Goal: Task Accomplishment & Management: Use online tool/utility

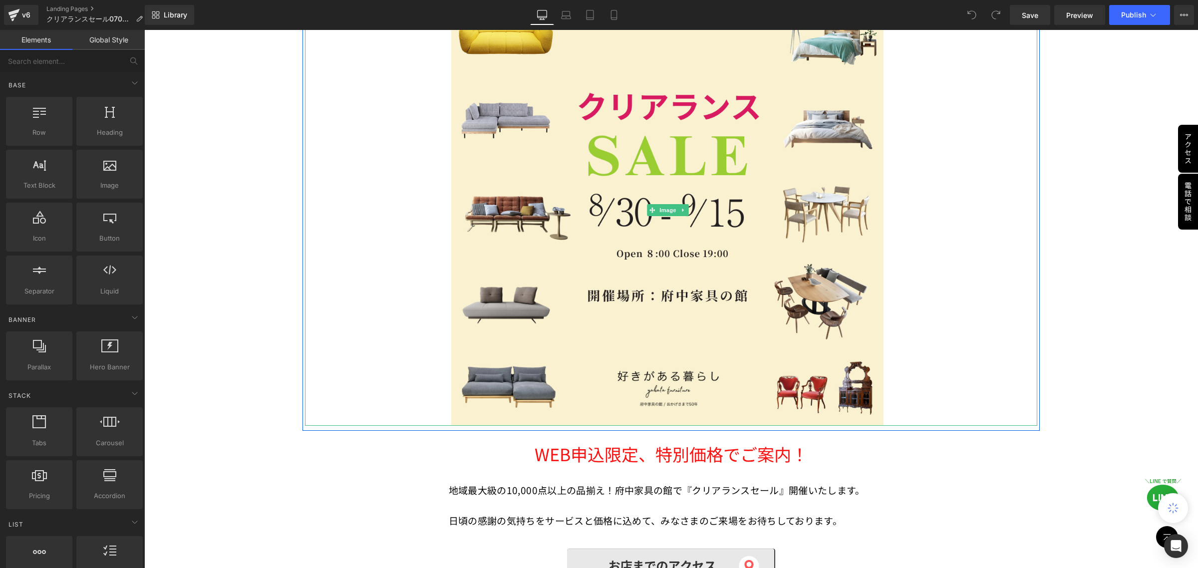
scroll to position [374, 0]
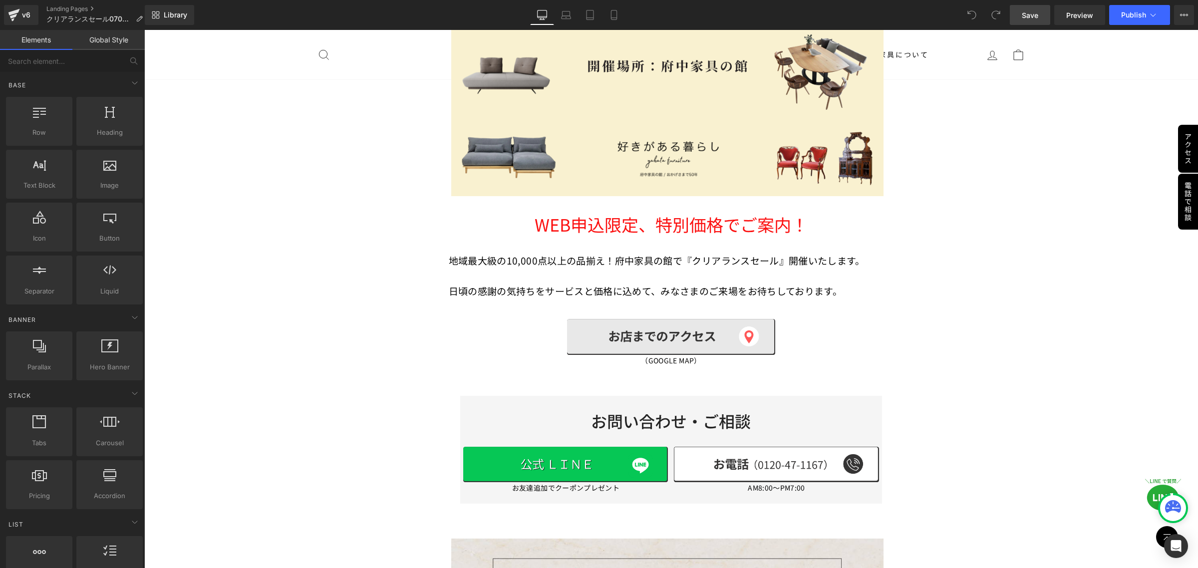
click at [1028, 18] on span "Save" at bounding box center [1029, 15] width 16 height 10
click at [1133, 14] on span "Publish" at bounding box center [1133, 15] width 25 height 8
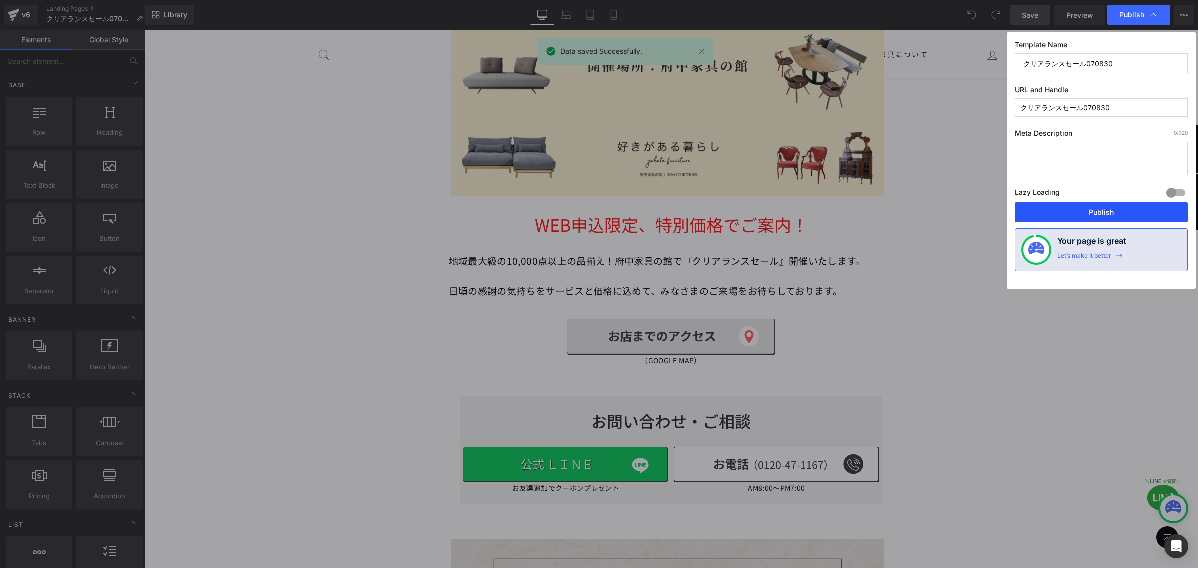
drag, startPoint x: 1094, startPoint y: 215, endPoint x: 561, endPoint y: 156, distance: 535.6
click at [1094, 215] on button "Publish" at bounding box center [1100, 212] width 173 height 20
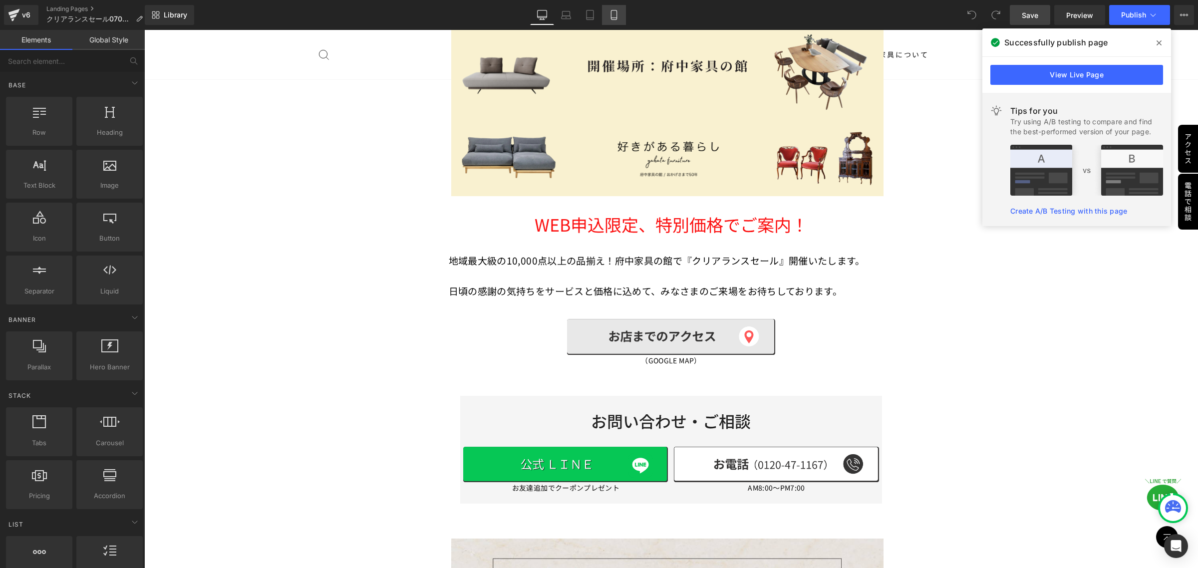
click at [614, 14] on icon at bounding box center [614, 15] width 10 height 10
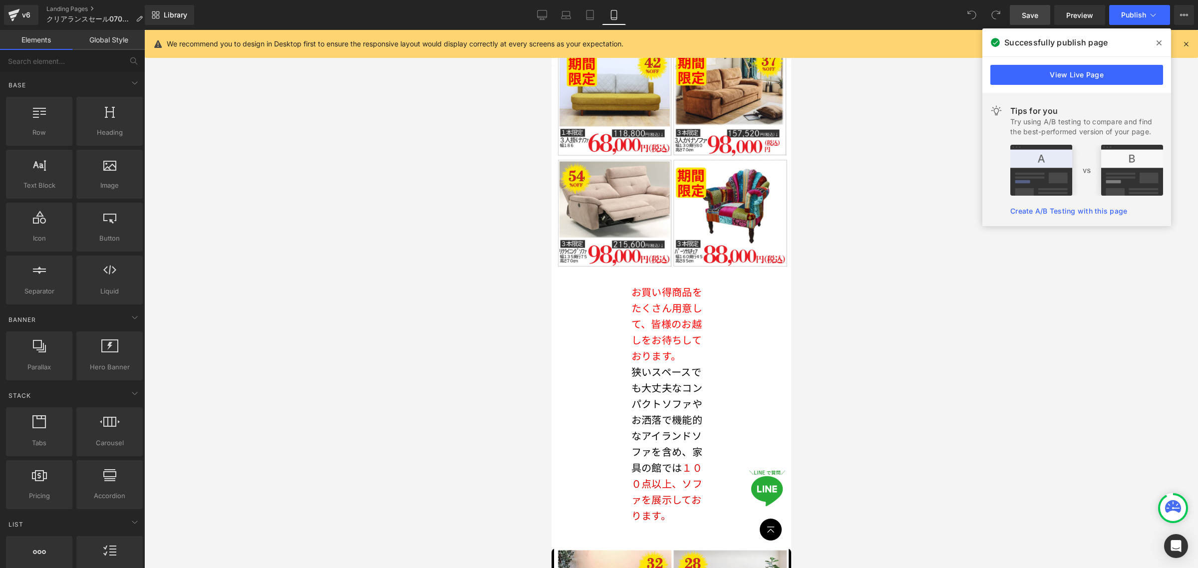
scroll to position [2316, 0]
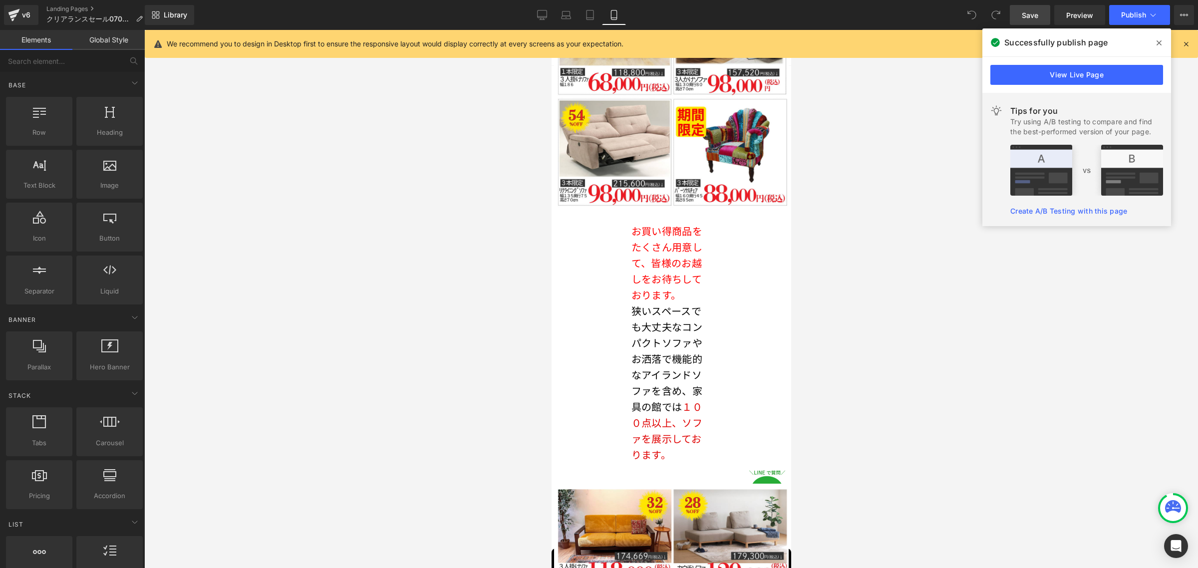
click at [685, 303] on p "狭いスペースでも大丈夫なコンパクトソファやお洒落で機能的なアイランドソファを含め、家具の館では １００点以上、ソファを展示しております。" at bounding box center [669, 383] width 76 height 160
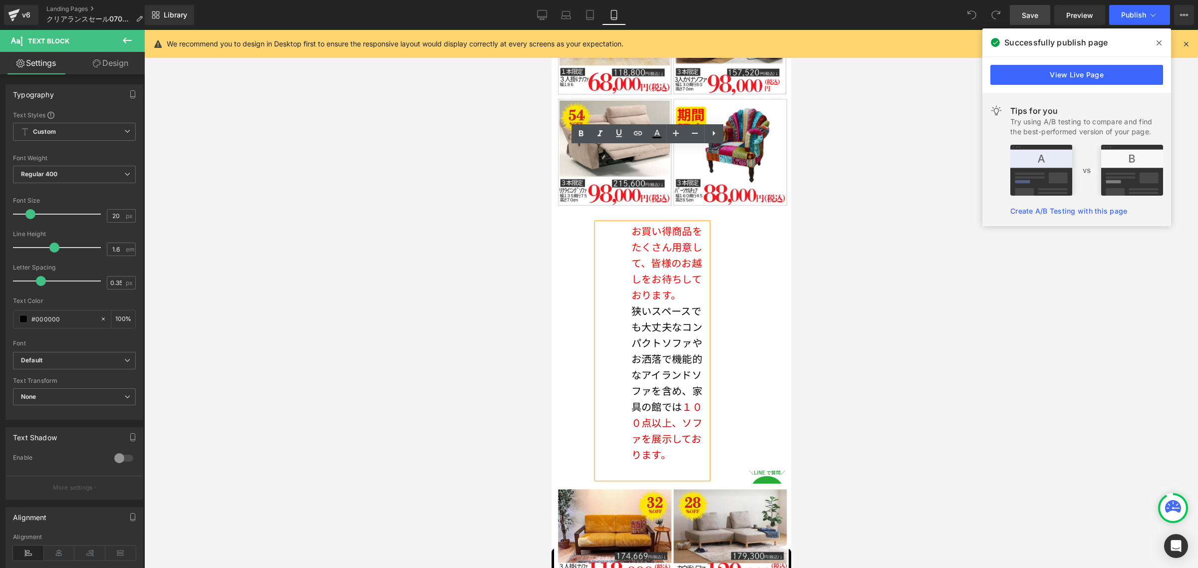
click at [832, 280] on div at bounding box center [670, 299] width 1053 height 538
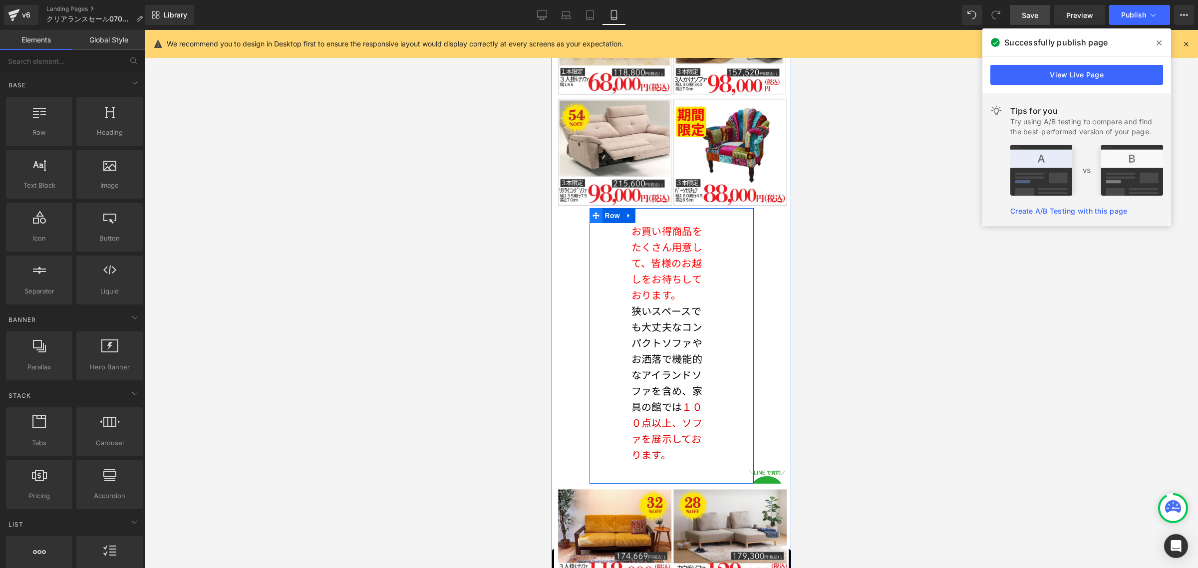
click at [592, 212] on icon at bounding box center [595, 215] width 7 height 7
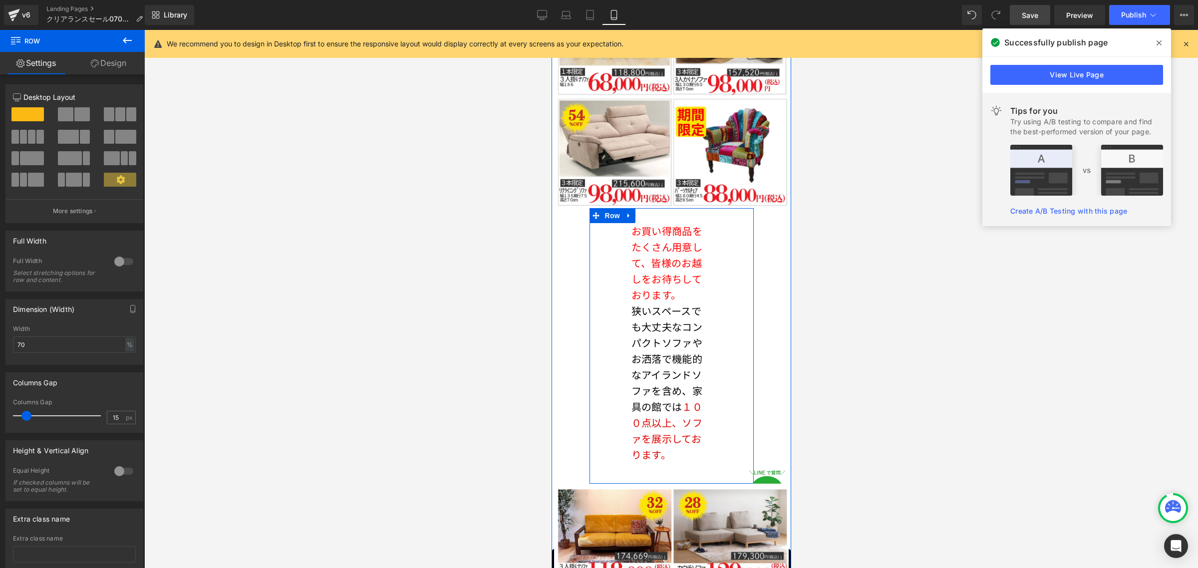
scroll to position [2067, 0]
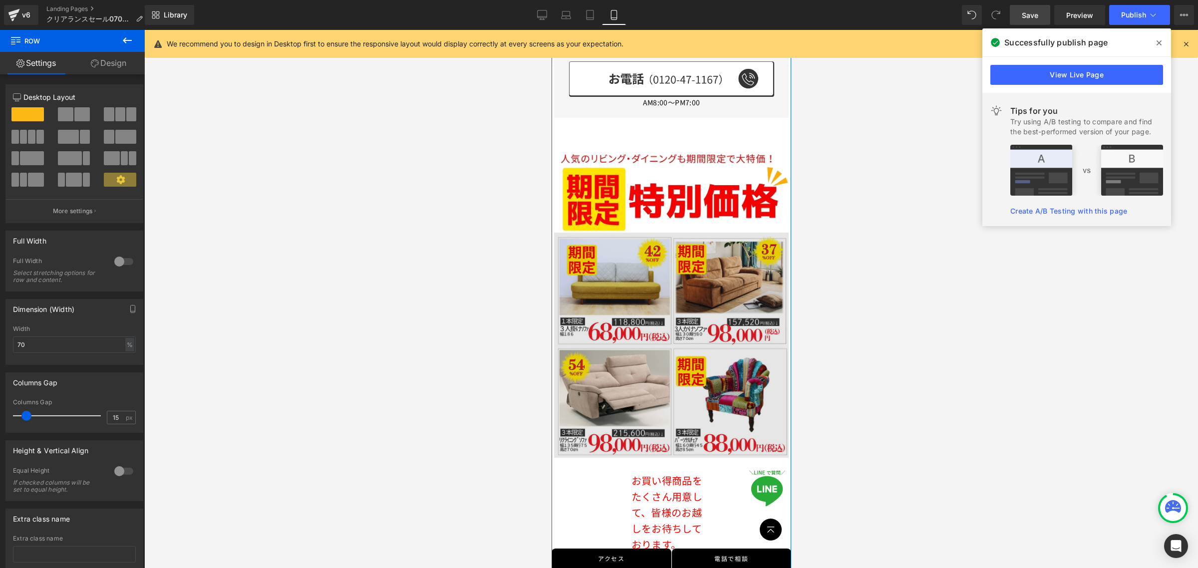
click at [668, 238] on img at bounding box center [670, 345] width 235 height 225
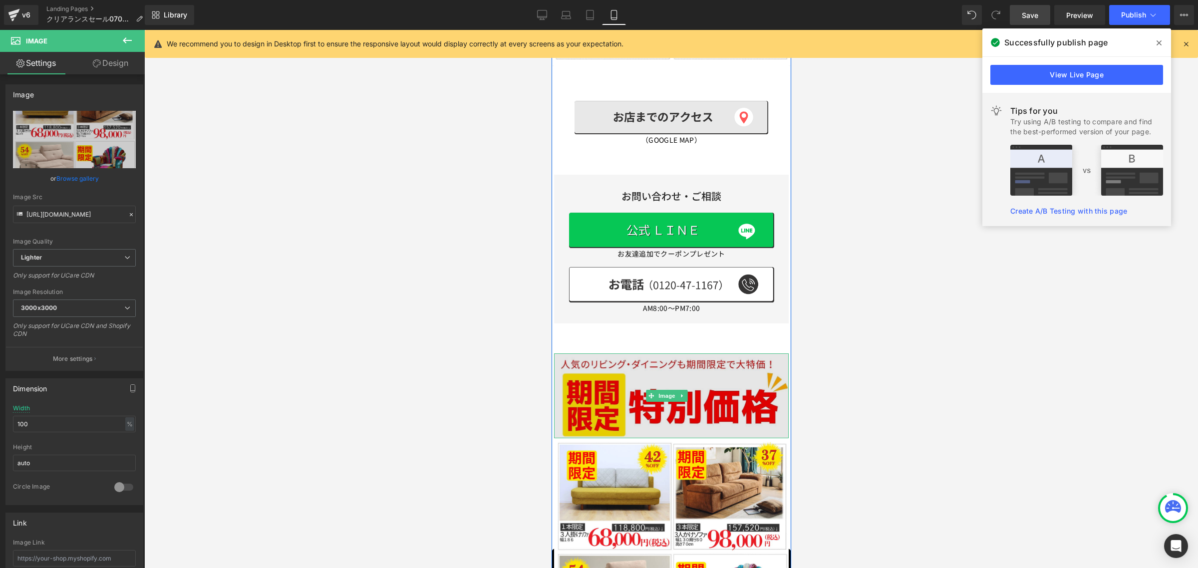
scroll to position [1692, 0]
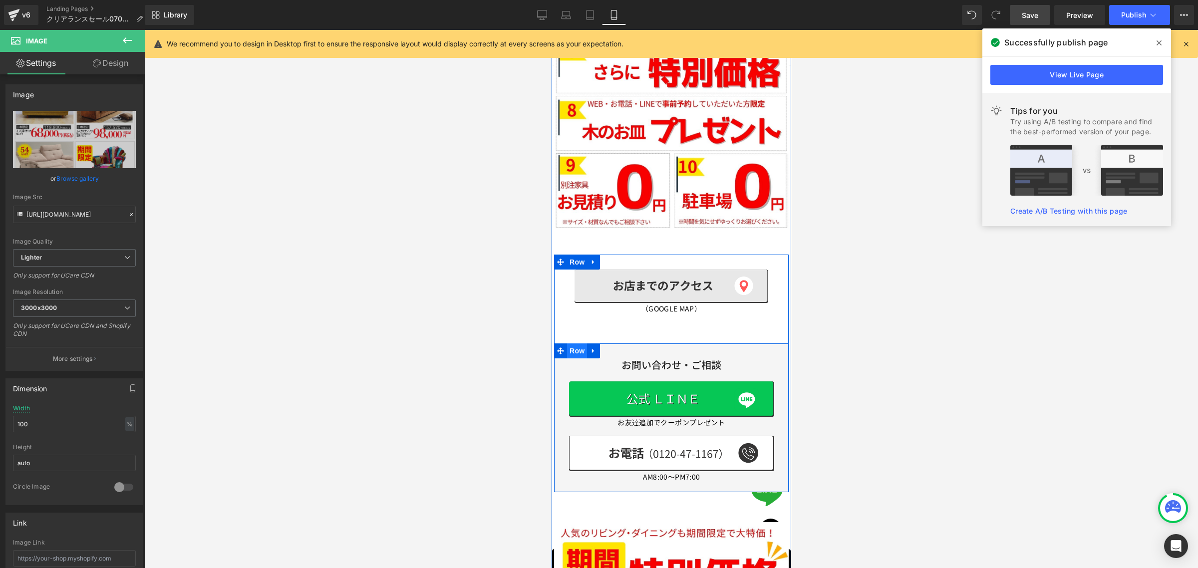
click at [577, 343] on span "Row" at bounding box center [576, 350] width 20 height 15
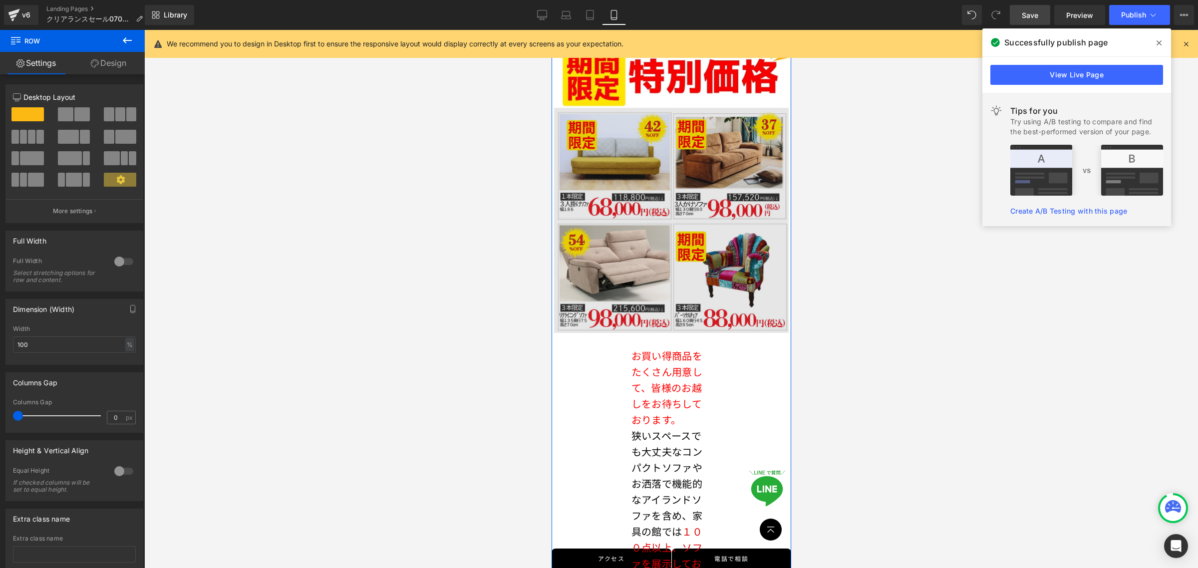
scroll to position [2316, 0]
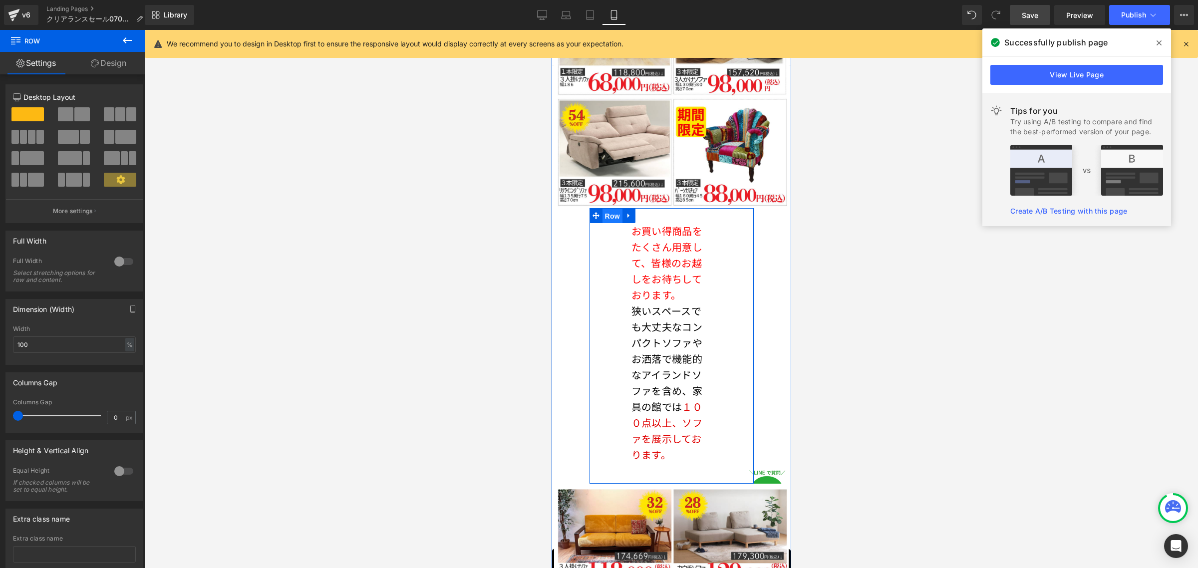
click at [608, 209] on span "Row" at bounding box center [612, 216] width 20 height 15
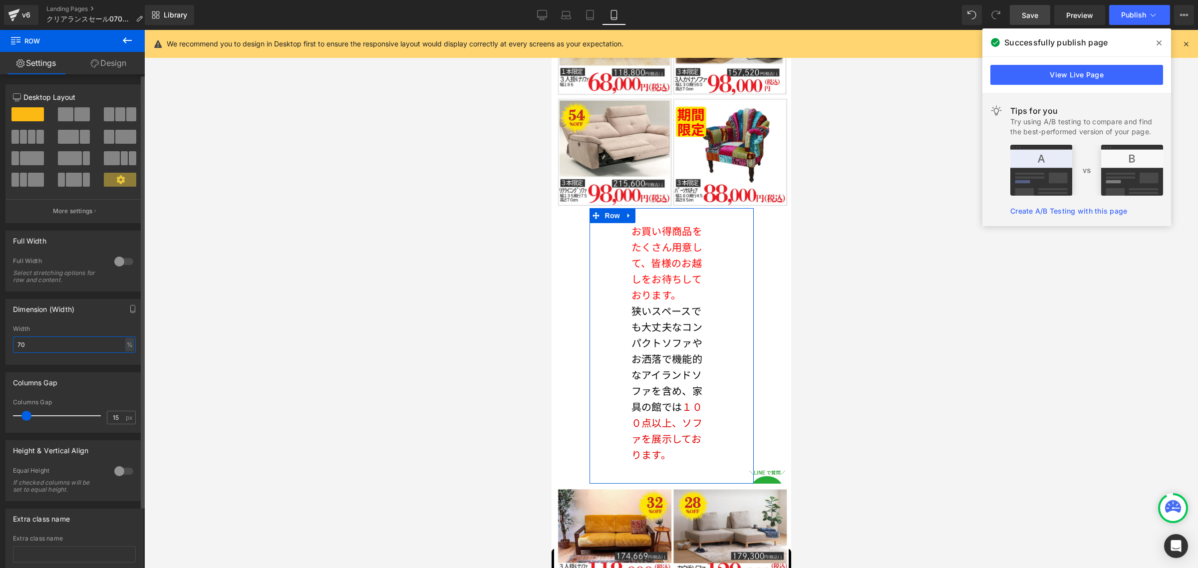
drag, startPoint x: 39, startPoint y: 344, endPoint x: 1, endPoint y: 345, distance: 37.9
click at [1, 345] on div "Dimension (Width) 70% Width 70 % % px" at bounding box center [74, 327] width 149 height 73
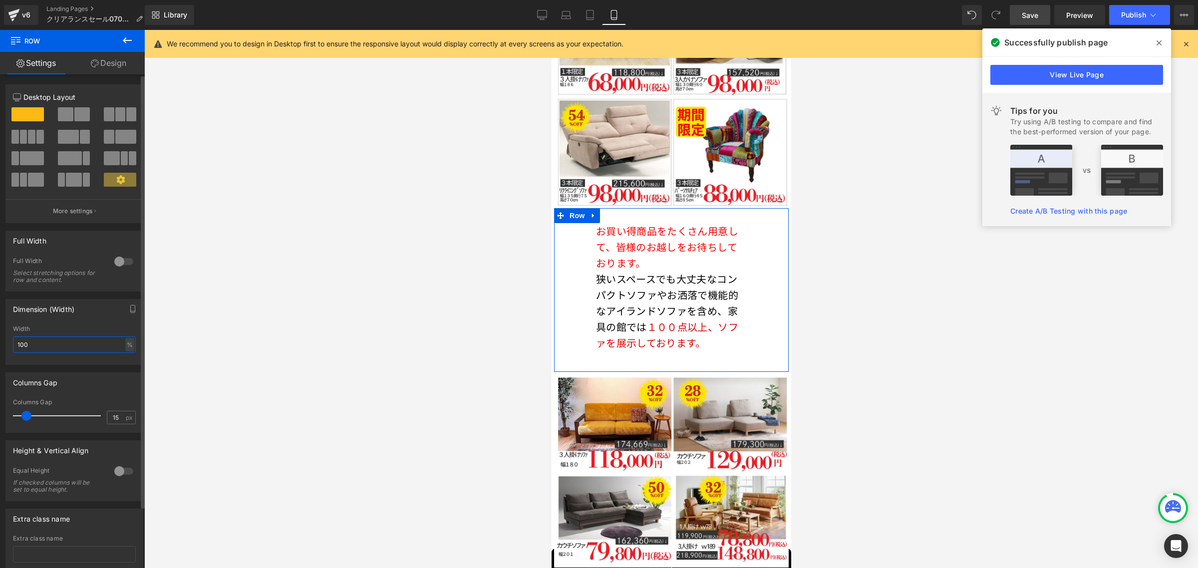
type input "100"
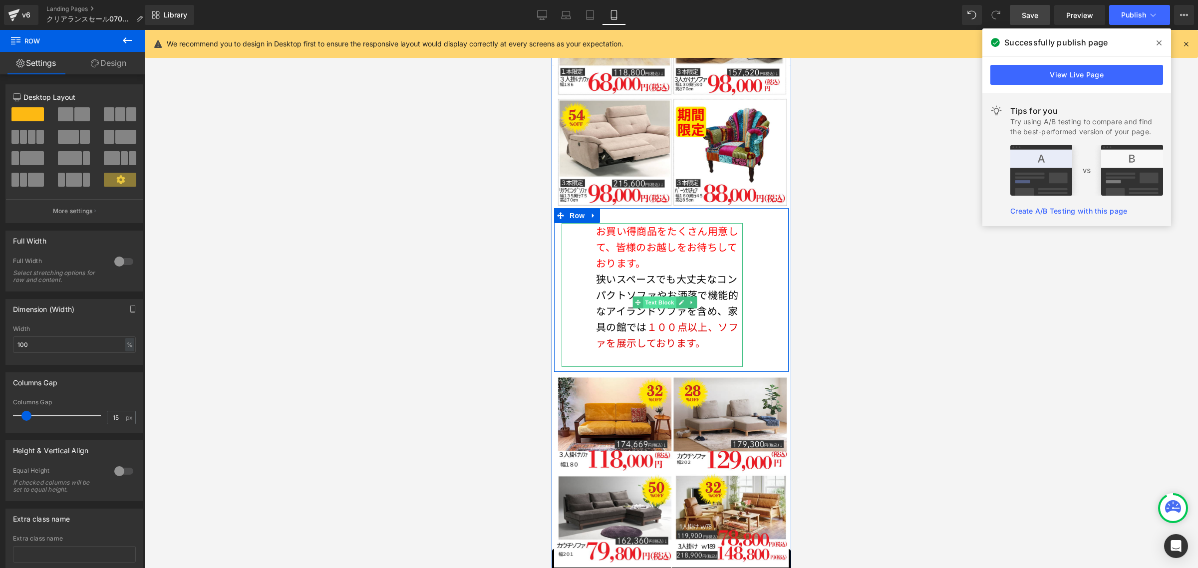
click at [658, 296] on span "Text Block" at bounding box center [658, 302] width 33 height 12
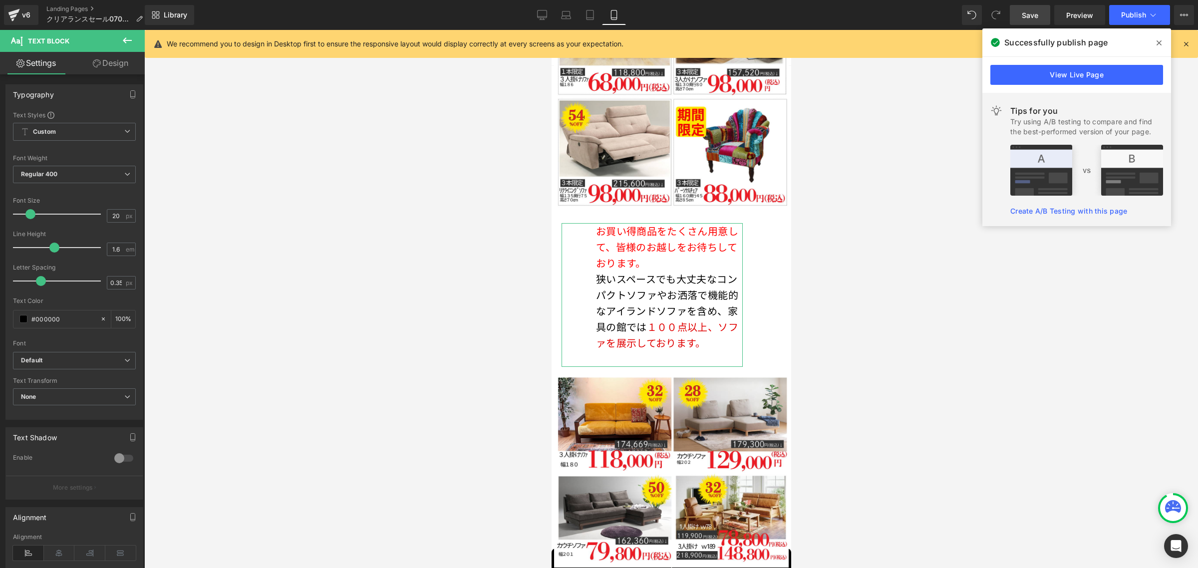
click at [103, 61] on link "Design" at bounding box center [110, 63] width 72 height 22
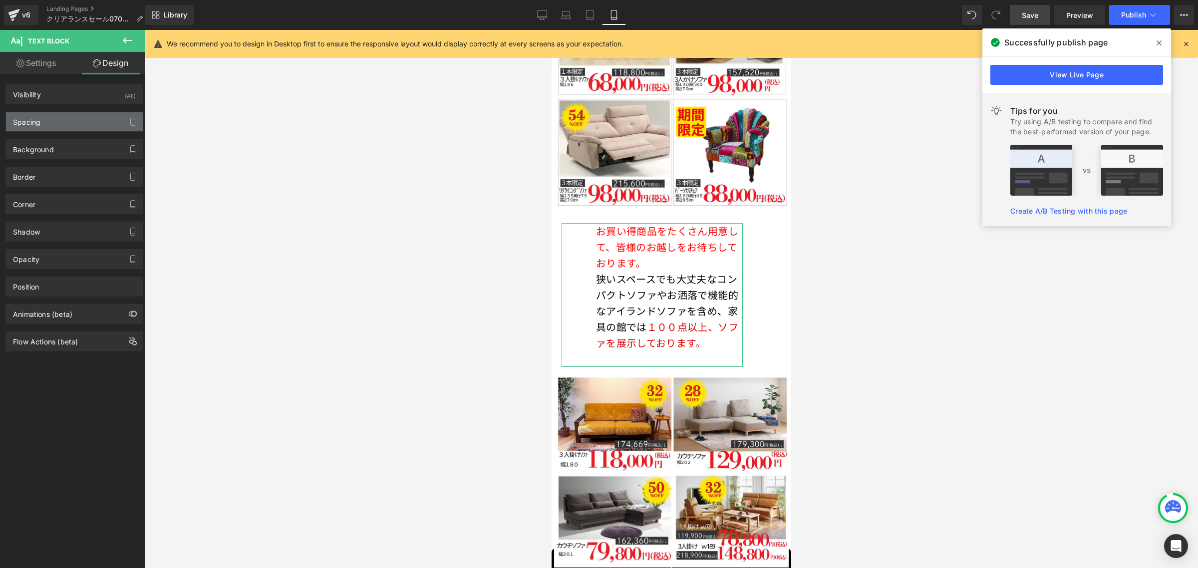
click at [77, 124] on div "Spacing" at bounding box center [74, 121] width 137 height 19
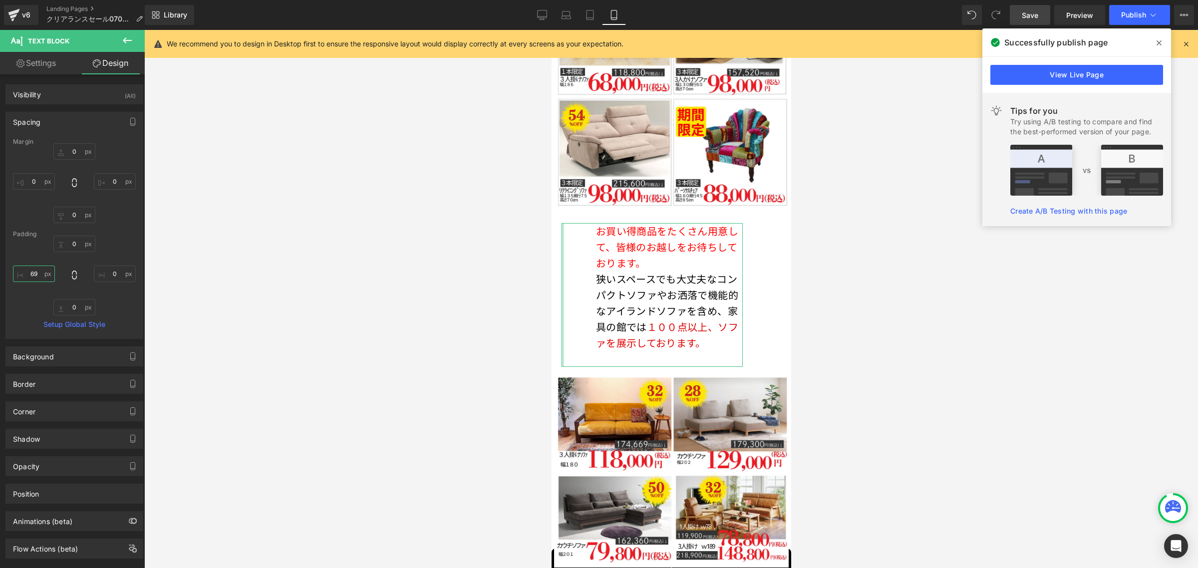
click at [36, 277] on input "69" at bounding box center [34, 273] width 42 height 16
type input "0"
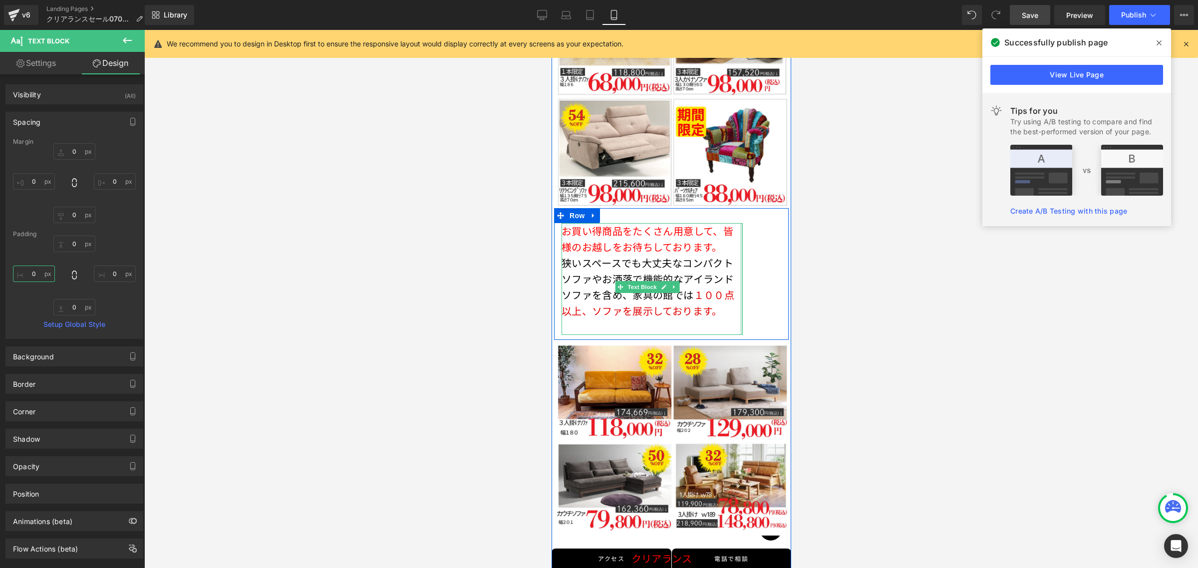
drag, startPoint x: 732, startPoint y: 221, endPoint x: 753, endPoint y: 223, distance: 21.6
click at [753, 223] on div "お買い得商品をたくさん用意して、皆様のお越しをお待ちしております。 狭いスペースでも大丈夫なコンパクトソファやお洒落で機能的なアイランドソファを含め、家具の館…" at bounding box center [670, 274] width 235 height 132
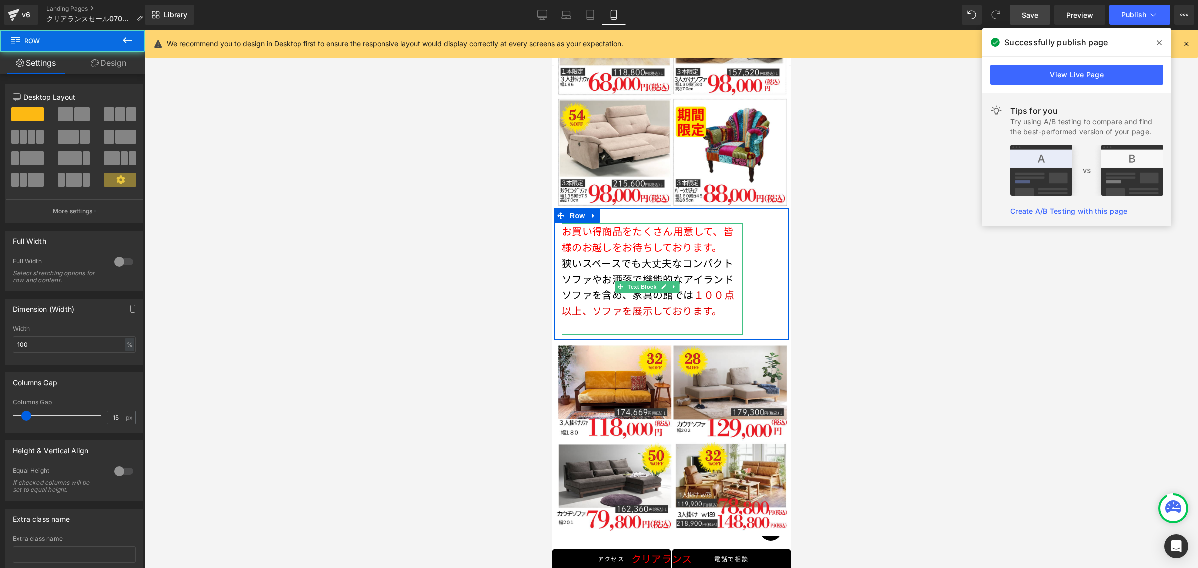
click at [743, 223] on div "お買い得商品をたくさん用意して、皆様のお越しをお待ちしております。 狭いスペースでも大丈夫なコンパクトソファやお洒落で機能的なアイランドソファを含め、家具の館…" at bounding box center [670, 274] width 235 height 132
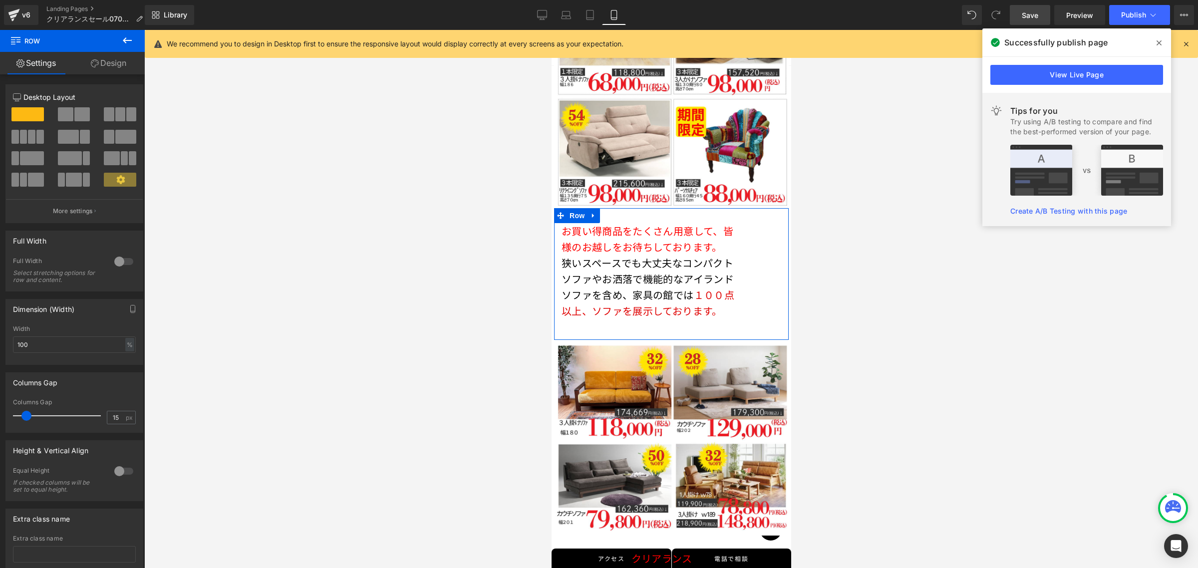
drag, startPoint x: 114, startPoint y: 64, endPoint x: 84, endPoint y: 113, distance: 57.3
click at [114, 64] on link "Design" at bounding box center [108, 63] width 72 height 22
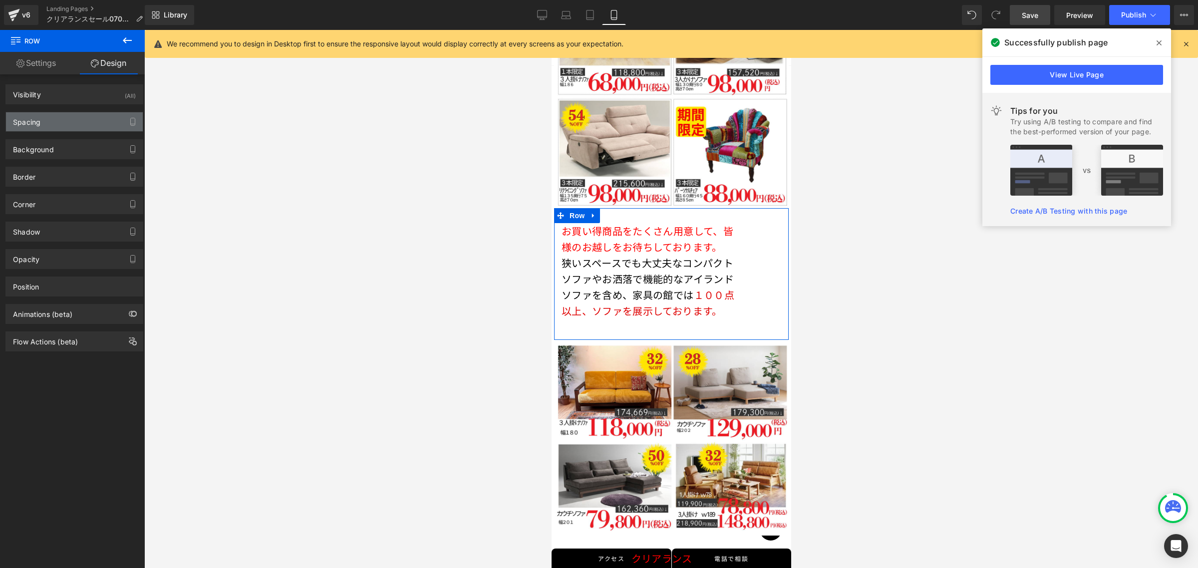
click at [78, 124] on div "Spacing" at bounding box center [74, 121] width 137 height 19
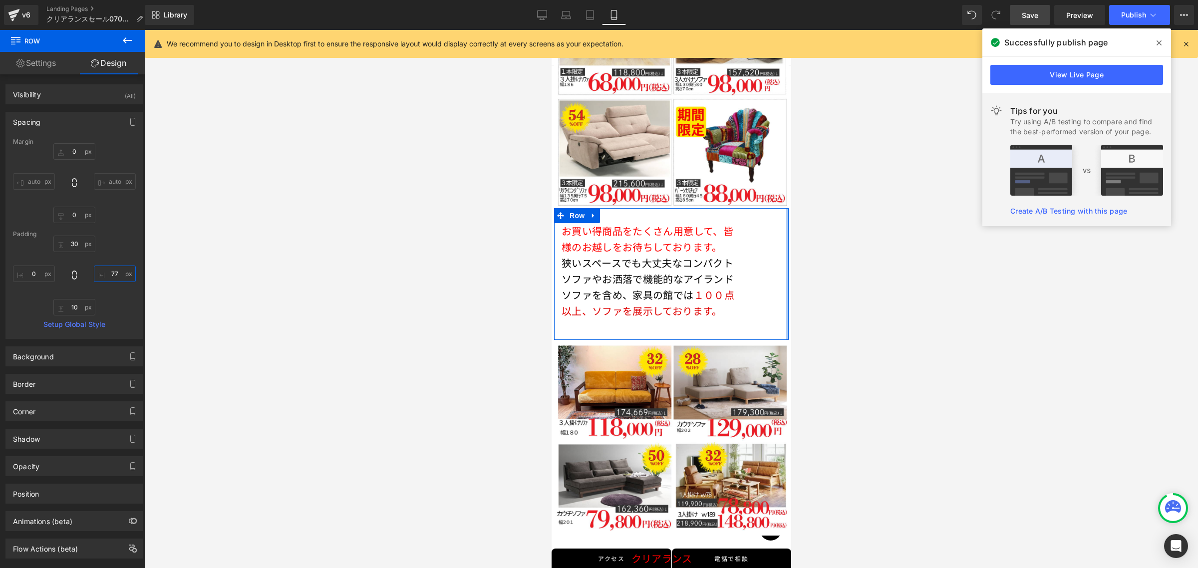
click at [115, 272] on input "text" at bounding box center [115, 273] width 42 height 16
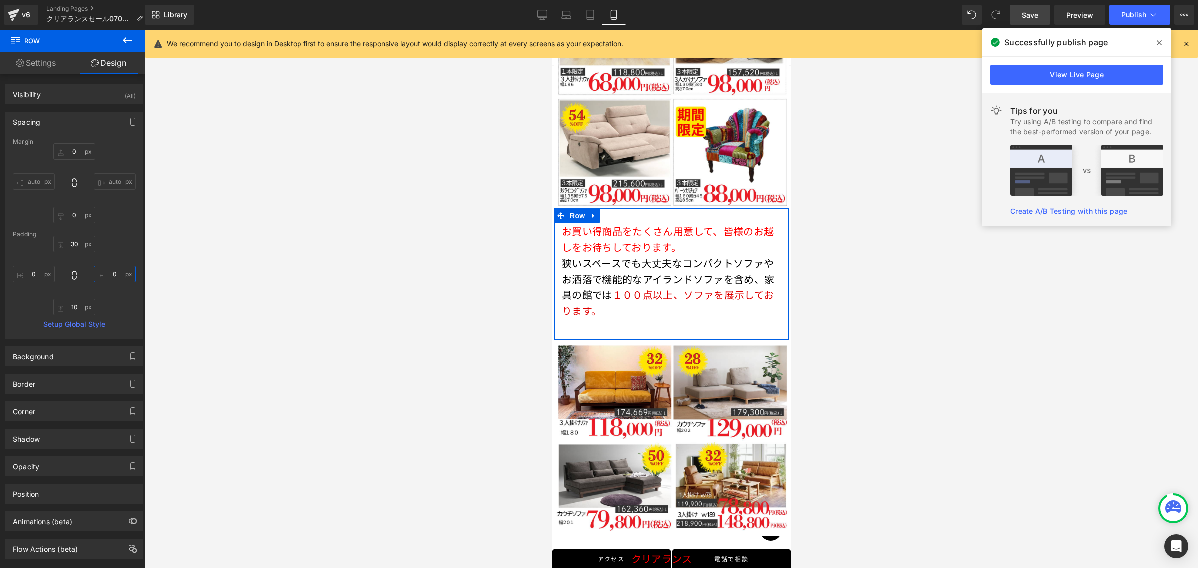
type input "0"
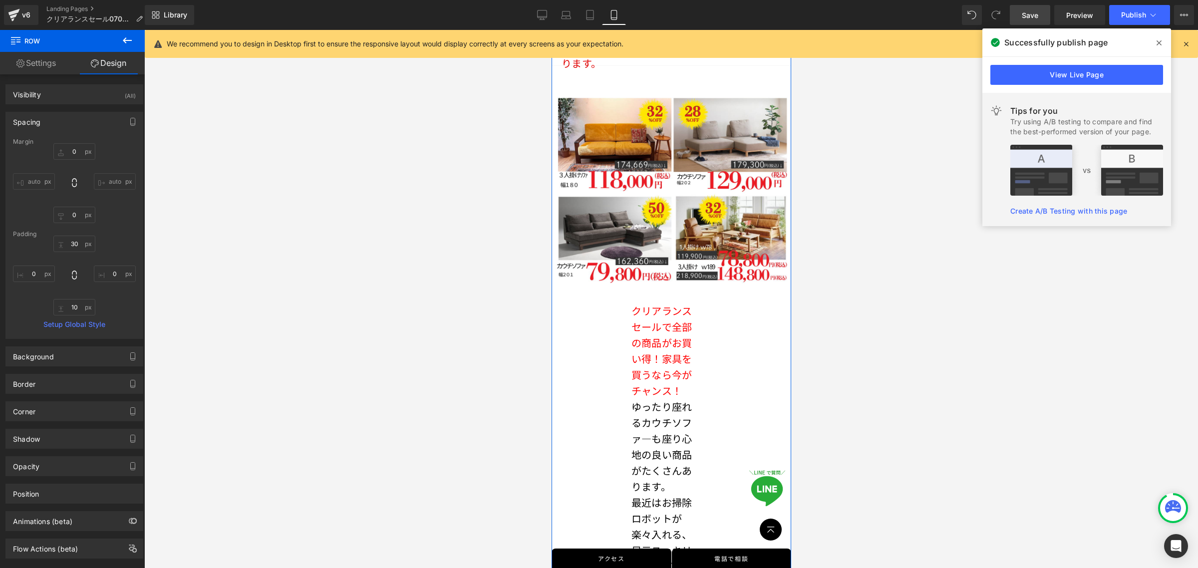
scroll to position [2566, 0]
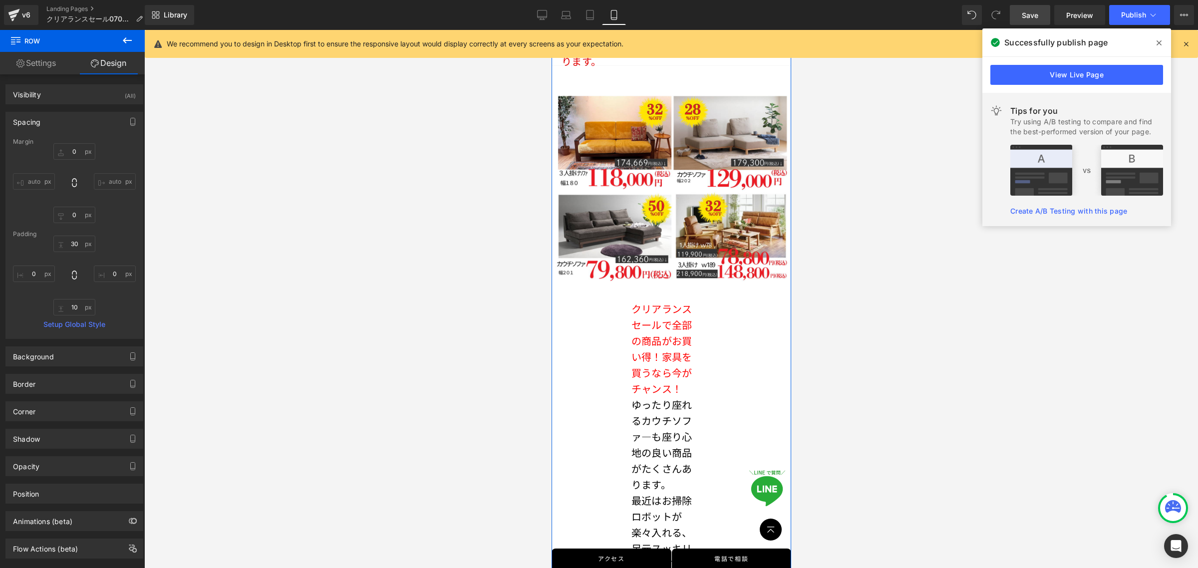
click at [664, 404] on p "ゆったり座れるカウチソファ―も座り心地の良い商品がたくさんあります。" at bounding box center [665, 445] width 68 height 96
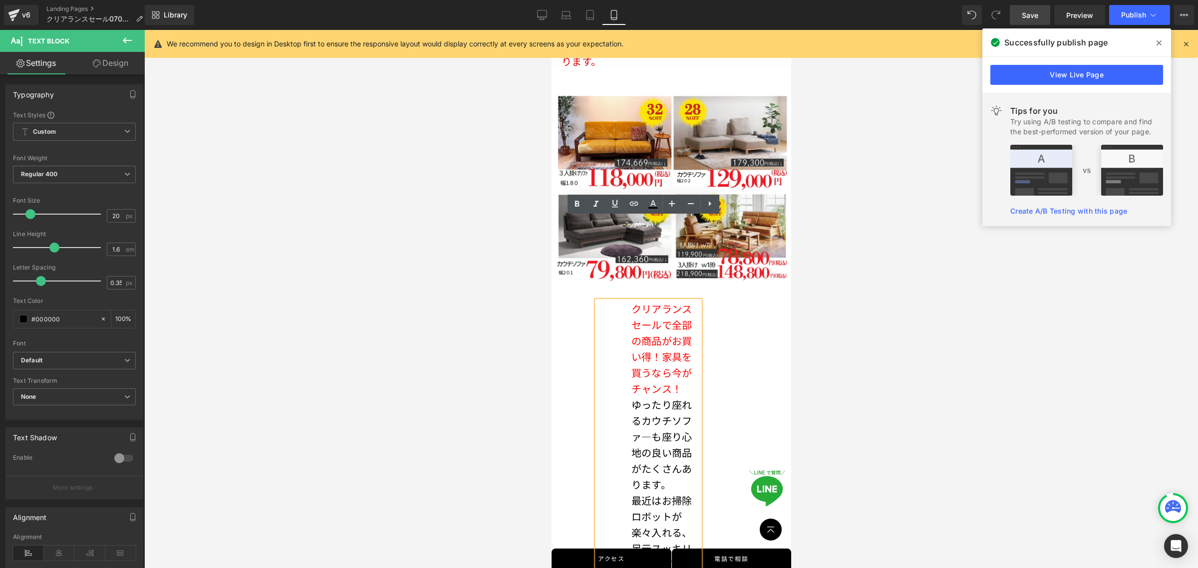
click at [581, 250] on div "Image Image （GOOGLE MAP） Text Block Row お問い合わせ・ご相談 Heading Image お友達追加でクーポンプレゼン…" at bounding box center [671, 528] width 240 height 3528
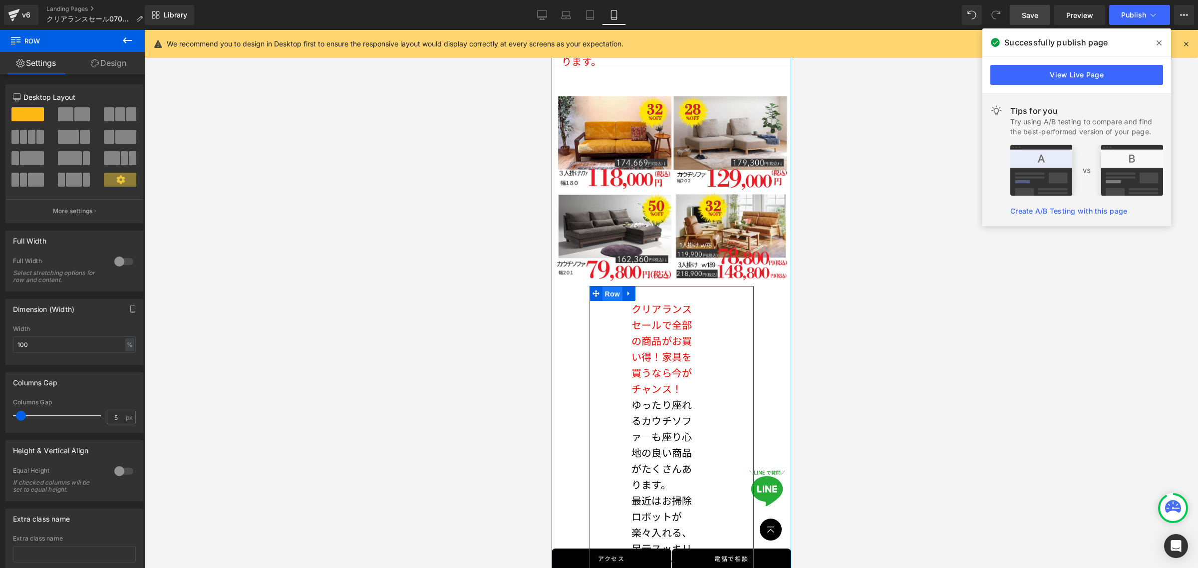
click at [612, 286] on span "Row" at bounding box center [612, 293] width 20 height 15
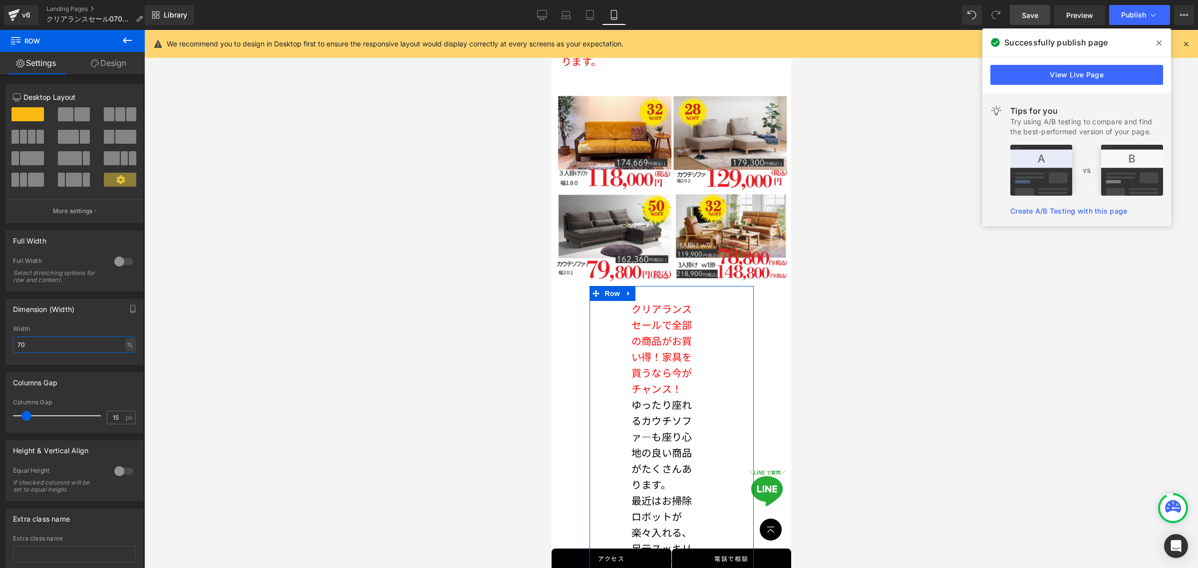
drag, startPoint x: 58, startPoint y: 348, endPoint x: 15, endPoint y: 347, distance: 43.4
click at [15, 347] on input "70" at bounding box center [74, 344] width 123 height 16
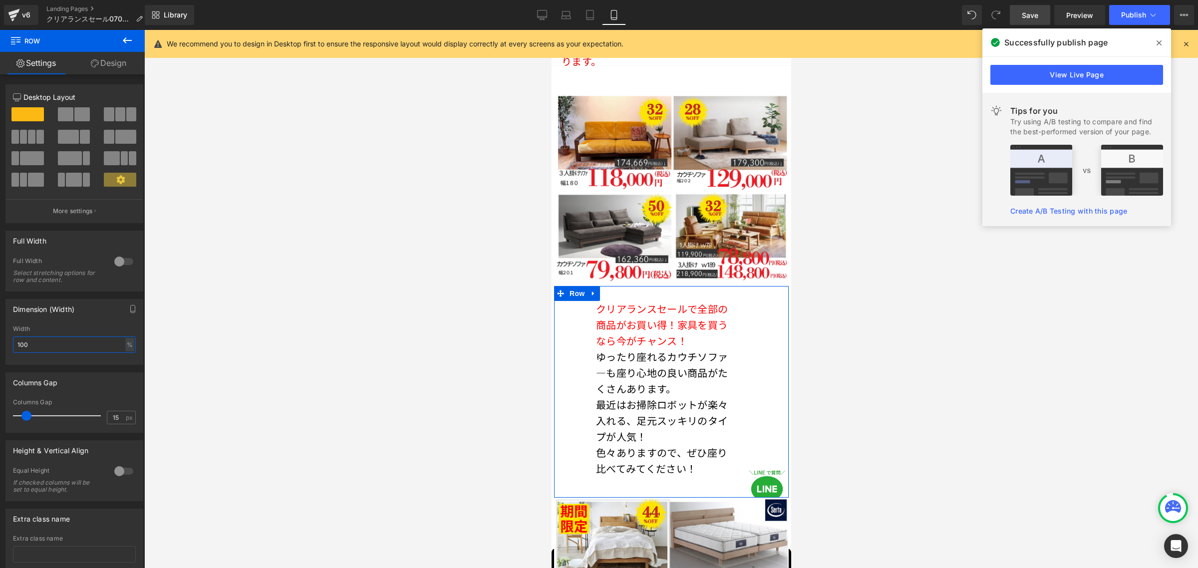
type input "100"
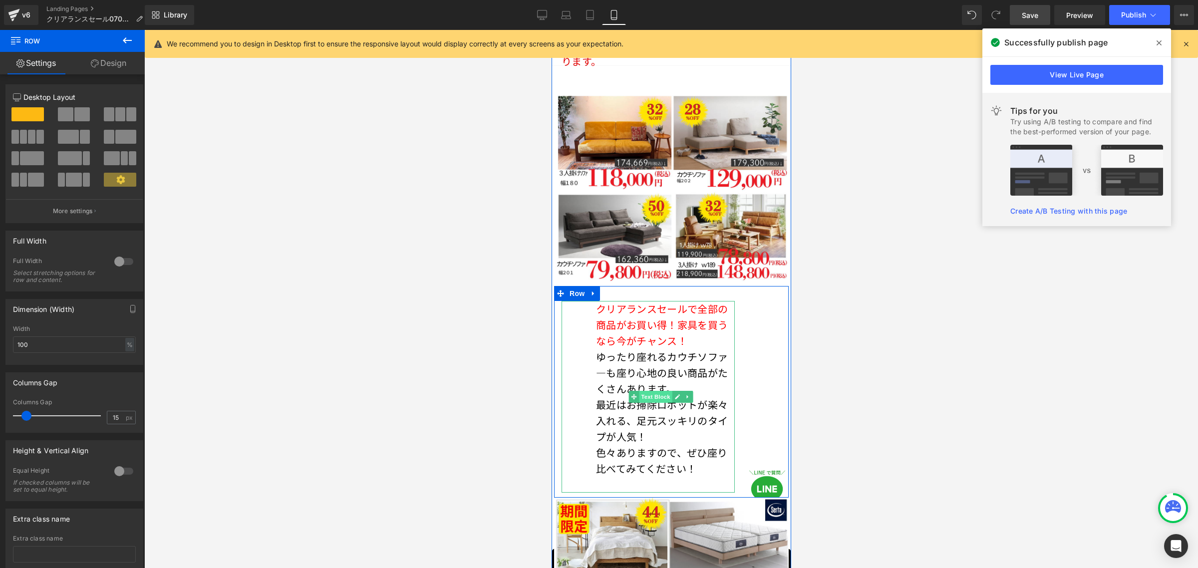
click at [652, 391] on span "Text Block" at bounding box center [654, 397] width 33 height 12
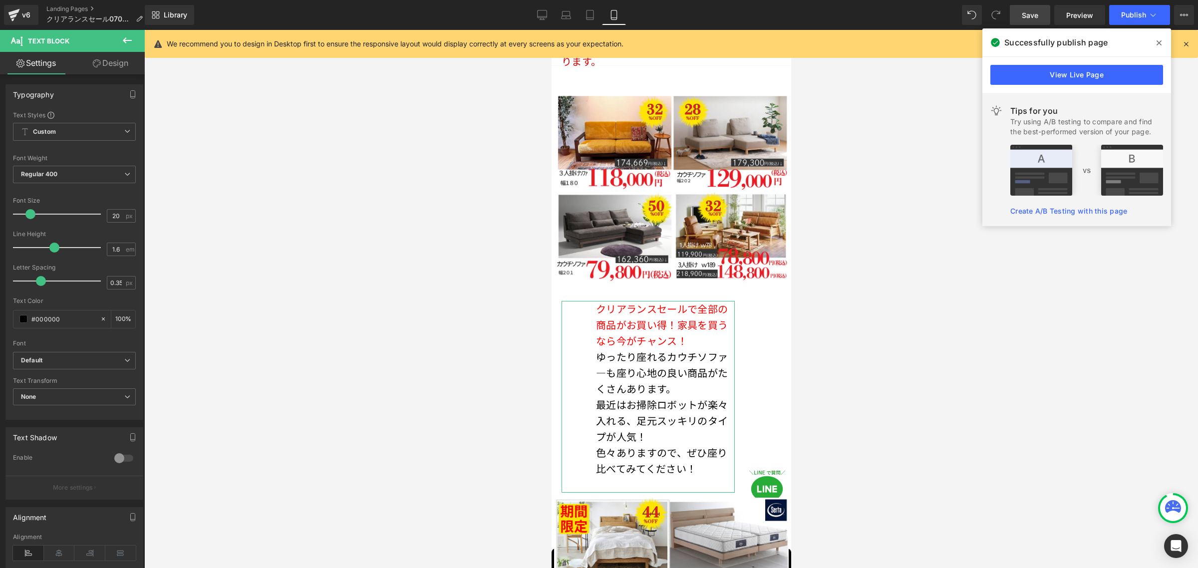
click at [123, 67] on link "Design" at bounding box center [110, 63] width 72 height 22
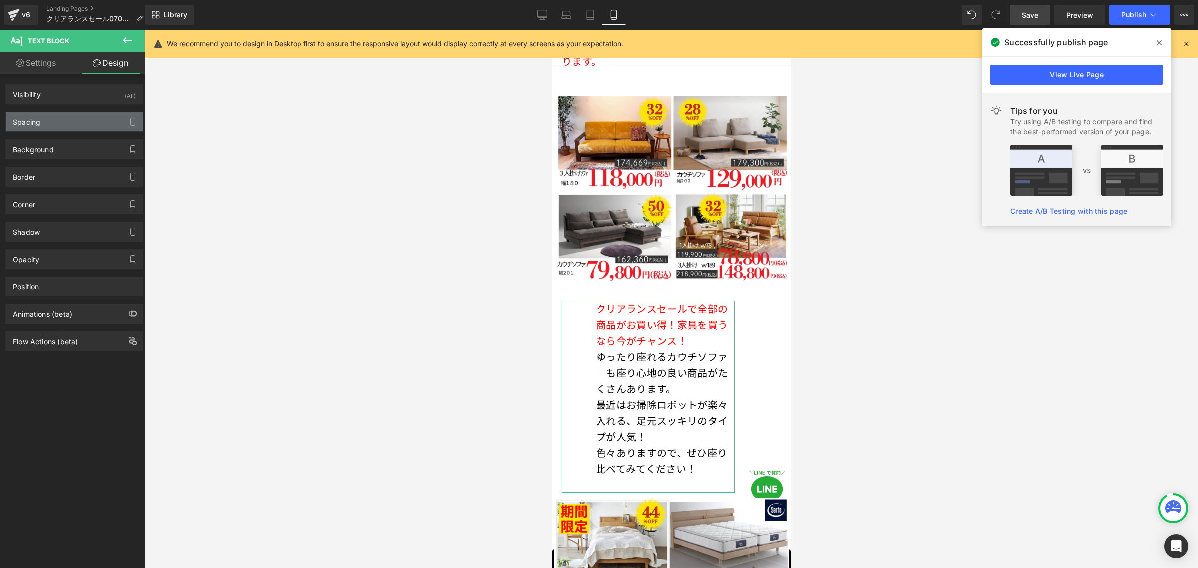
click at [63, 120] on div "Spacing" at bounding box center [74, 121] width 137 height 19
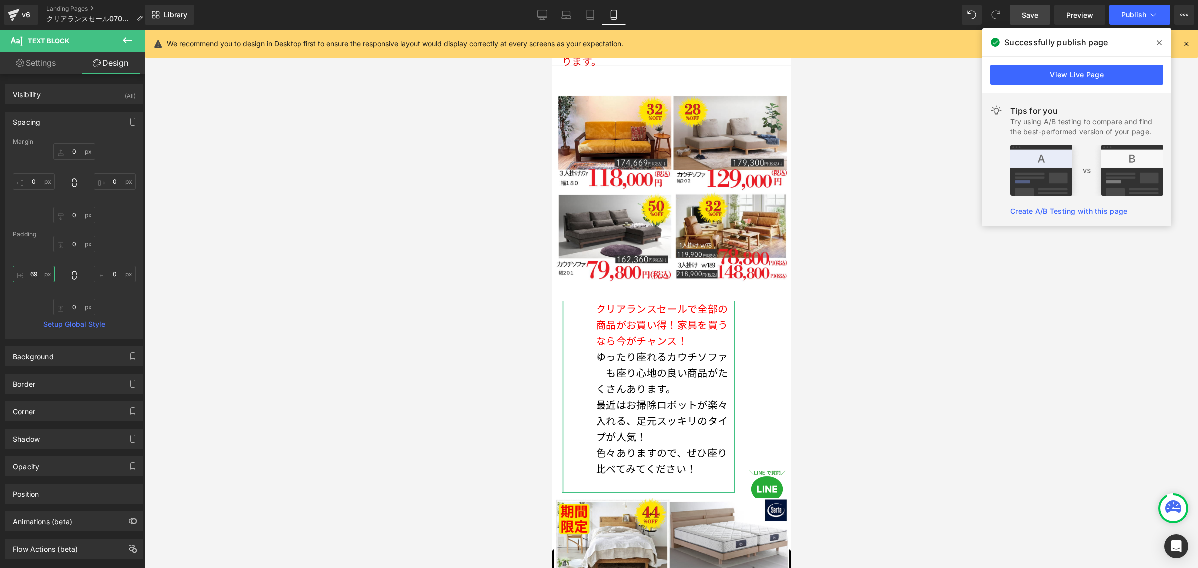
click at [35, 272] on input "text" at bounding box center [34, 273] width 42 height 16
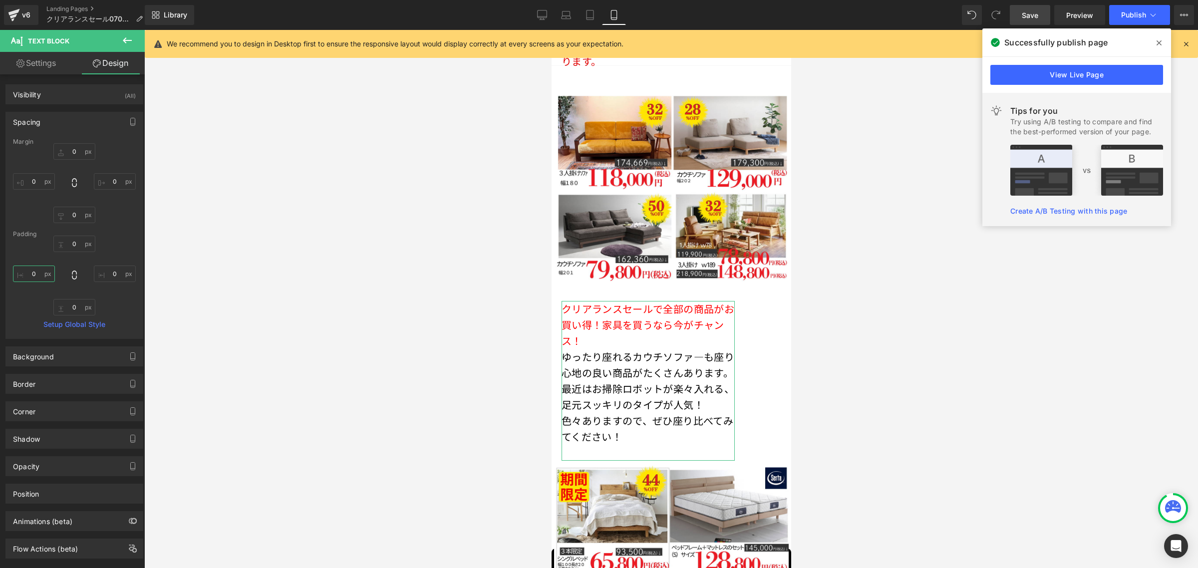
type input "0"
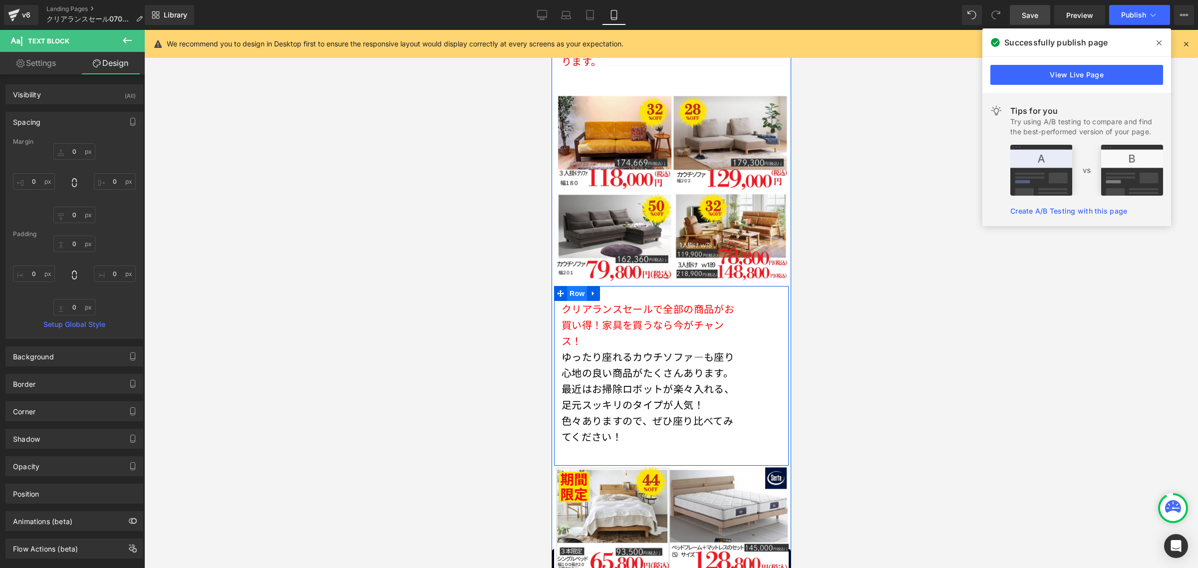
click at [575, 286] on span "Row" at bounding box center [576, 293] width 20 height 15
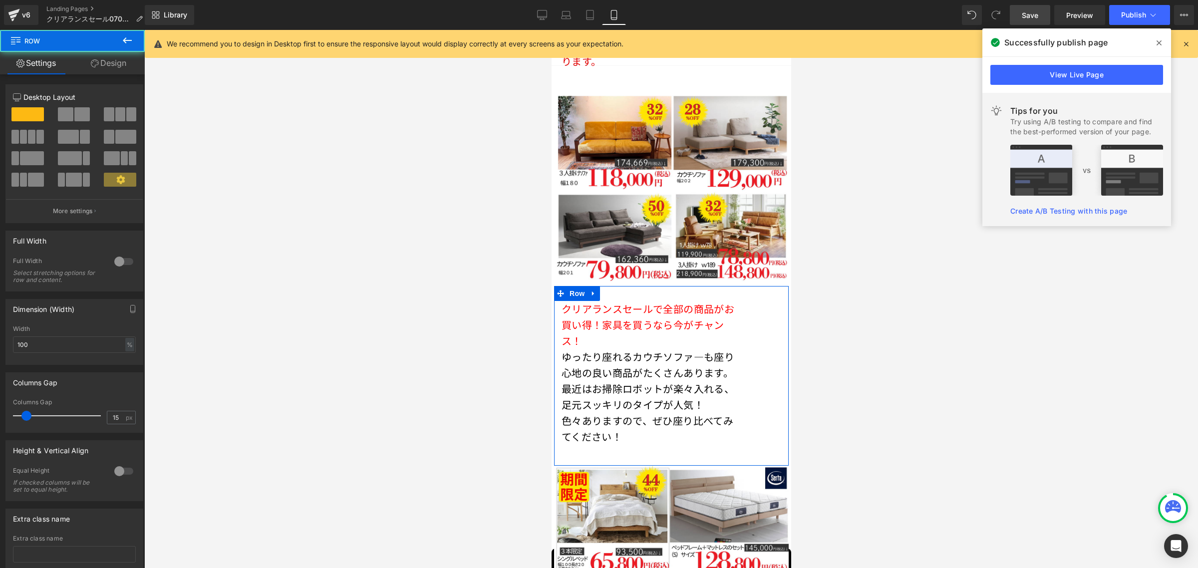
click at [118, 70] on link "Design" at bounding box center [108, 63] width 72 height 22
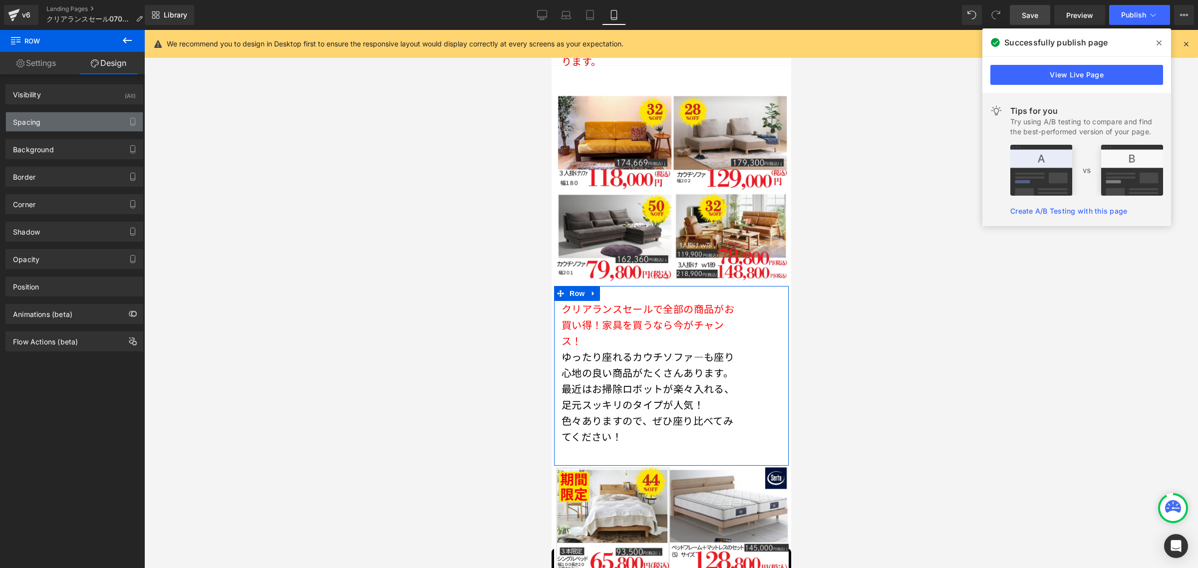
click at [70, 126] on div "Spacing" at bounding box center [74, 121] width 137 height 19
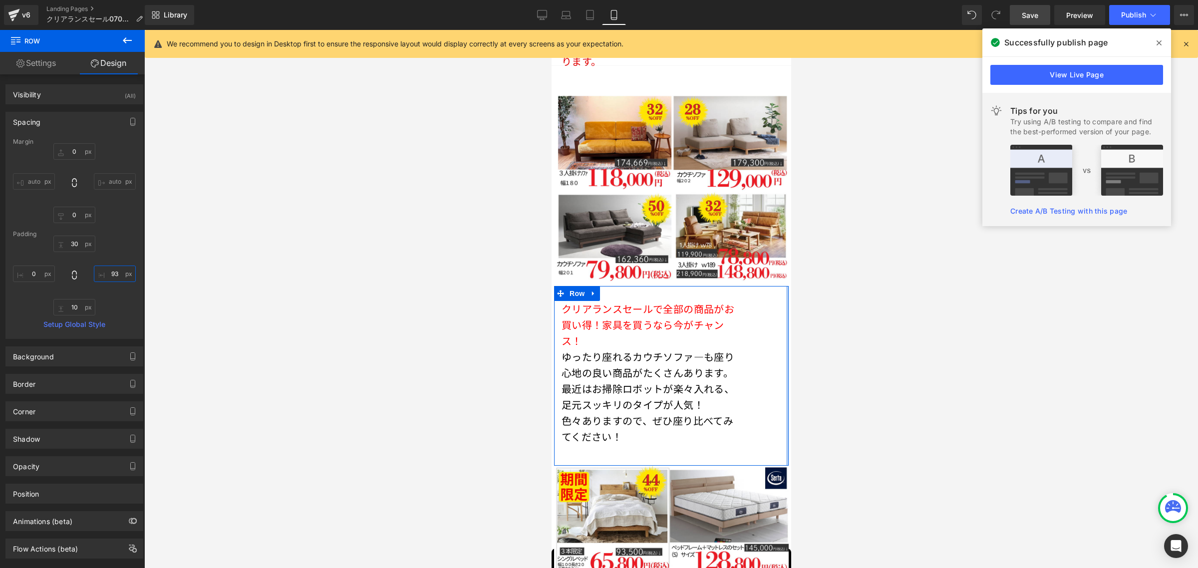
click at [105, 272] on input "text" at bounding box center [115, 273] width 42 height 16
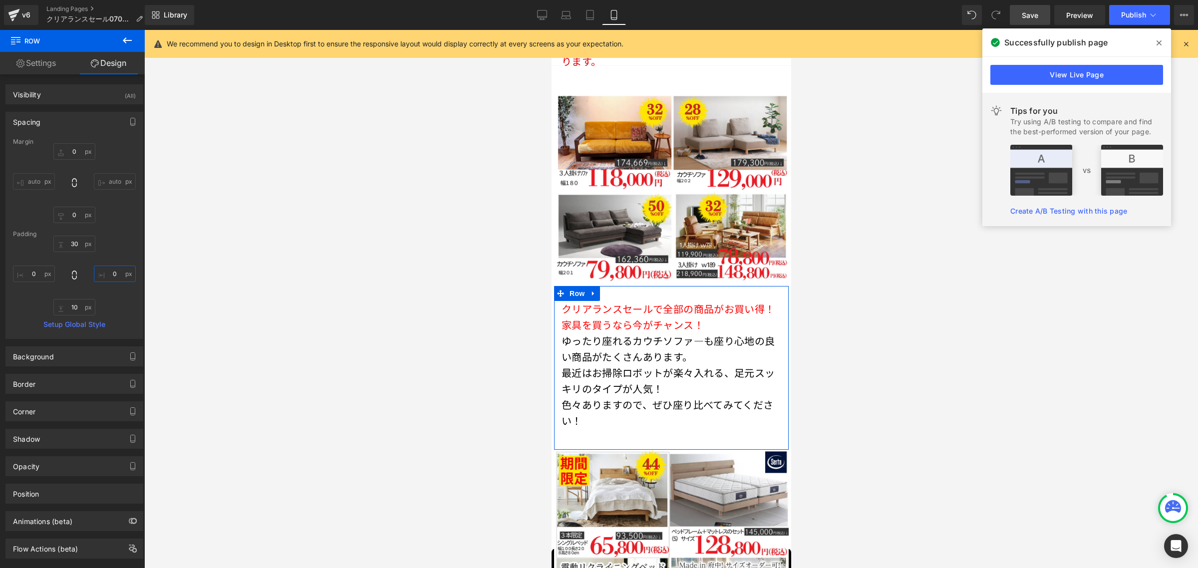
type input "0"
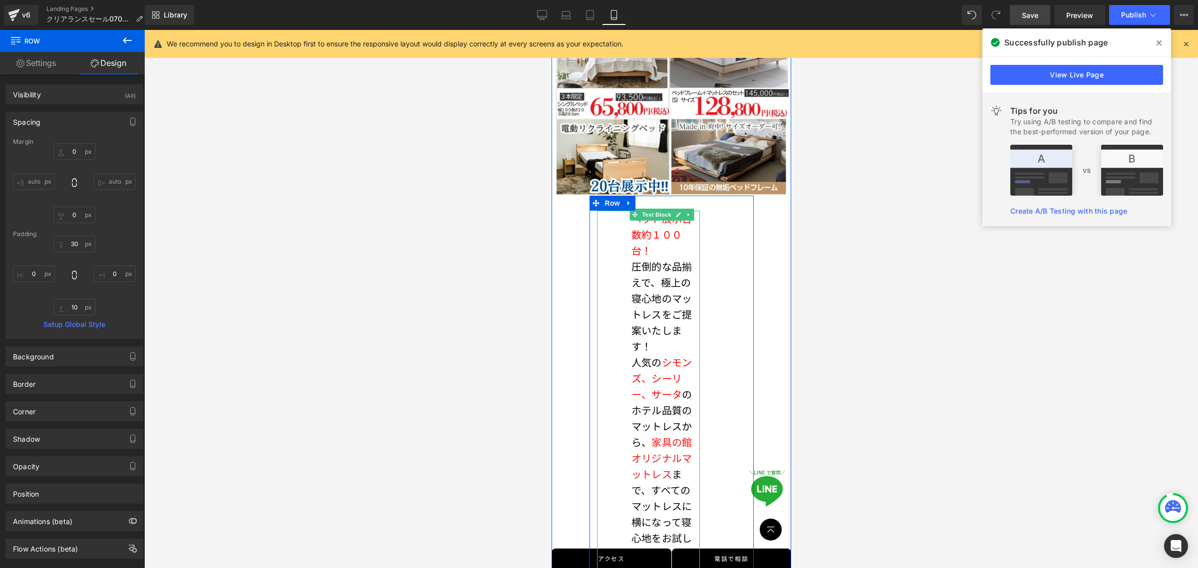
scroll to position [2877, 0]
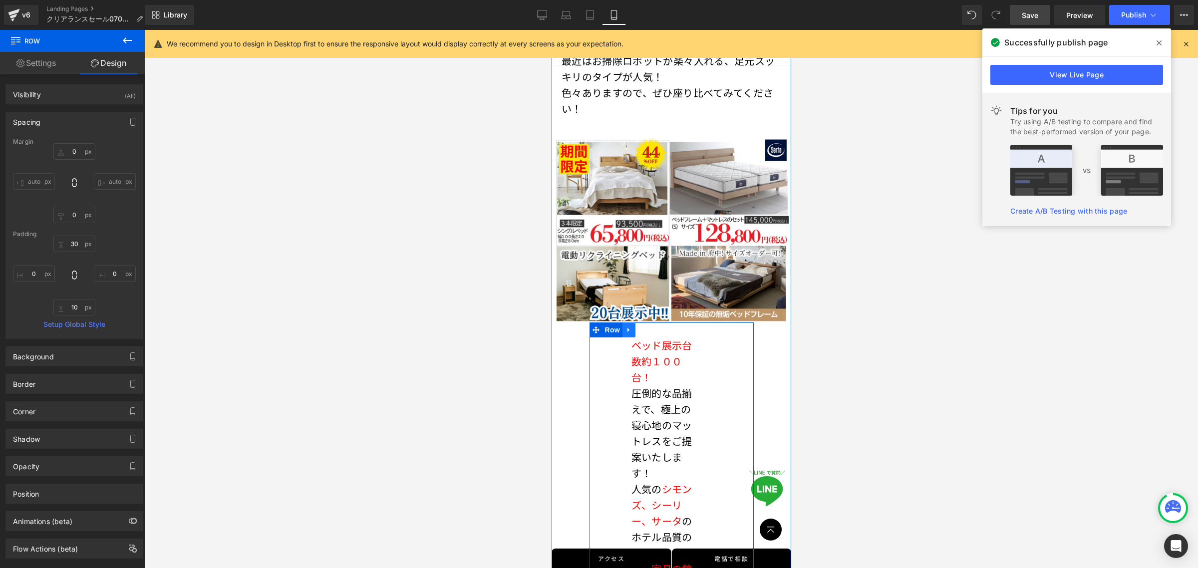
click at [627, 328] on icon at bounding box center [628, 330] width 2 height 4
click at [610, 322] on span "Row" at bounding box center [612, 329] width 20 height 15
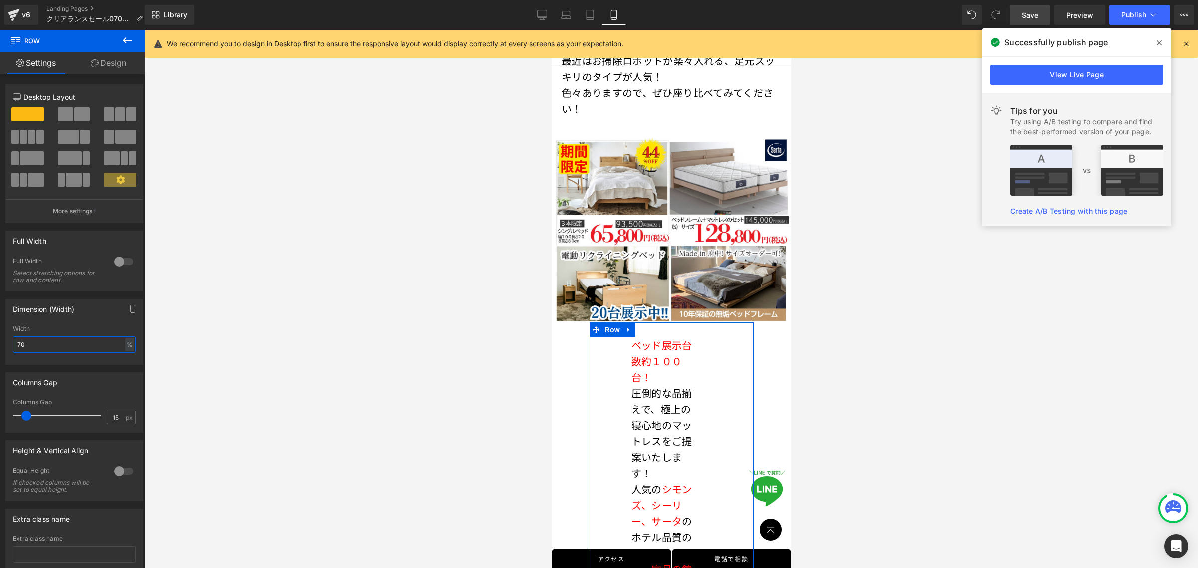
click at [74, 346] on input "70" at bounding box center [74, 344] width 123 height 16
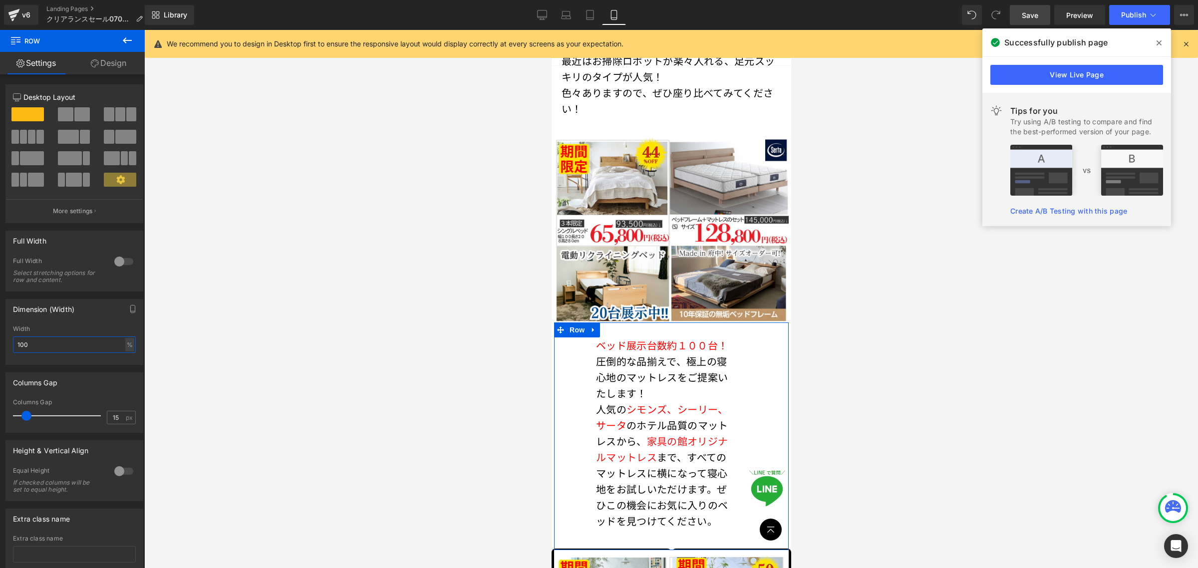
type input "100"
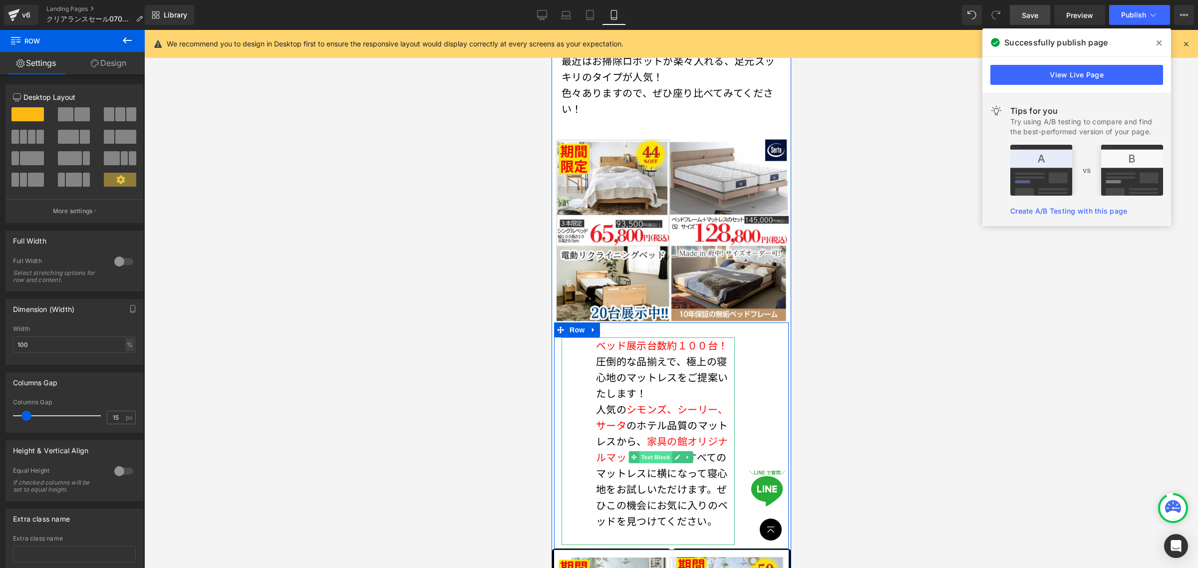
click at [657, 451] on span "Text Block" at bounding box center [654, 457] width 33 height 12
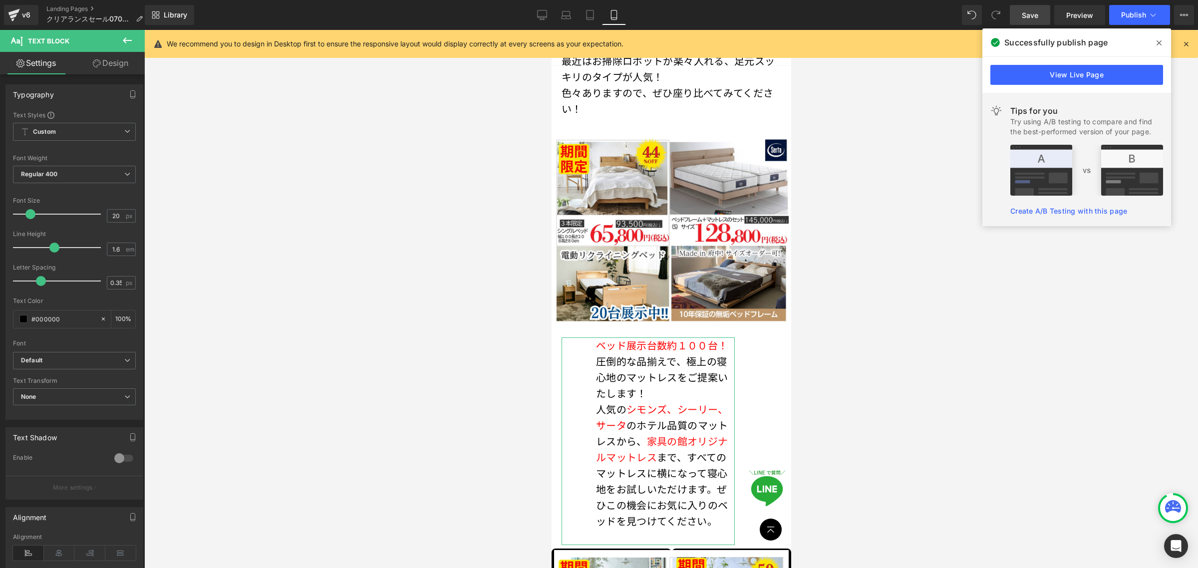
click at [118, 67] on link "Design" at bounding box center [110, 63] width 72 height 22
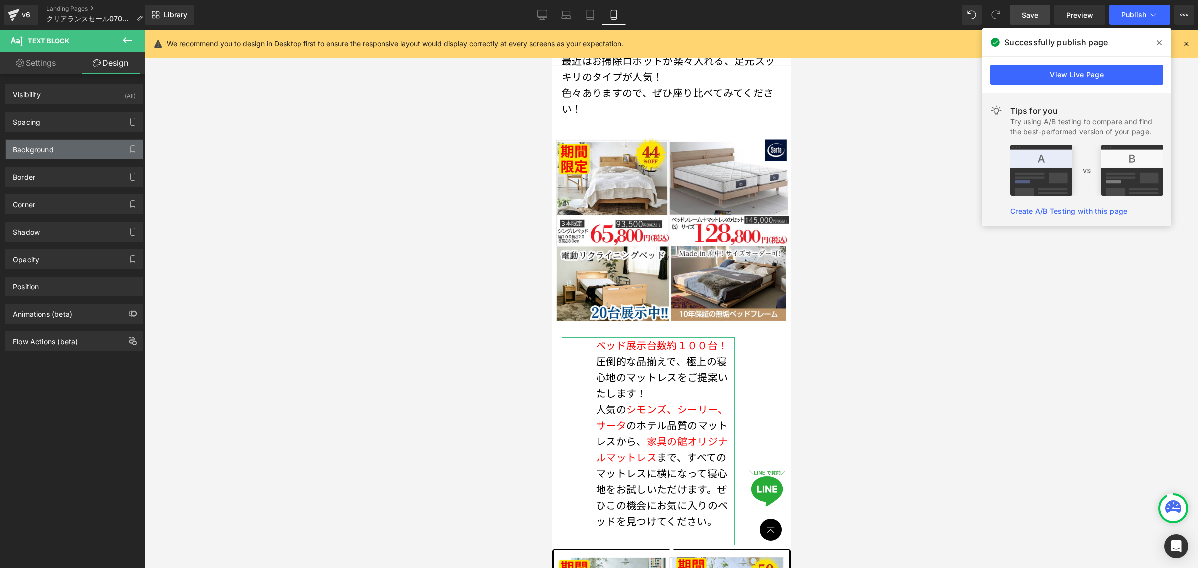
click at [90, 143] on div "Background" at bounding box center [74, 149] width 137 height 19
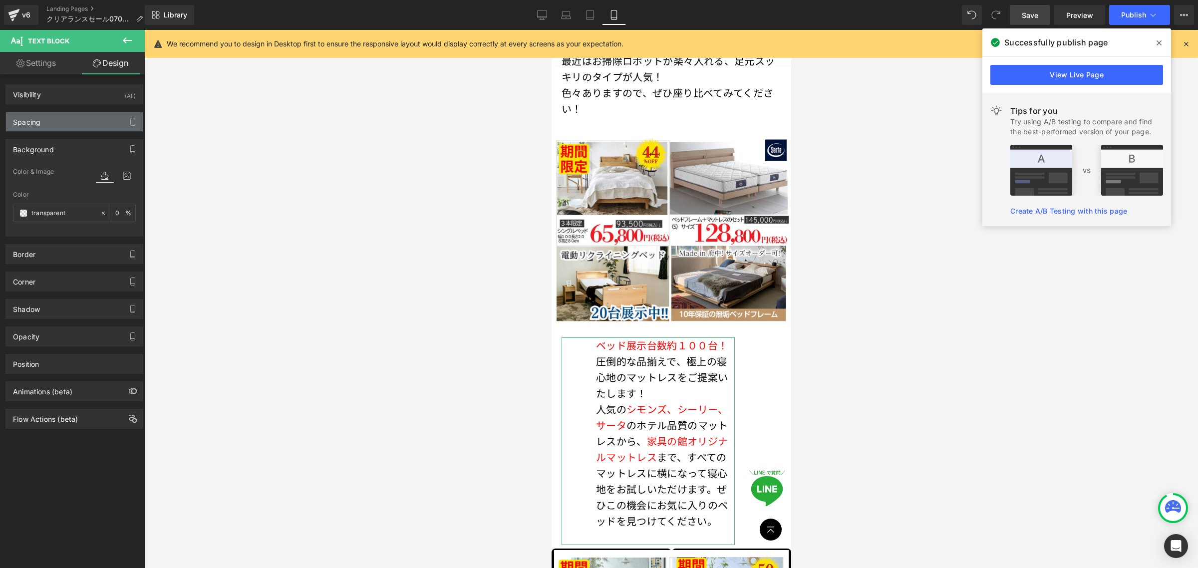
click at [93, 125] on div "Spacing" at bounding box center [74, 121] width 137 height 19
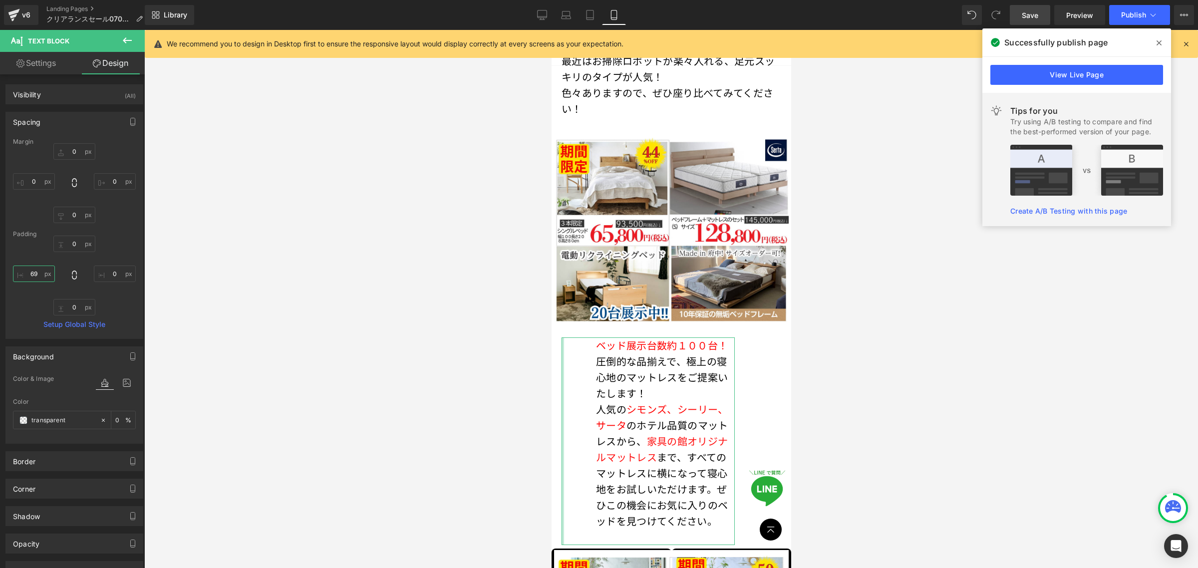
click at [36, 275] on input "text" at bounding box center [34, 273] width 42 height 16
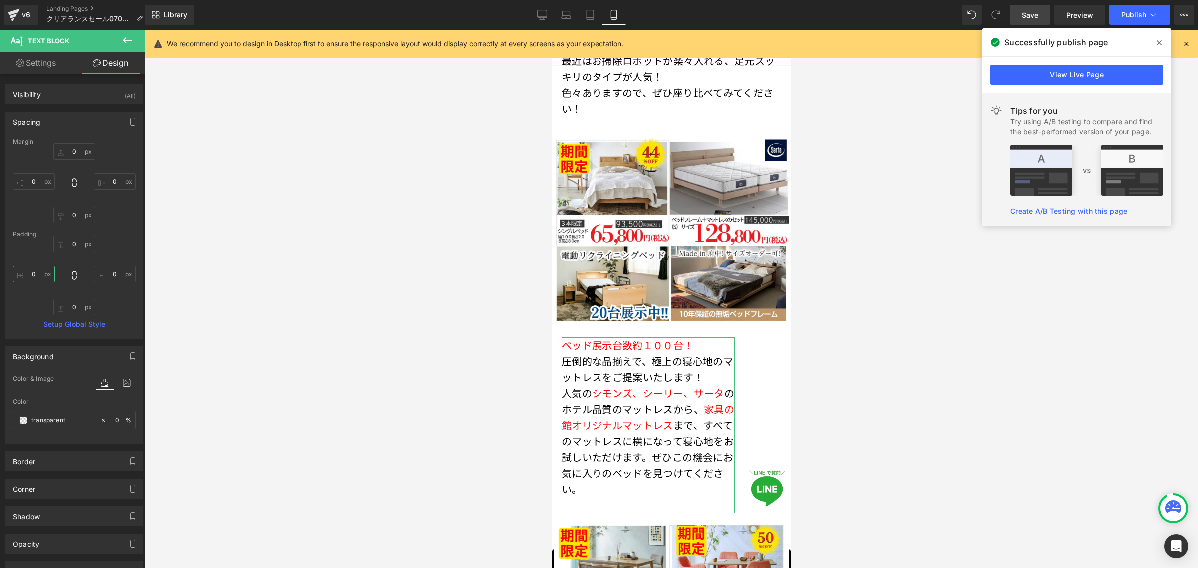
type input "0"
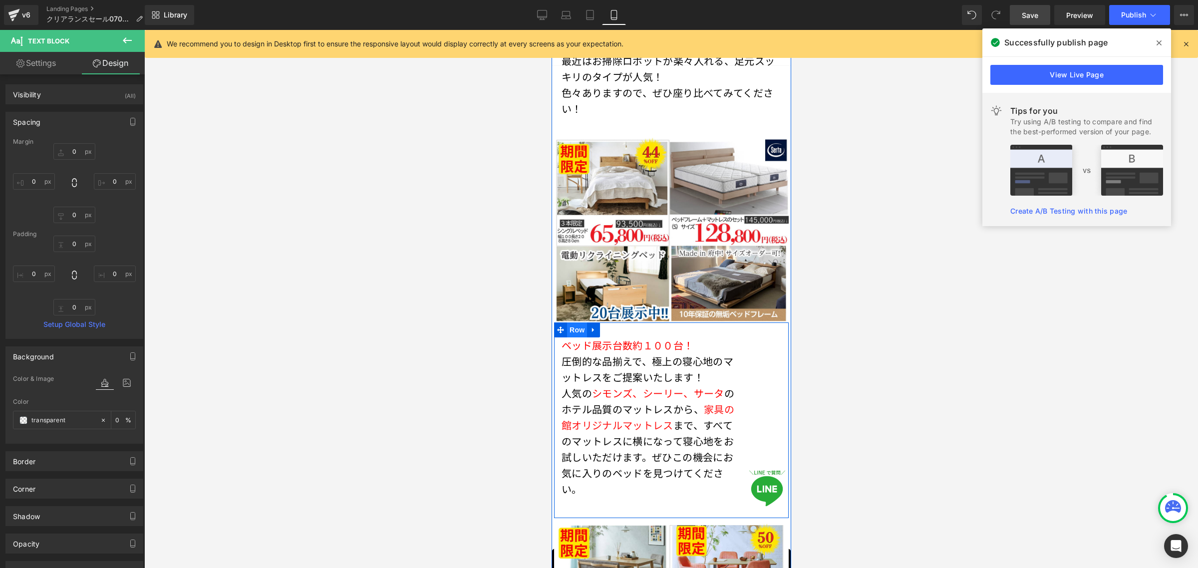
click at [578, 322] on span "Row" at bounding box center [576, 329] width 20 height 15
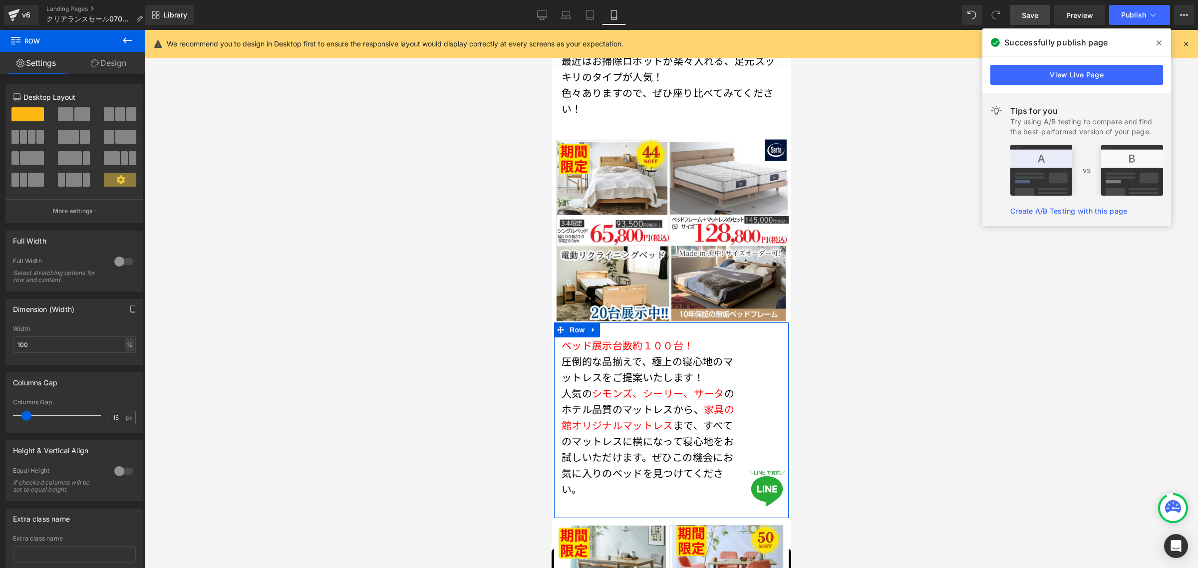
click at [118, 66] on link "Design" at bounding box center [108, 63] width 72 height 22
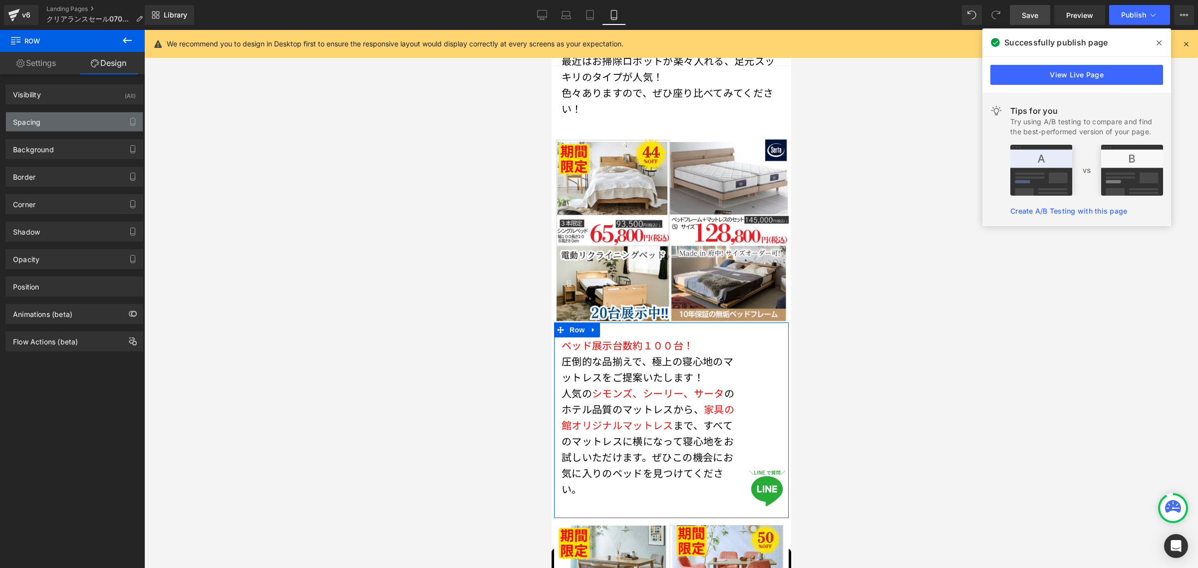
click at [89, 125] on div "Spacing" at bounding box center [74, 121] width 137 height 19
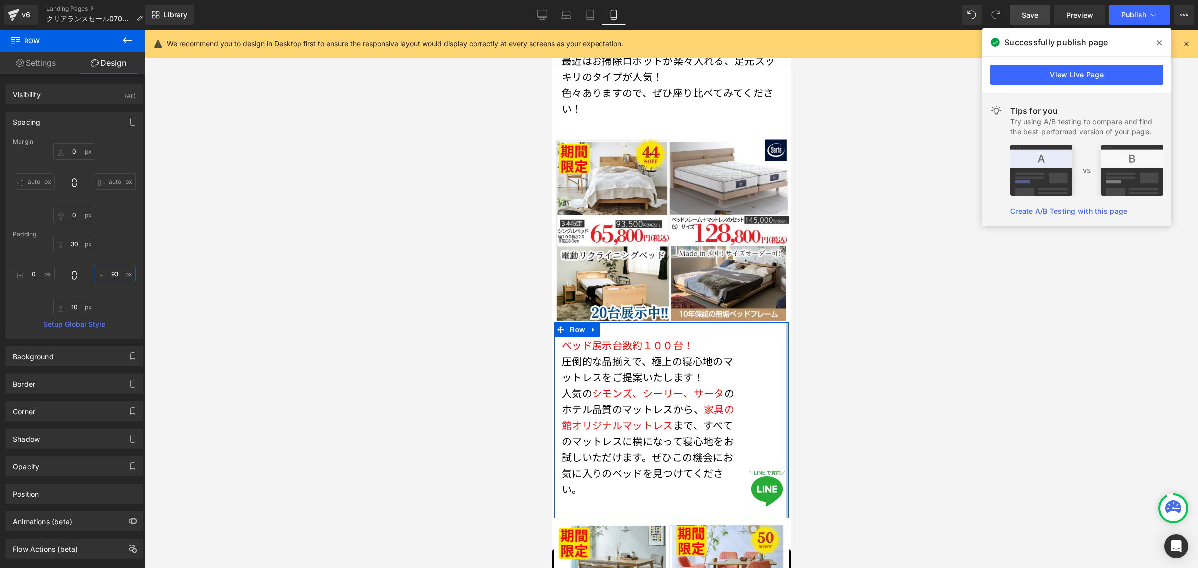
click at [103, 272] on input "93" at bounding box center [115, 273] width 42 height 16
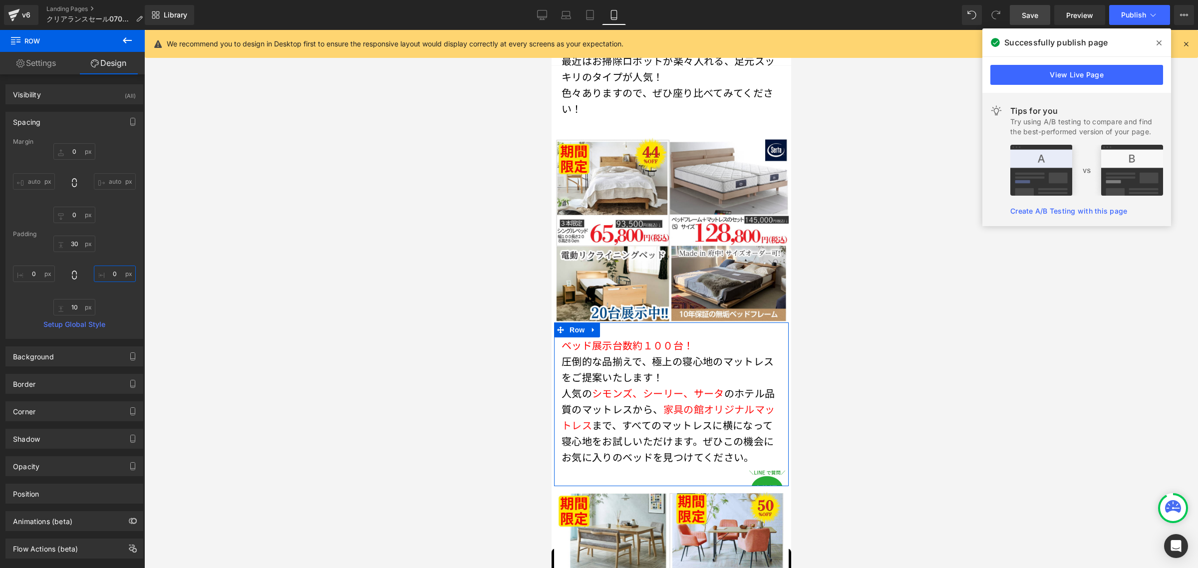
type input "0"
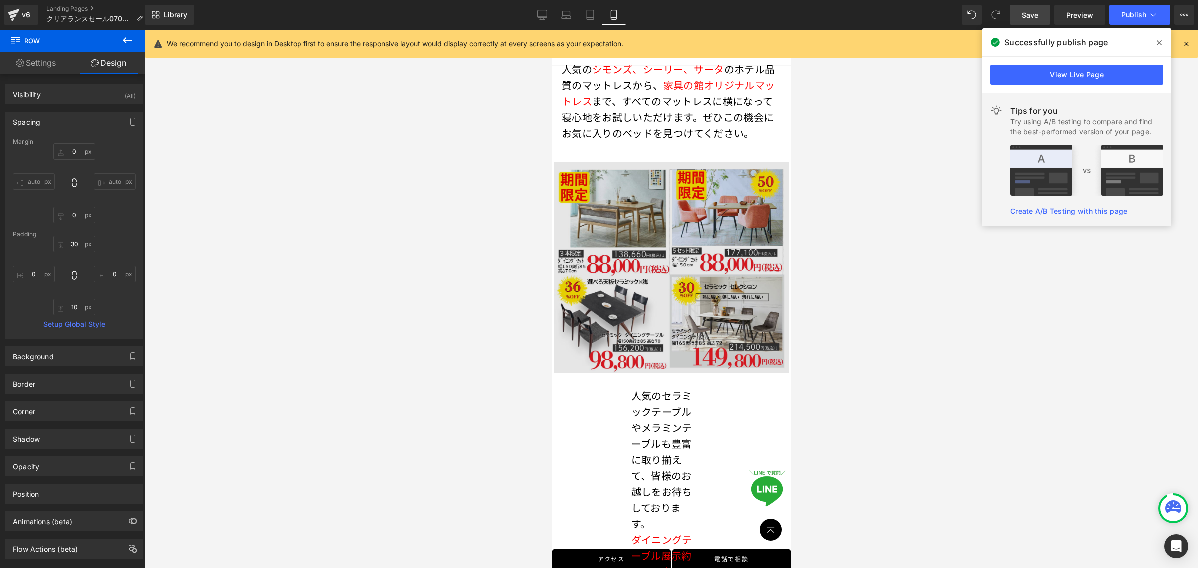
scroll to position [3314, 0]
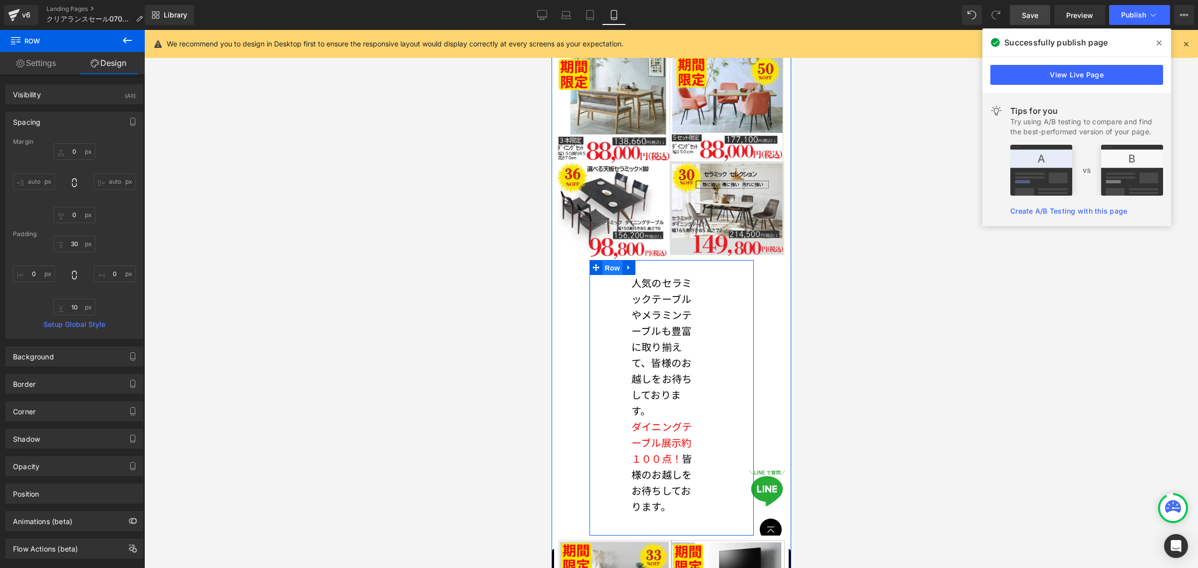
click at [613, 260] on span "Row" at bounding box center [612, 267] width 20 height 15
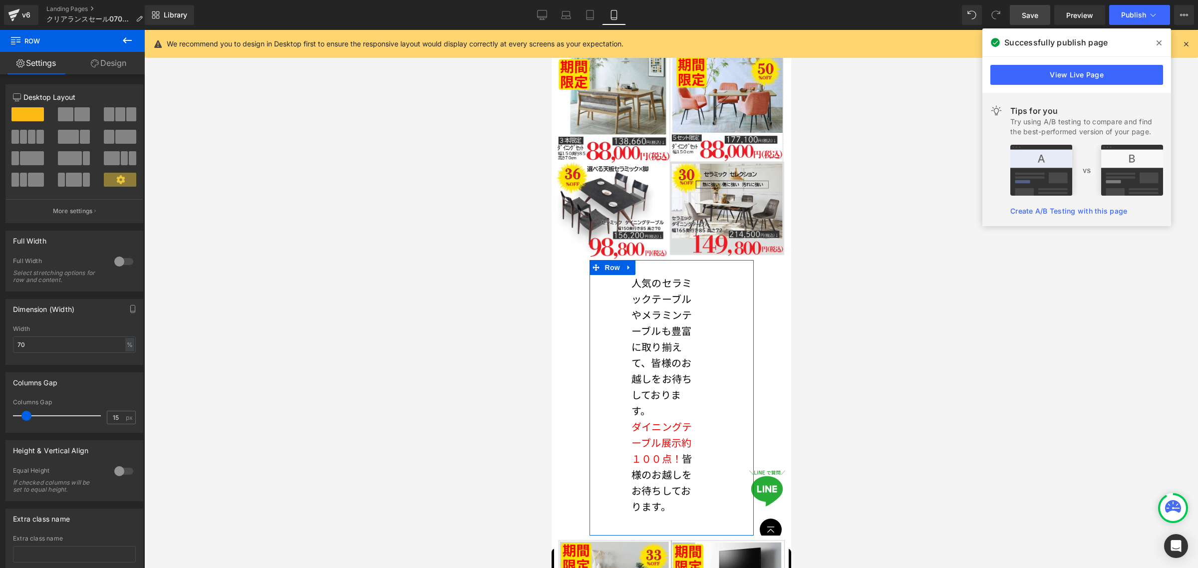
click at [115, 68] on link "Design" at bounding box center [108, 63] width 72 height 22
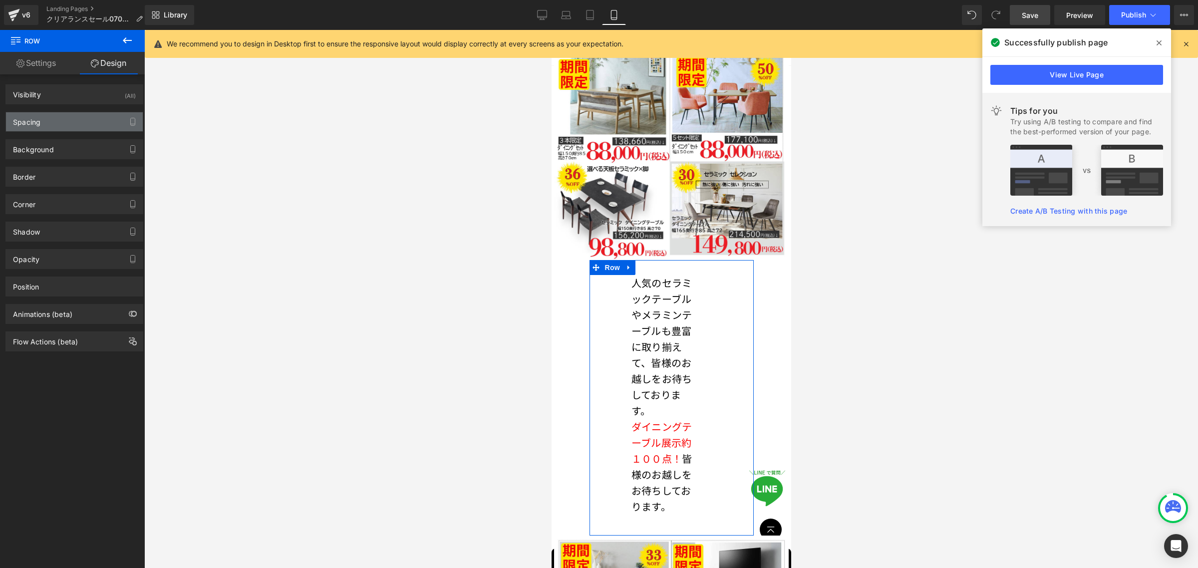
click at [89, 123] on div "Spacing" at bounding box center [74, 121] width 137 height 19
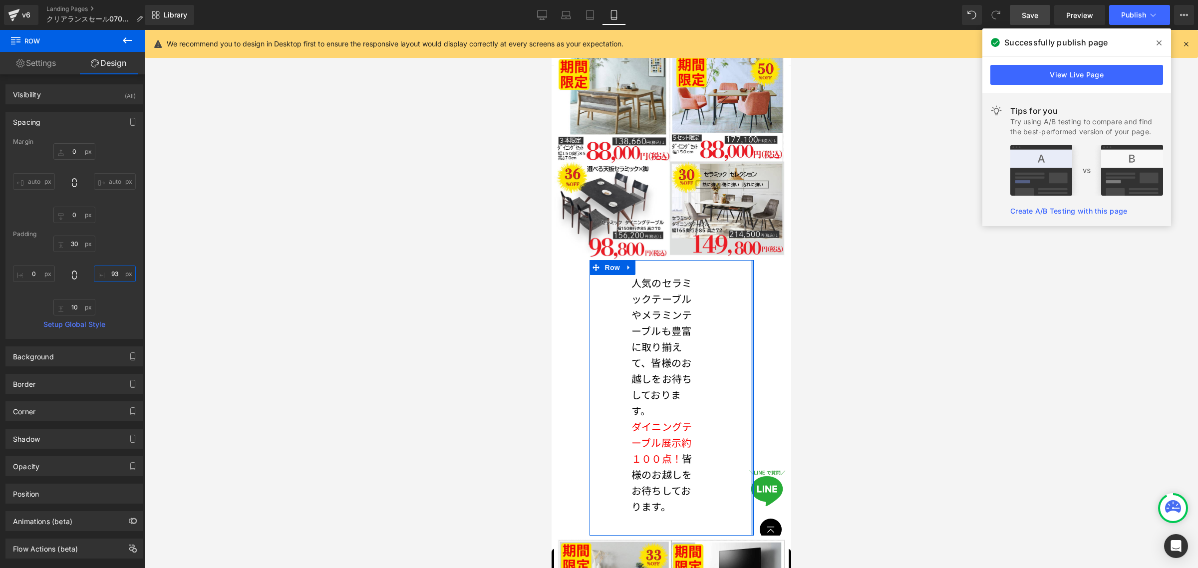
click at [97, 276] on input "93" at bounding box center [115, 273] width 42 height 16
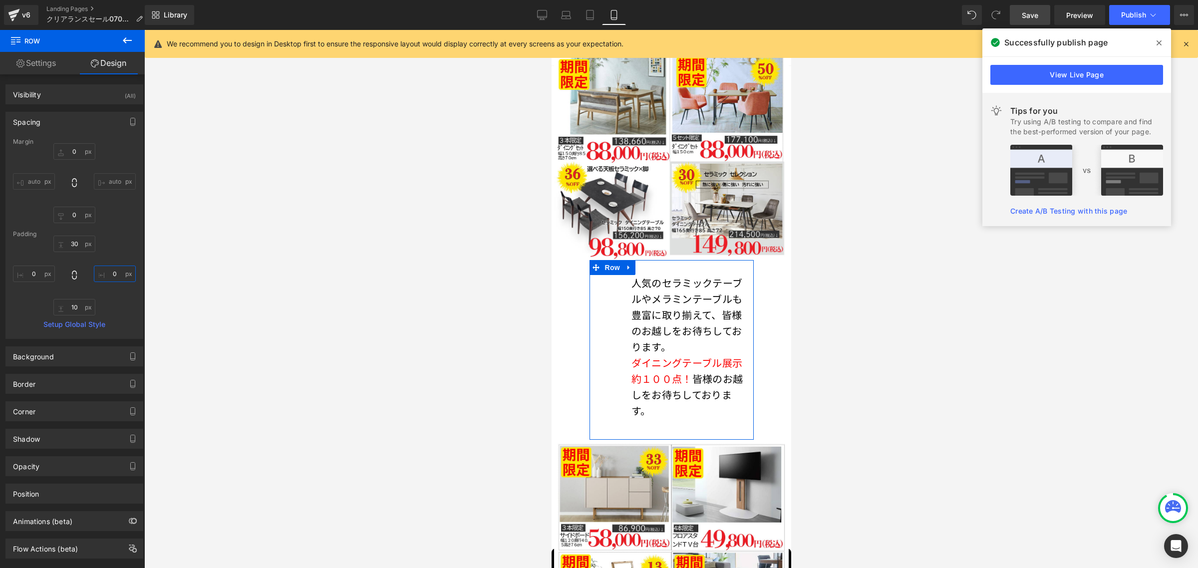
type input "0"
click at [121, 41] on icon at bounding box center [127, 40] width 12 height 12
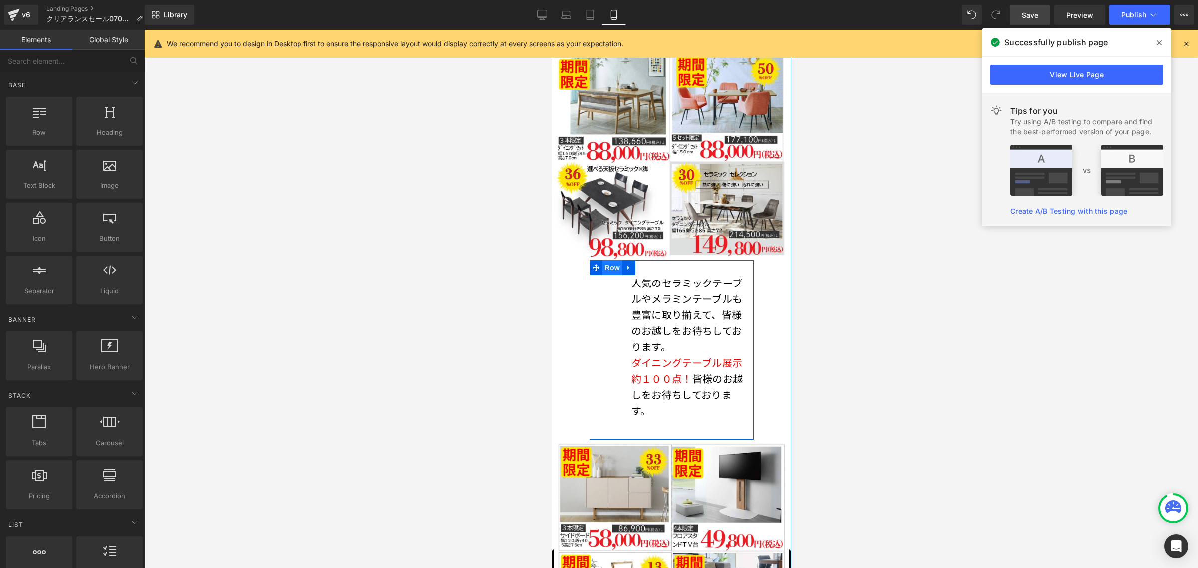
click at [605, 260] on span "Row" at bounding box center [612, 267] width 20 height 15
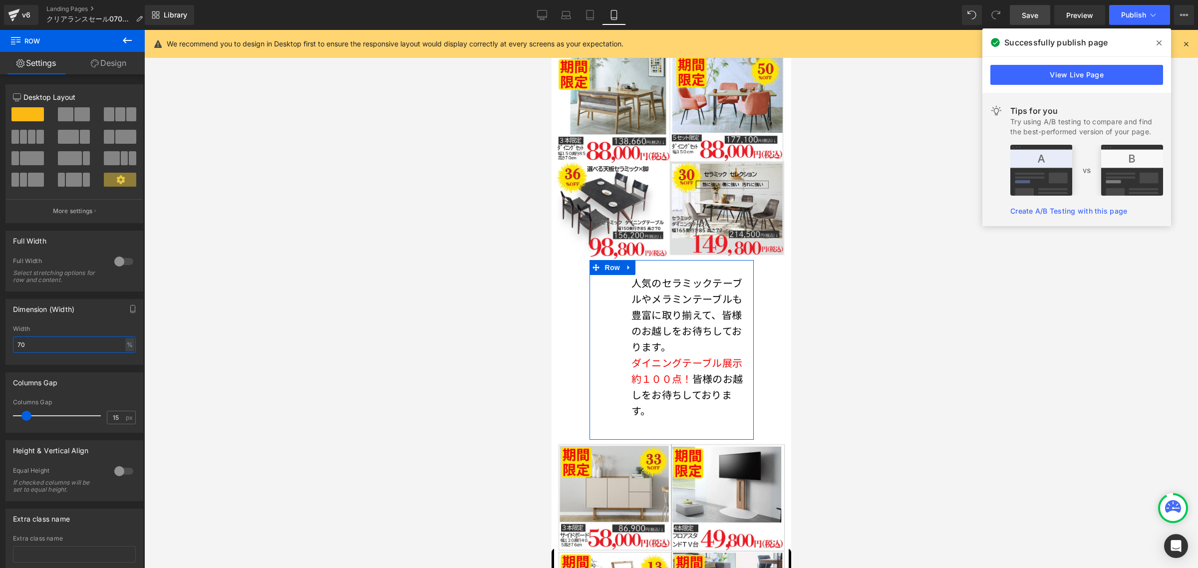
click at [55, 349] on input "70" at bounding box center [74, 344] width 123 height 16
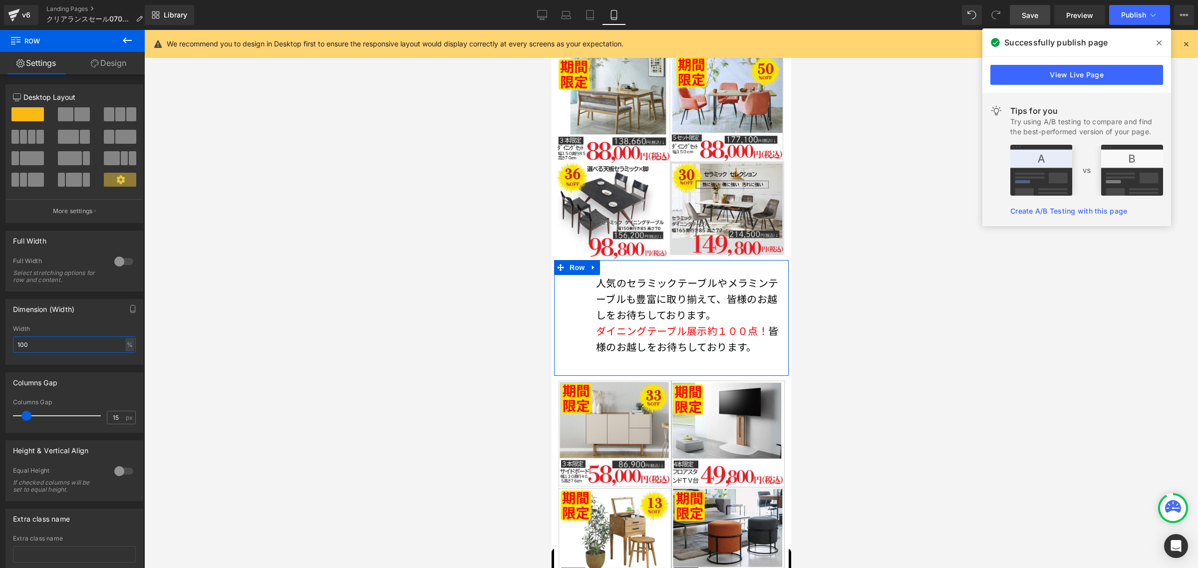
type input "100"
click at [113, 59] on link "Design" at bounding box center [108, 63] width 72 height 22
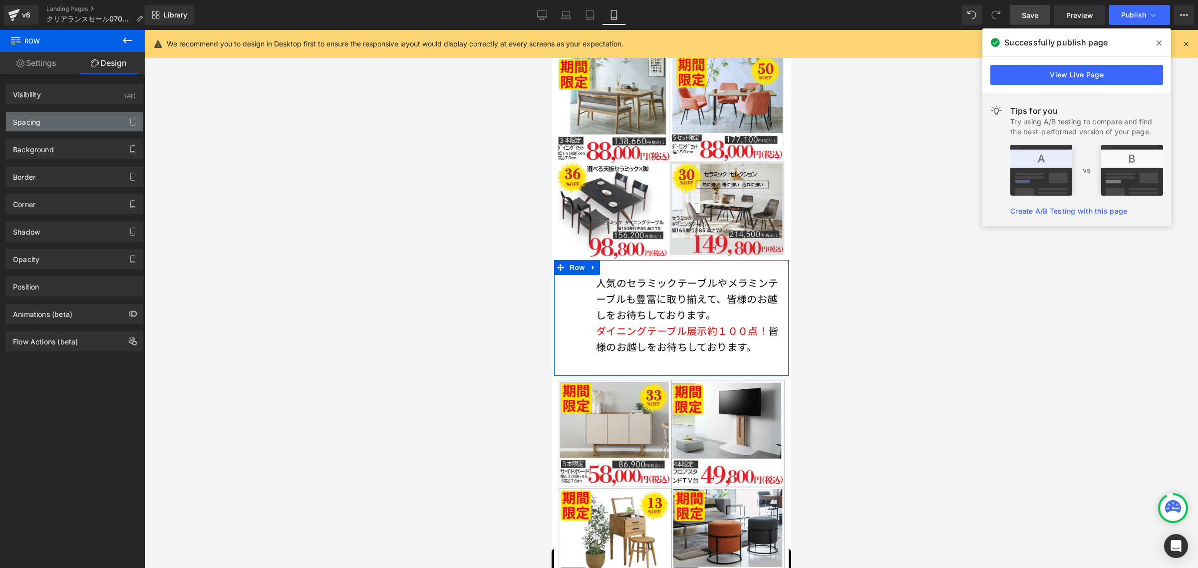
click at [63, 130] on div "Spacing" at bounding box center [74, 121] width 137 height 19
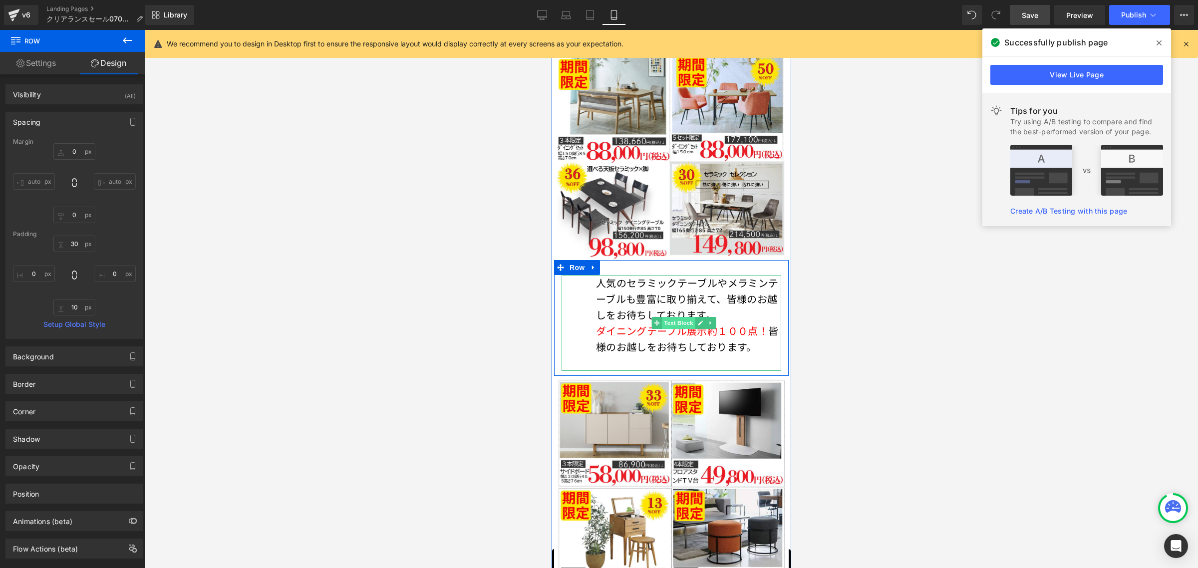
click at [670, 317] on span "Text Block" at bounding box center [678, 323] width 33 height 12
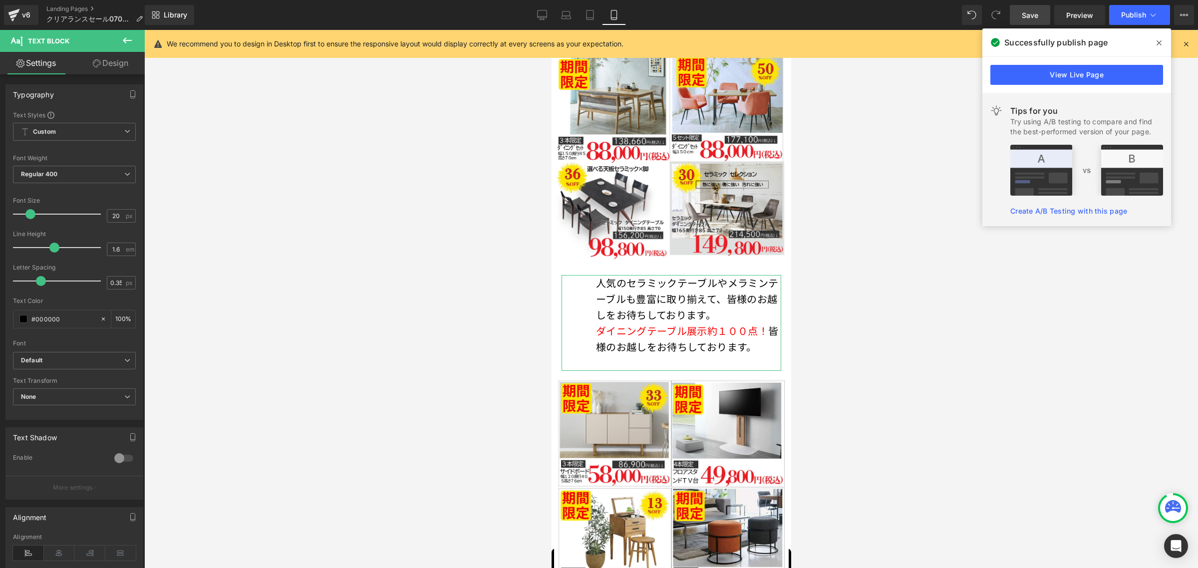
click at [111, 67] on link "Design" at bounding box center [110, 63] width 72 height 22
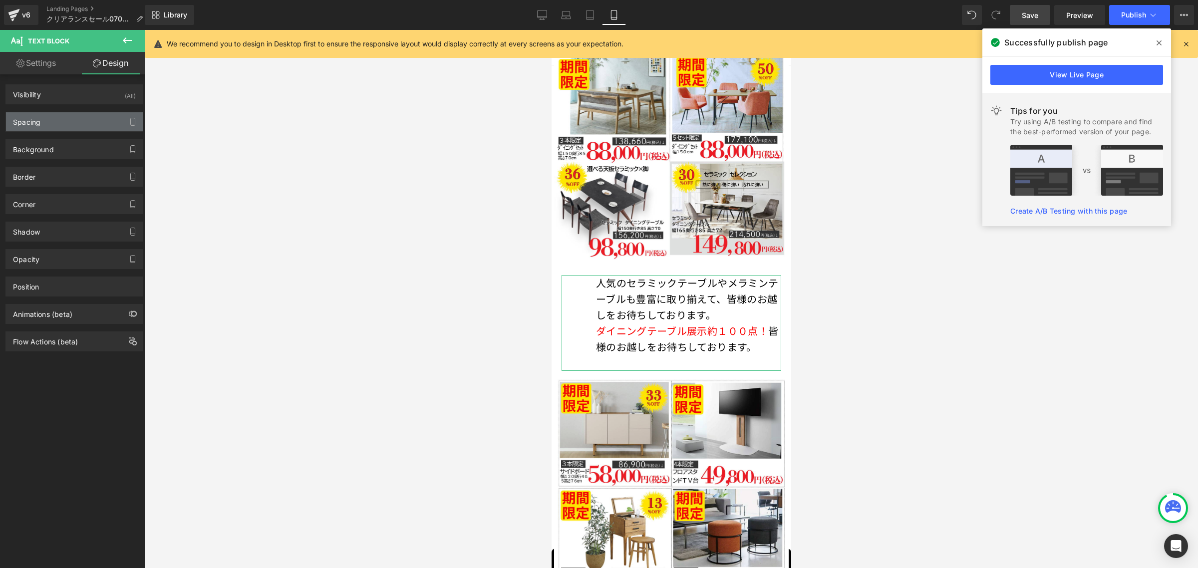
click at [60, 125] on div "Spacing" at bounding box center [74, 121] width 137 height 19
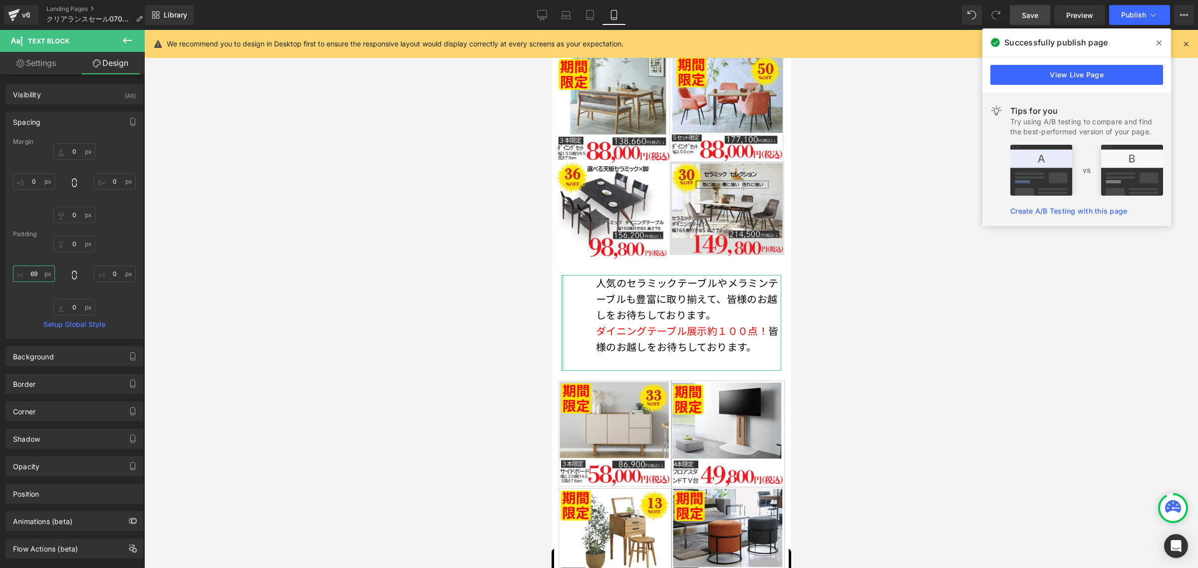
click at [38, 277] on input "69" at bounding box center [34, 273] width 42 height 16
type input "0"
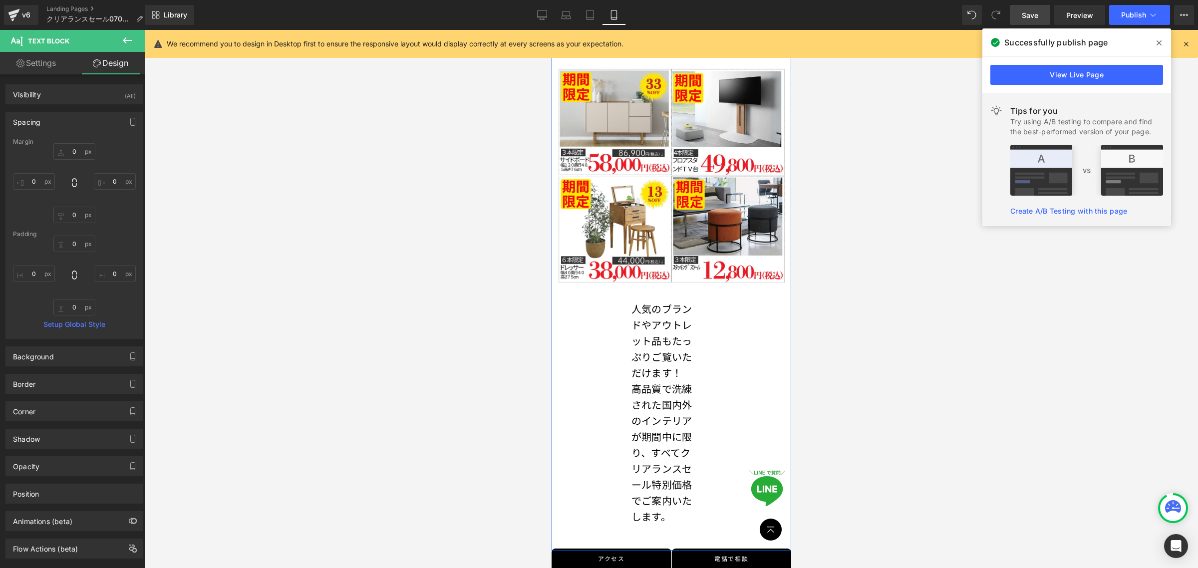
scroll to position [3626, 0]
click at [608, 285] on span "Row" at bounding box center [612, 292] width 20 height 15
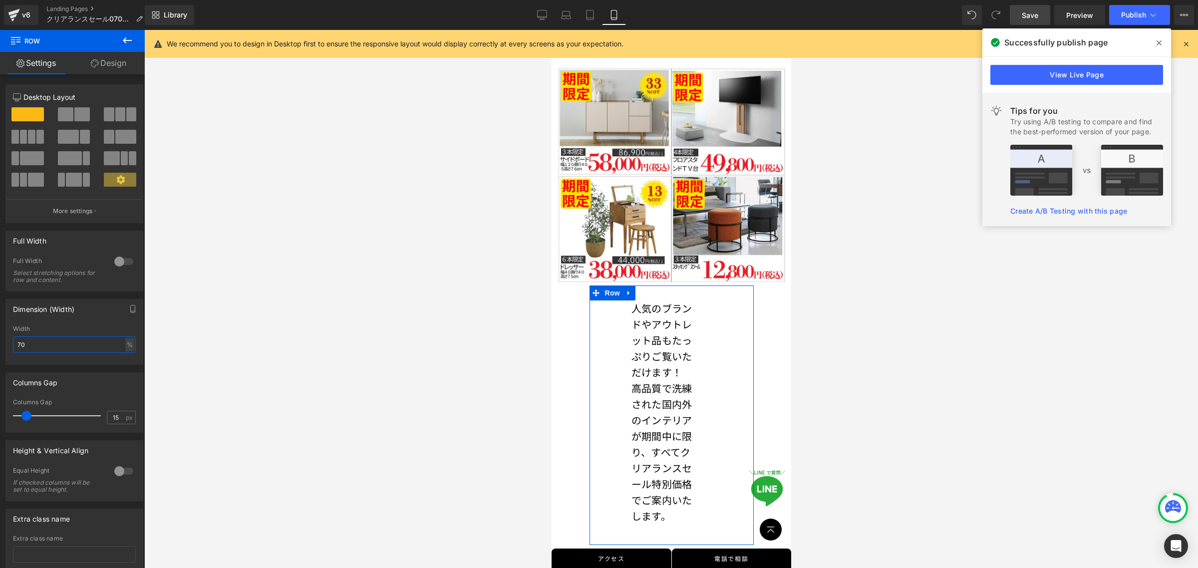
click at [32, 352] on input "70" at bounding box center [74, 344] width 123 height 16
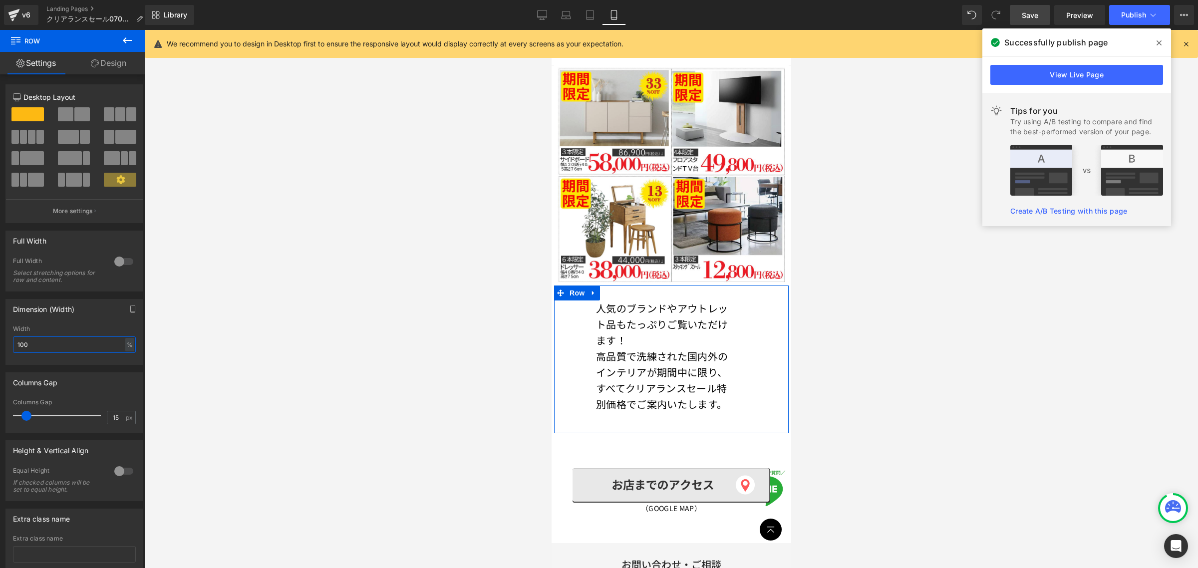
type input "100"
click at [111, 62] on link "Design" at bounding box center [108, 63] width 72 height 22
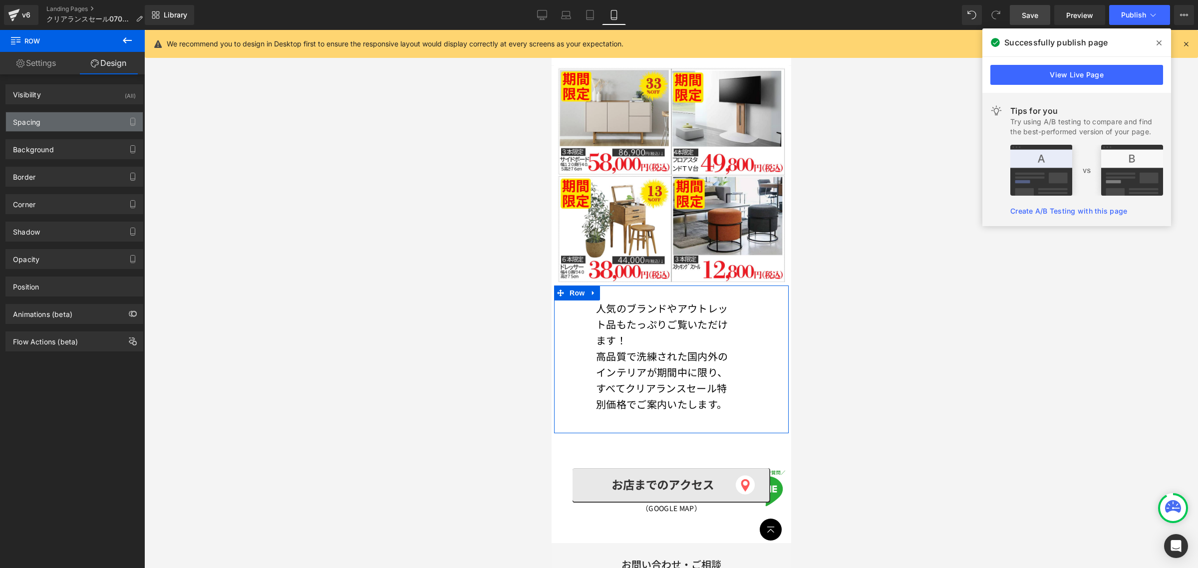
click at [71, 118] on div "Spacing" at bounding box center [74, 121] width 137 height 19
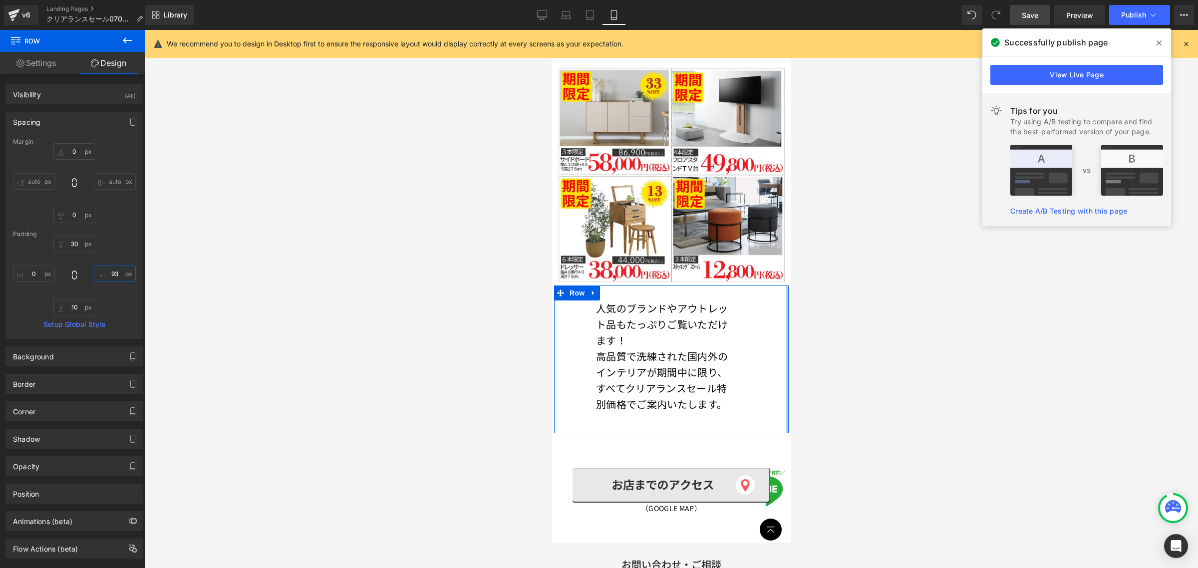
click at [119, 273] on input "text" at bounding box center [115, 273] width 42 height 16
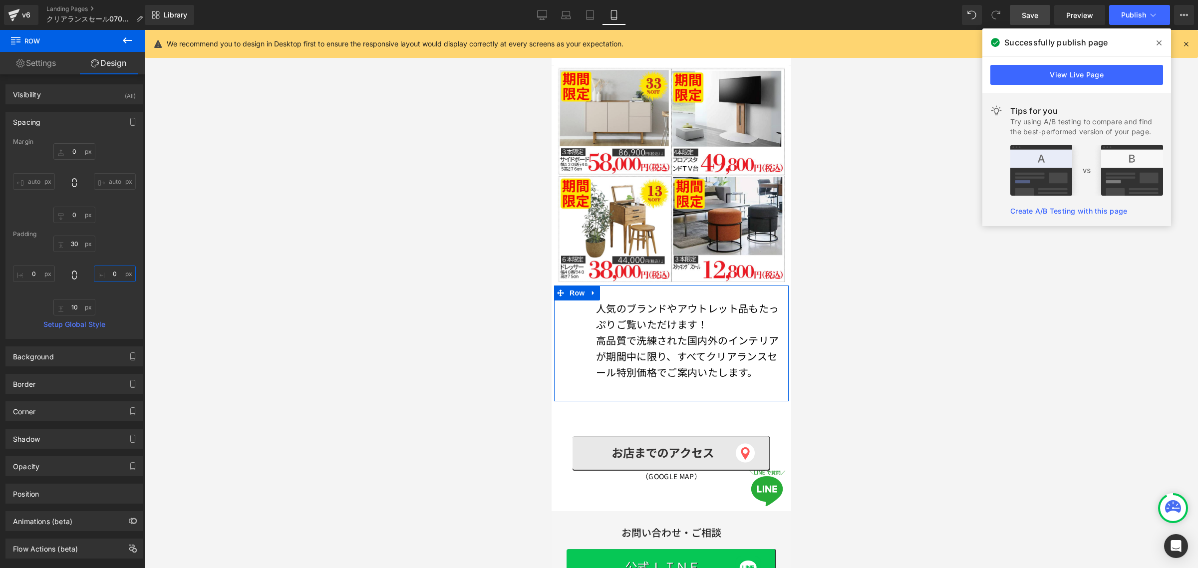
type input "0"
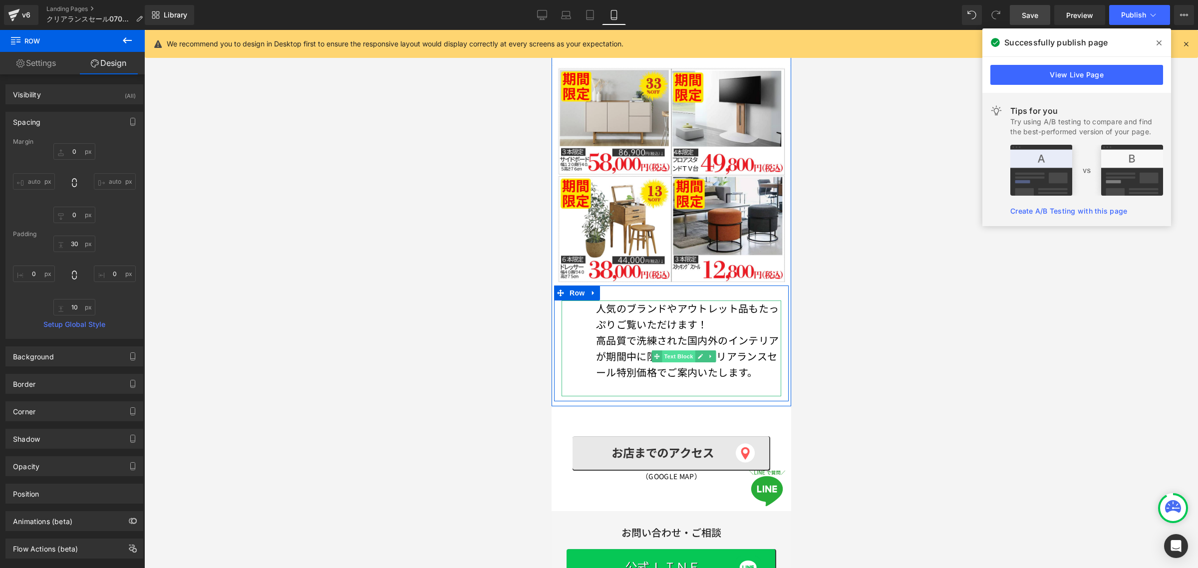
click at [673, 350] on span "Text Block" at bounding box center [678, 356] width 33 height 12
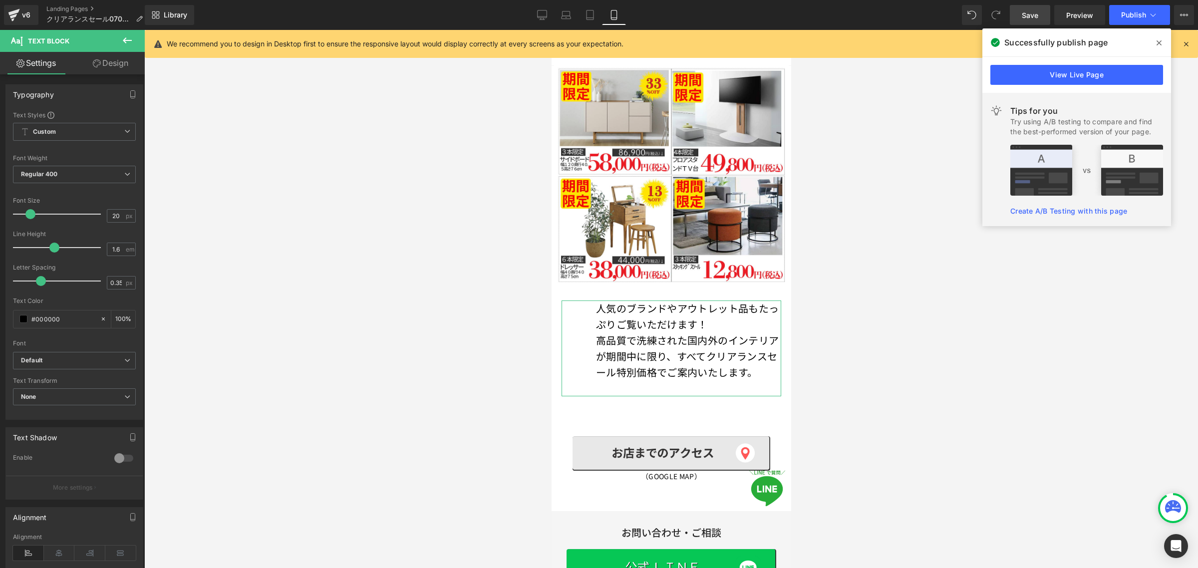
click at [119, 61] on link "Design" at bounding box center [110, 63] width 72 height 22
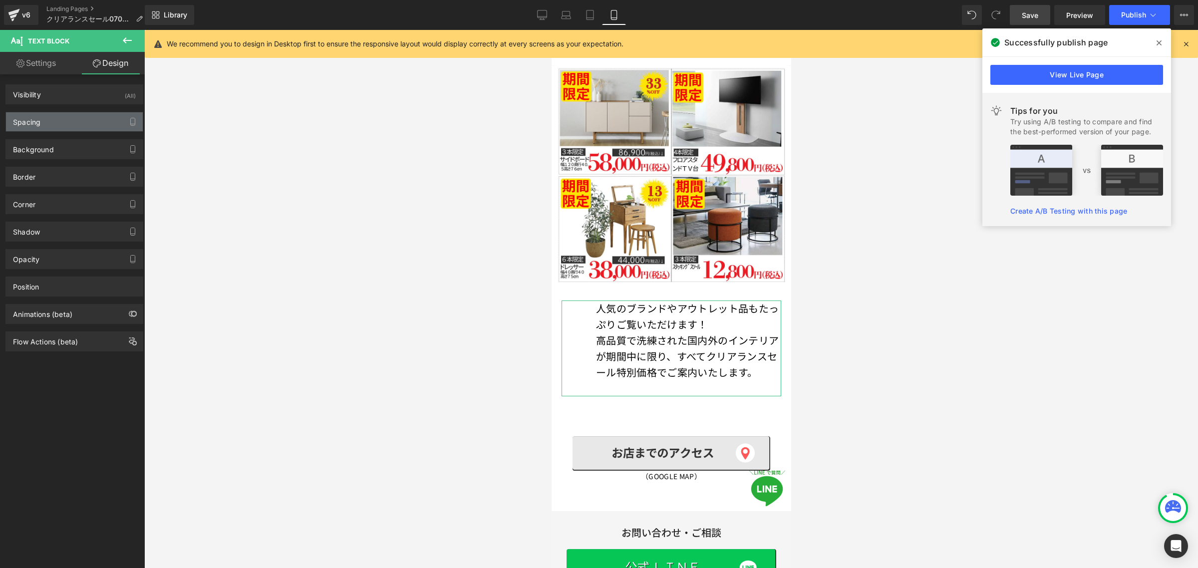
click at [86, 127] on div "Spacing" at bounding box center [74, 121] width 137 height 19
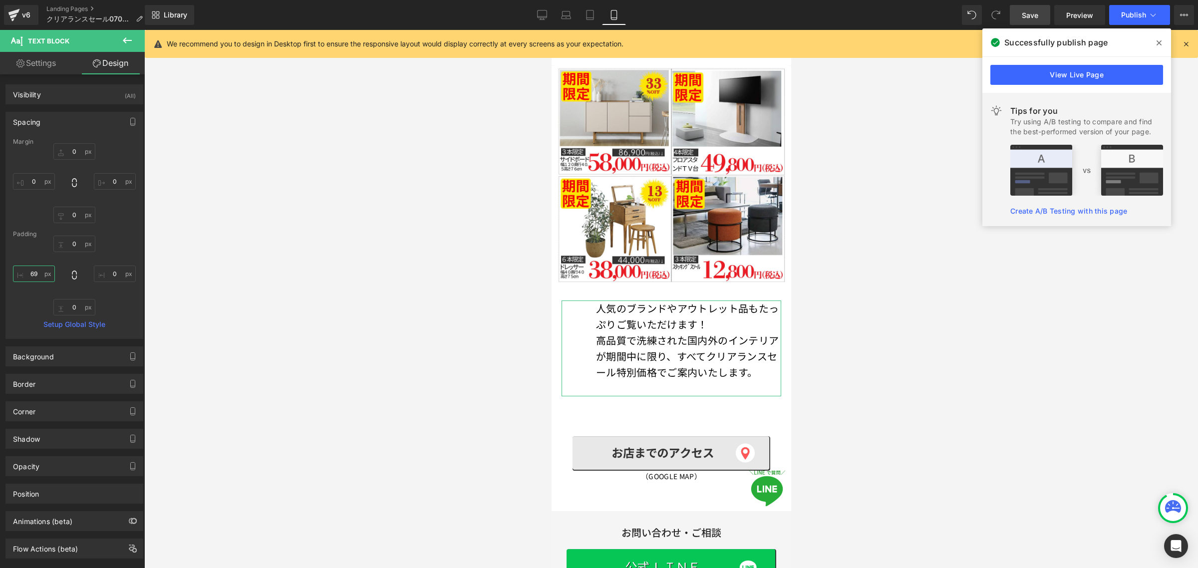
click at [42, 272] on input "69" at bounding box center [34, 273] width 42 height 16
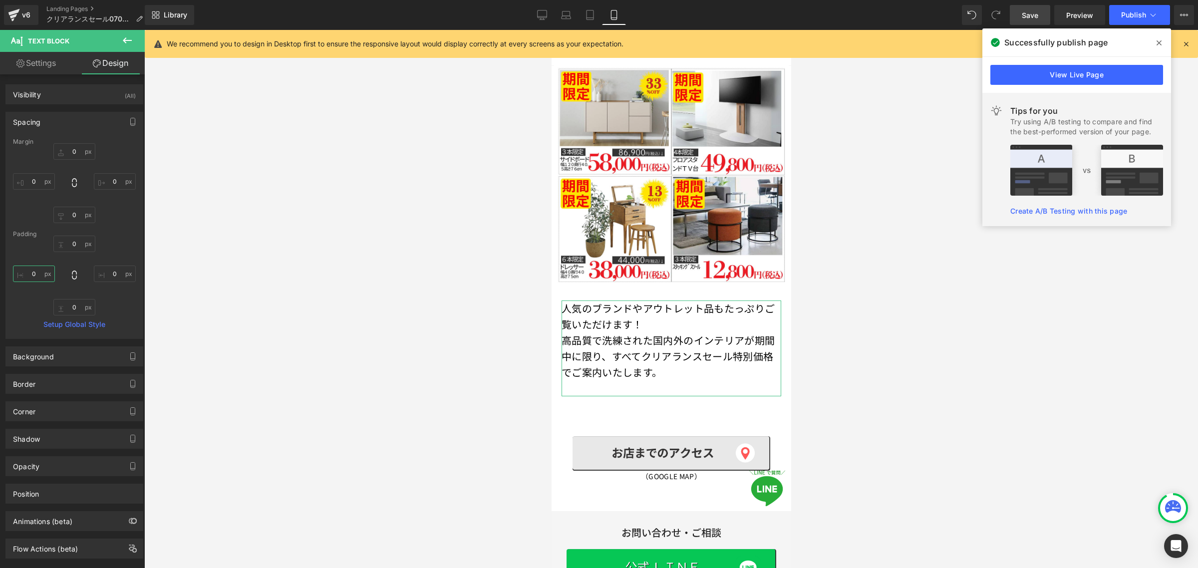
type input "0"
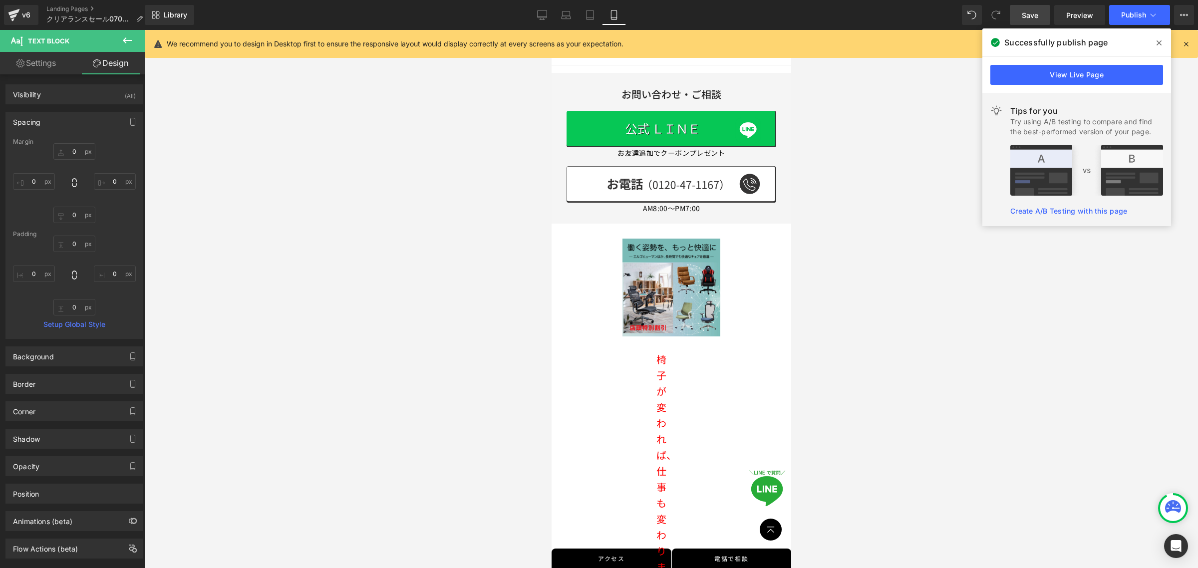
scroll to position [5185, 0]
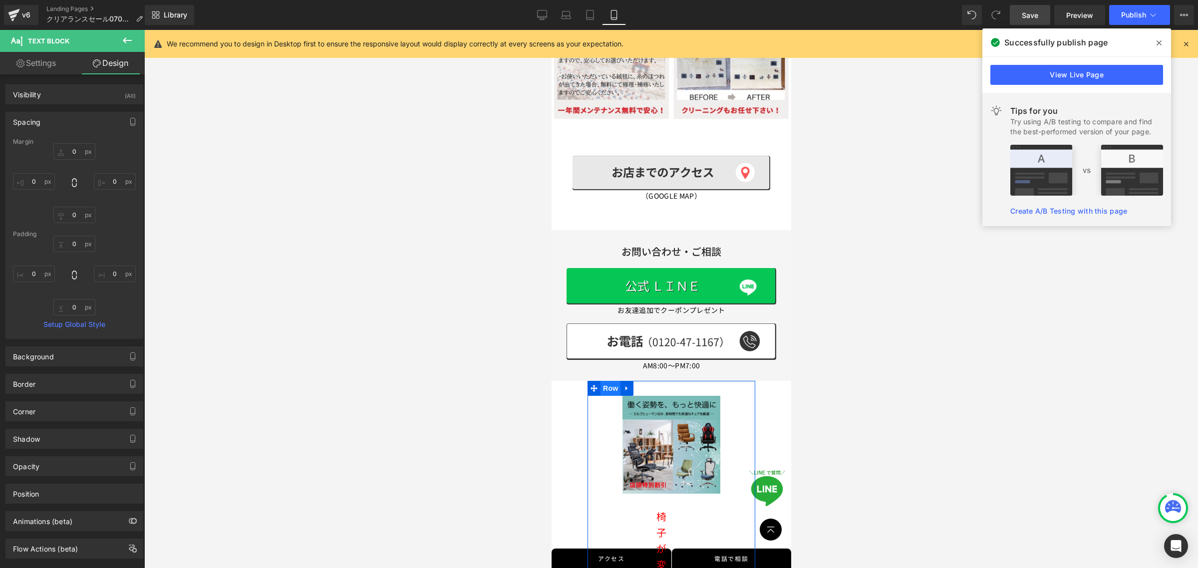
click at [608, 381] on span "Row" at bounding box center [610, 388] width 20 height 15
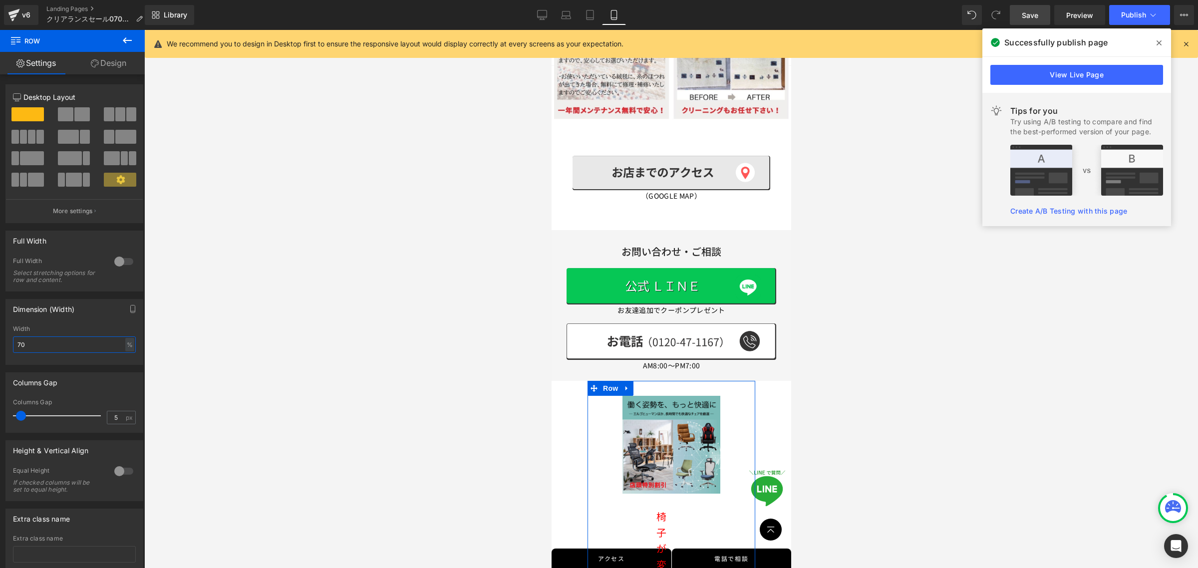
click at [58, 348] on input "70" at bounding box center [74, 344] width 123 height 16
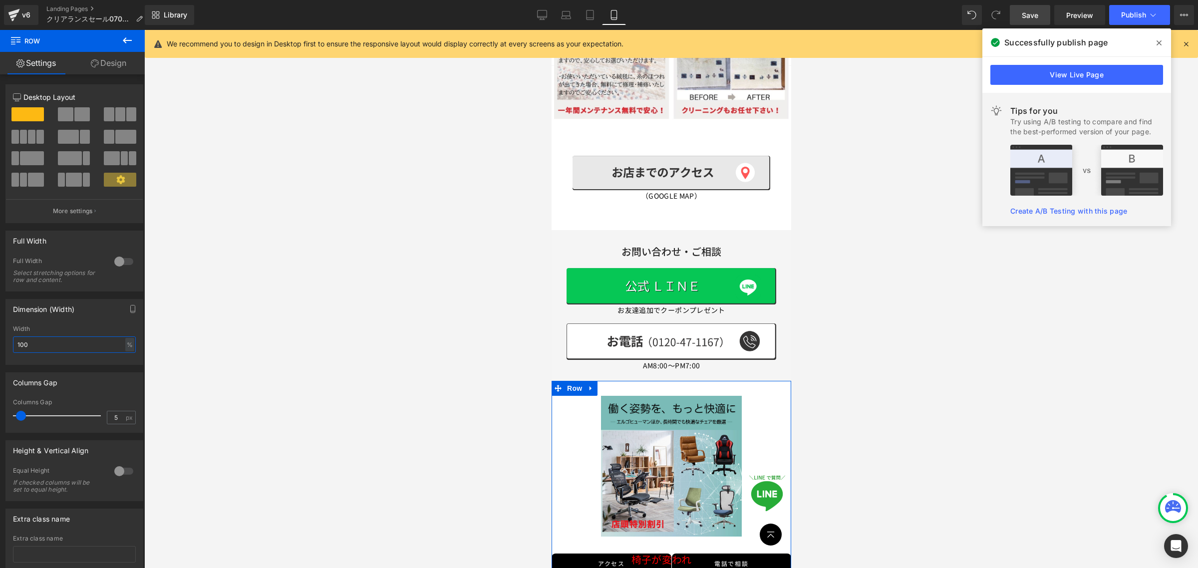
type input "100"
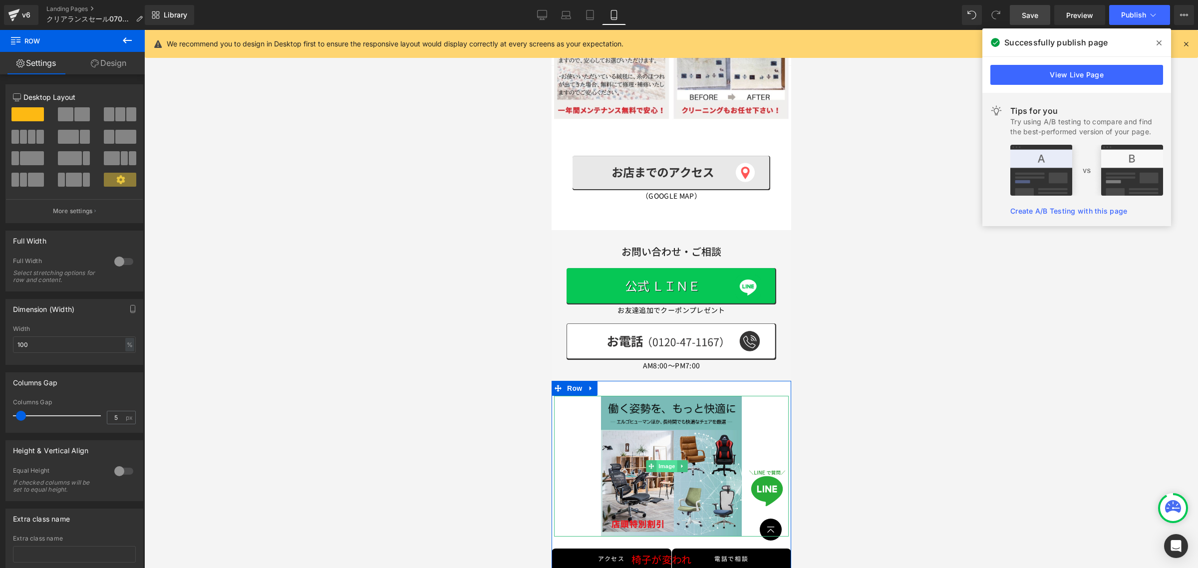
click at [668, 460] on span "Image" at bounding box center [666, 466] width 21 height 12
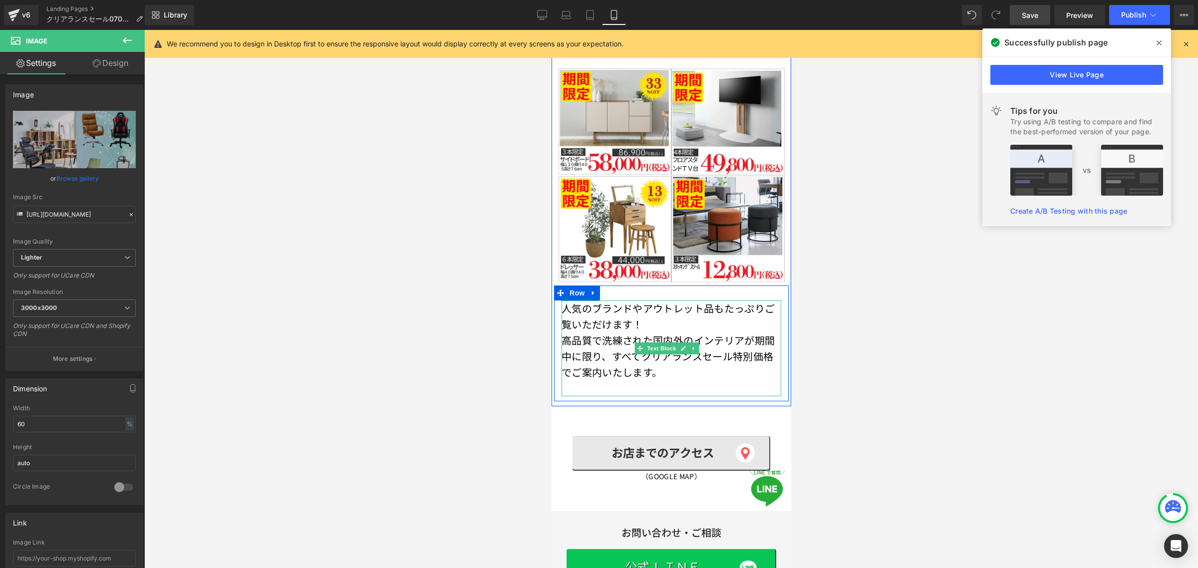
scroll to position [3376, 0]
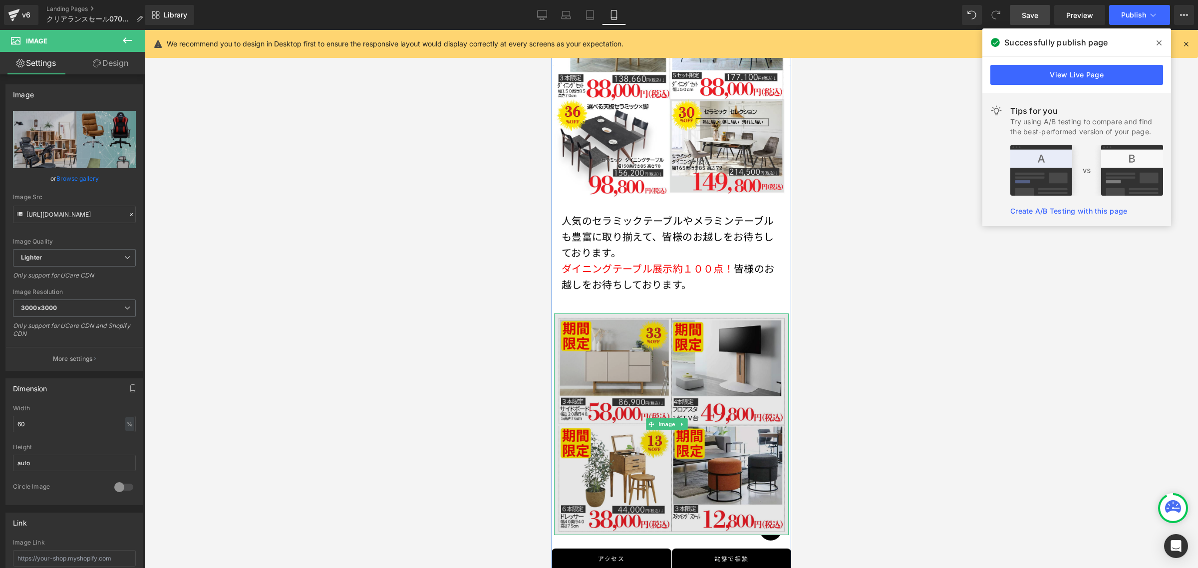
click at [666, 329] on img at bounding box center [670, 424] width 235 height 222
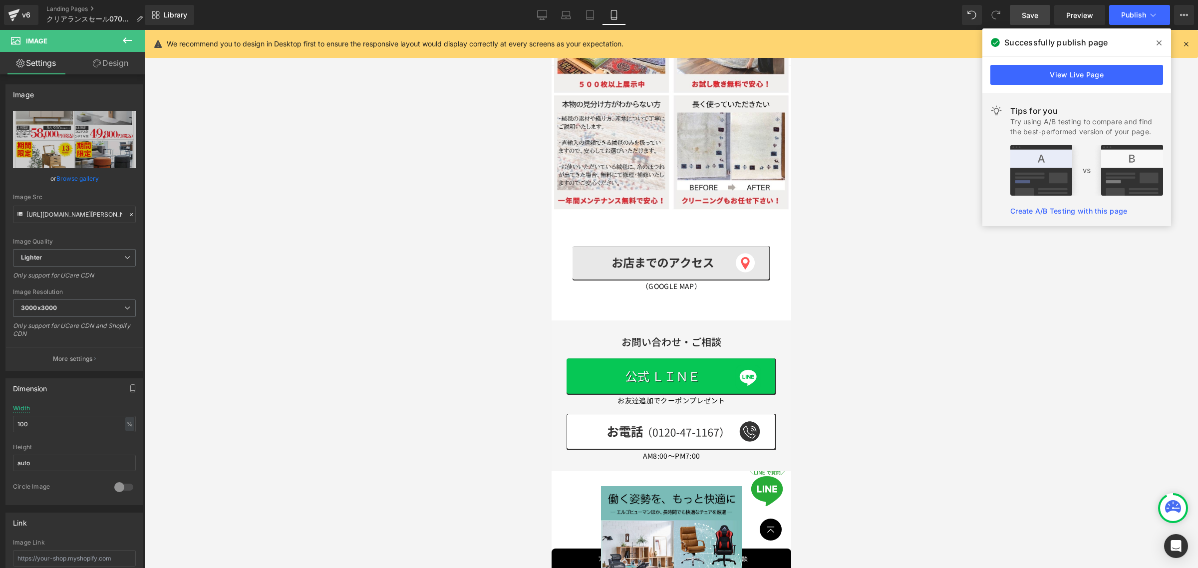
scroll to position [5248, 0]
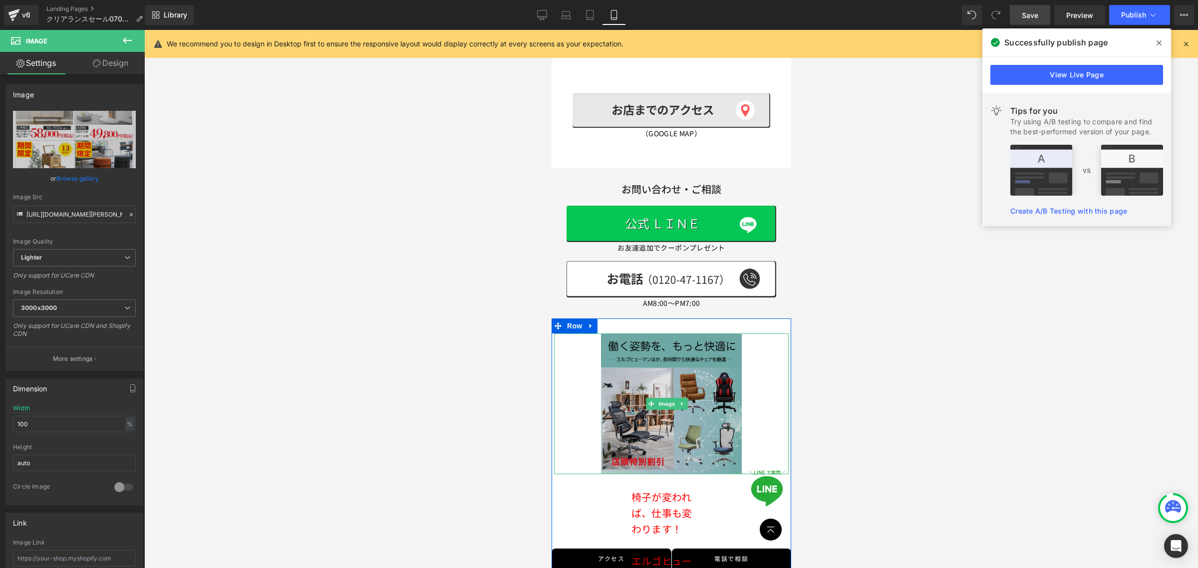
click at [661, 333] on img at bounding box center [670, 403] width 141 height 141
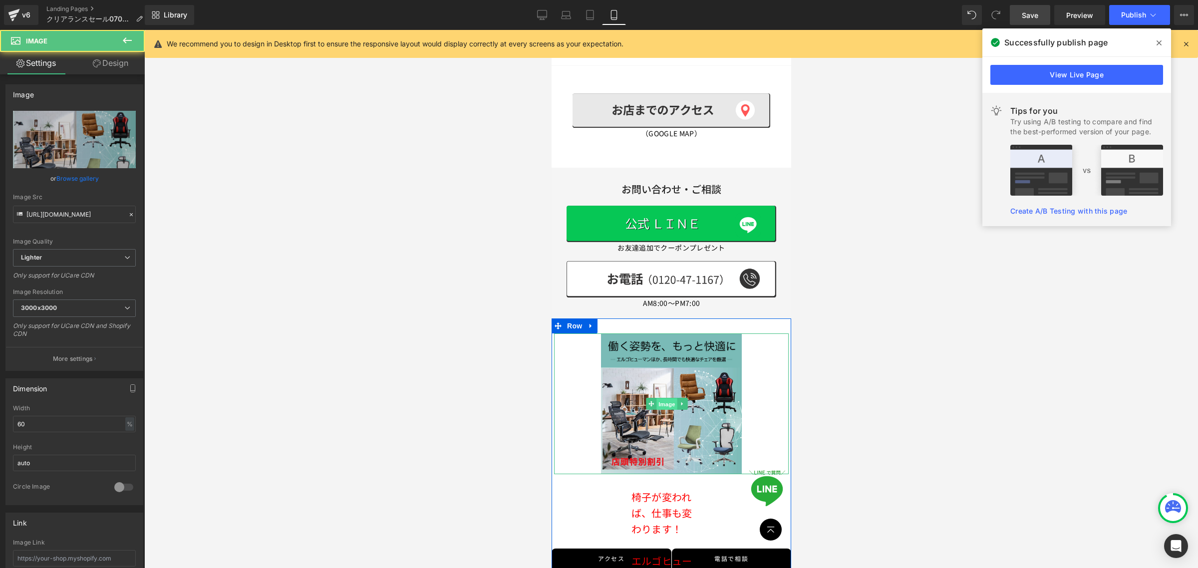
click at [661, 398] on span "Image" at bounding box center [666, 404] width 21 height 12
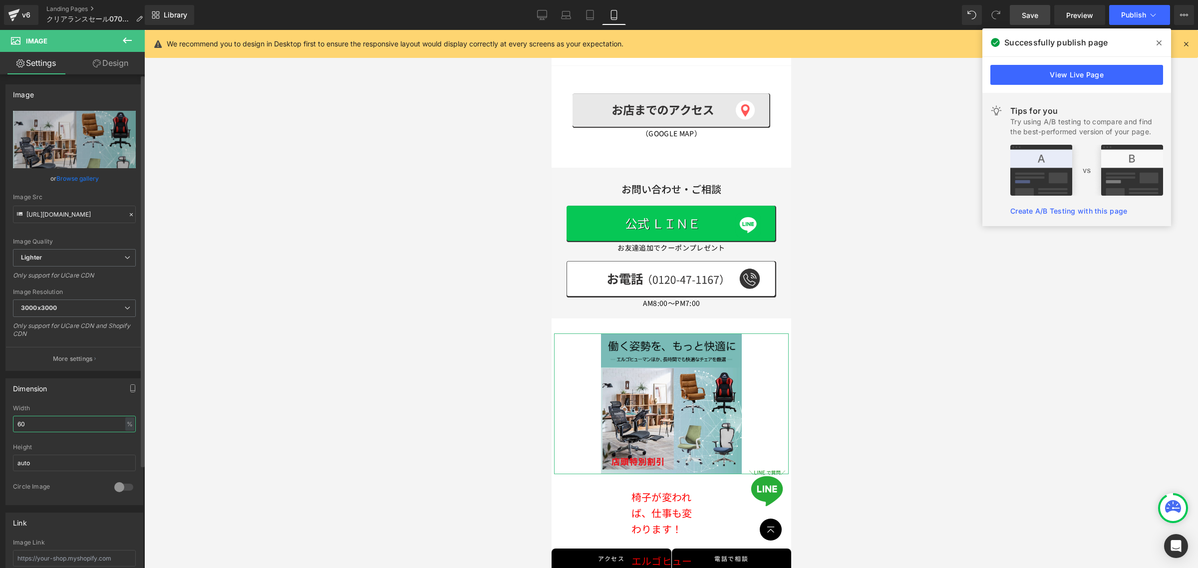
click at [50, 425] on input "60" at bounding box center [74, 424] width 123 height 16
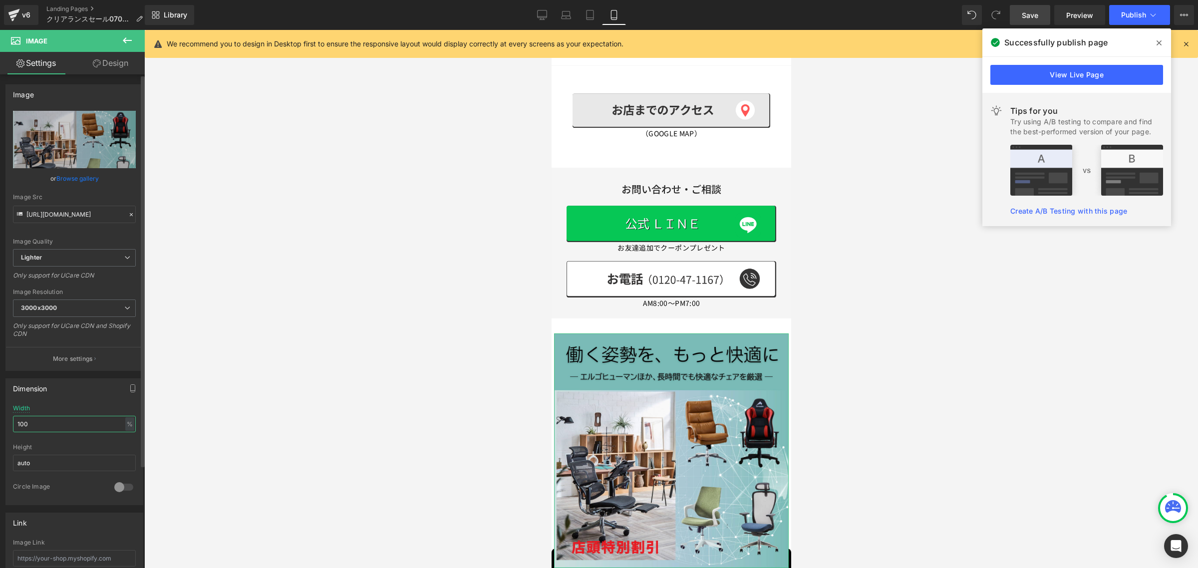
type input "100"
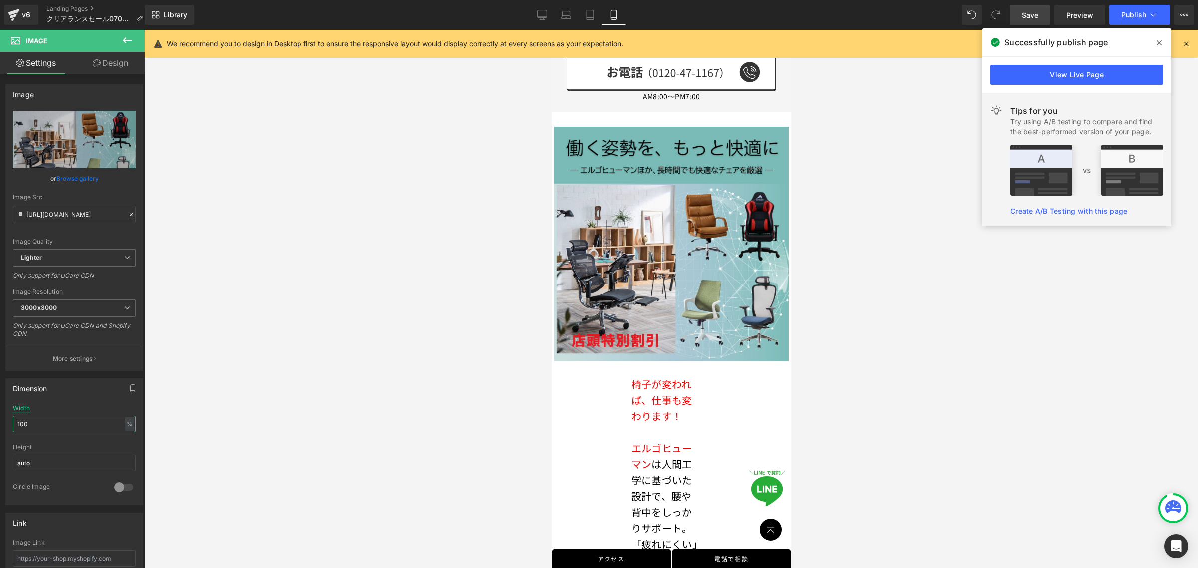
scroll to position [5497, 0]
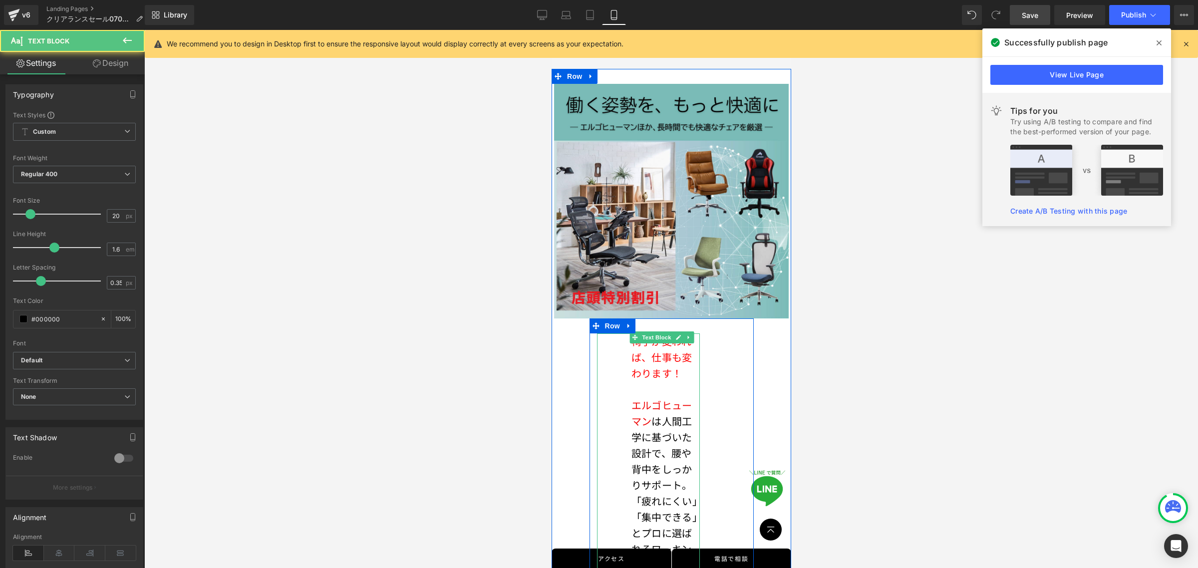
click at [665, 493] on p "「疲れにくい」「集中できる」とプロに選ばれるワーキングチェアです。" at bounding box center [665, 541] width 68 height 96
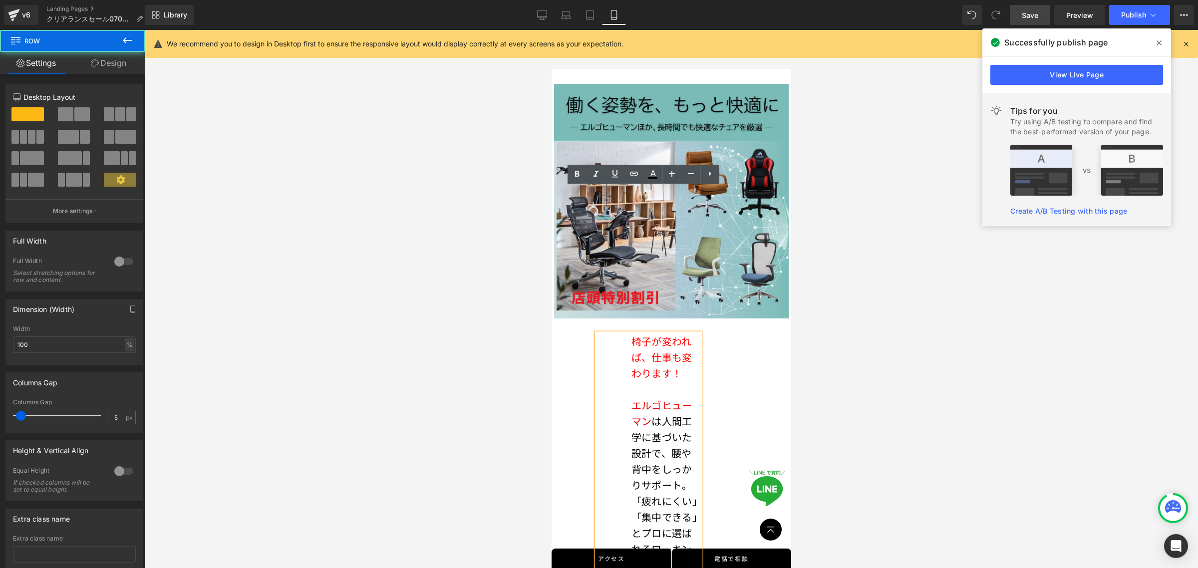
click at [753, 298] on div "Image 椅子が変われば、仕事も変わります！ [PERSON_NAME] は人間工学に基づいた設計で、腰や背中をしっかりサポート。 「疲れにくい」「集中でき…" at bounding box center [671, 419] width 240 height 670
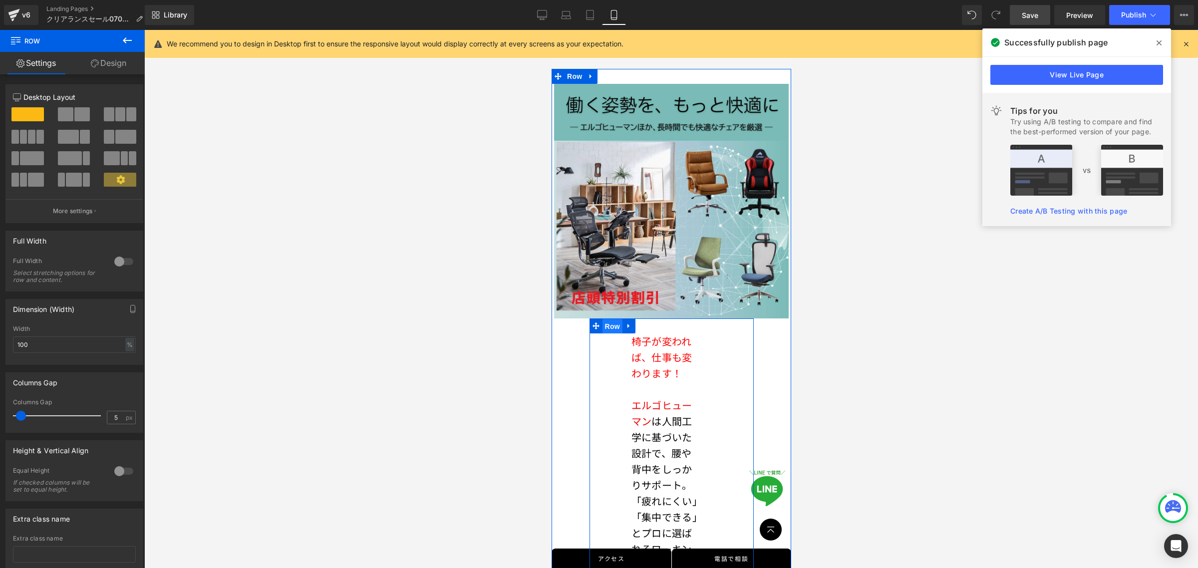
click at [609, 319] on span "Row" at bounding box center [612, 326] width 20 height 15
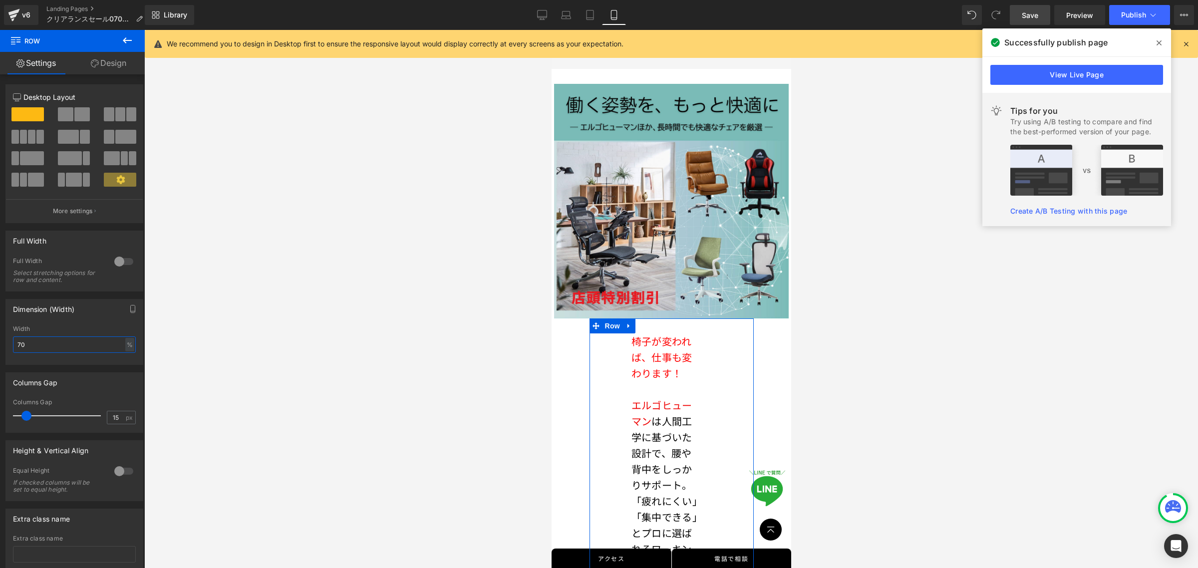
click at [60, 341] on input "70" at bounding box center [74, 344] width 123 height 16
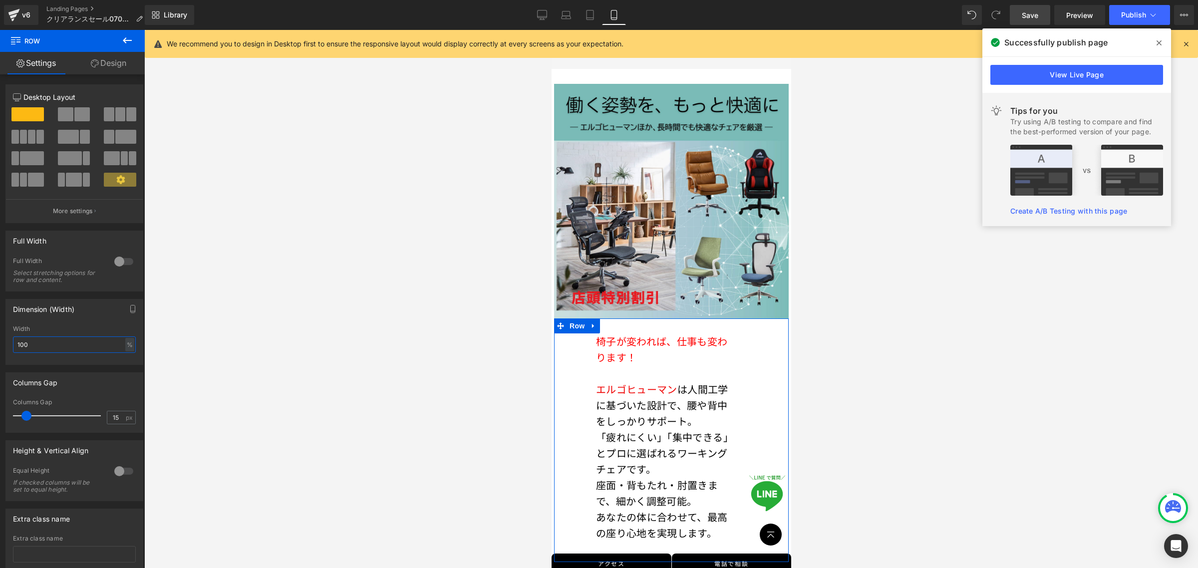
type input "100"
click at [109, 60] on link "Design" at bounding box center [108, 63] width 72 height 22
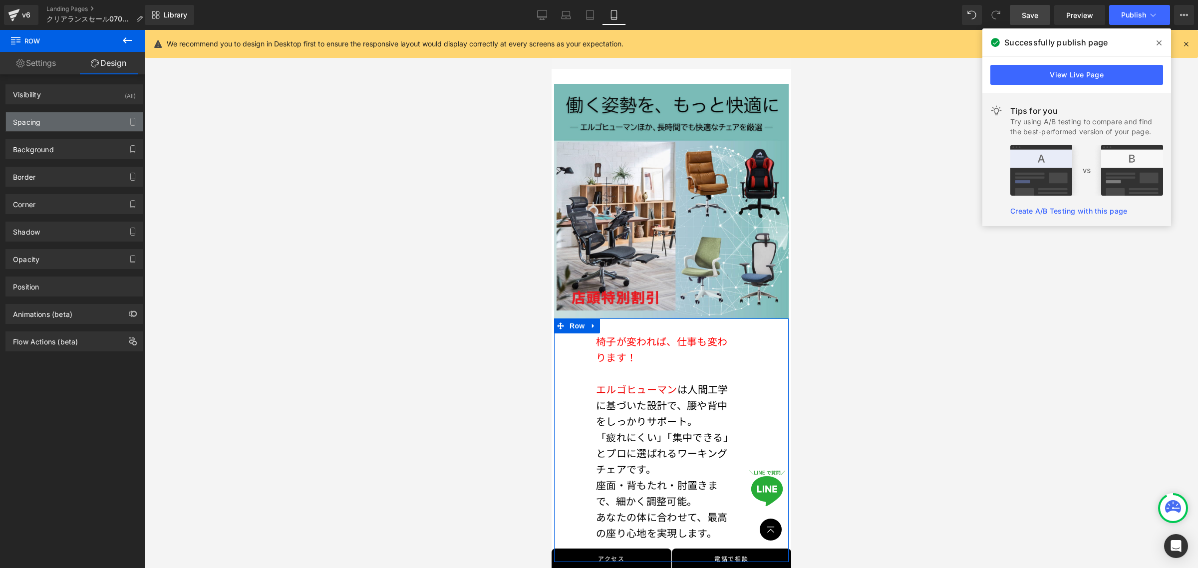
click at [36, 123] on div "Spacing" at bounding box center [26, 119] width 27 height 14
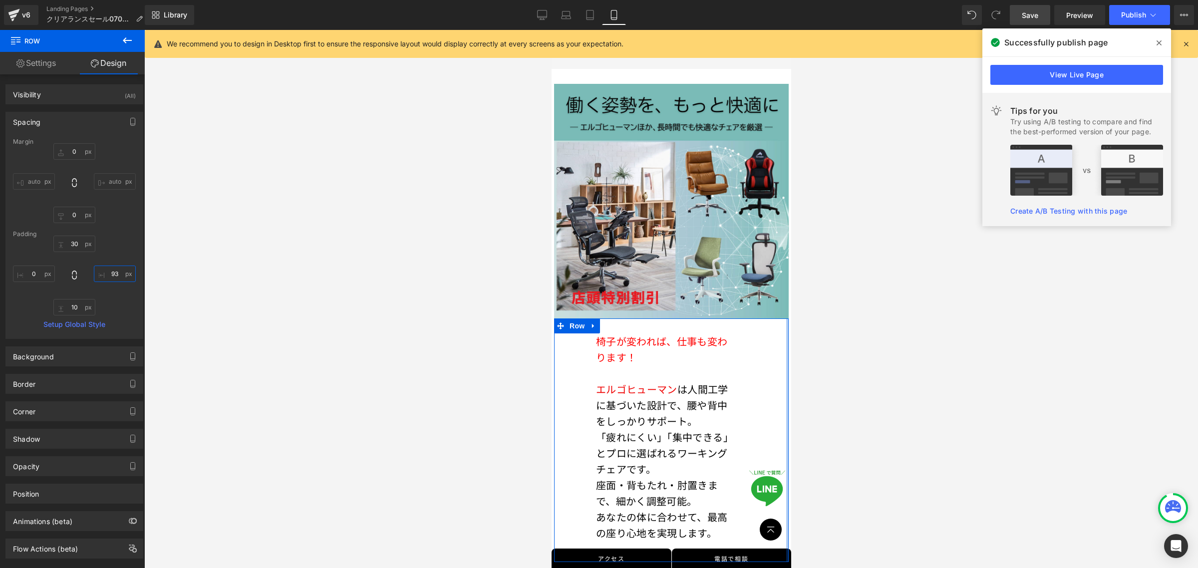
click at [100, 270] on input "text" at bounding box center [115, 273] width 42 height 16
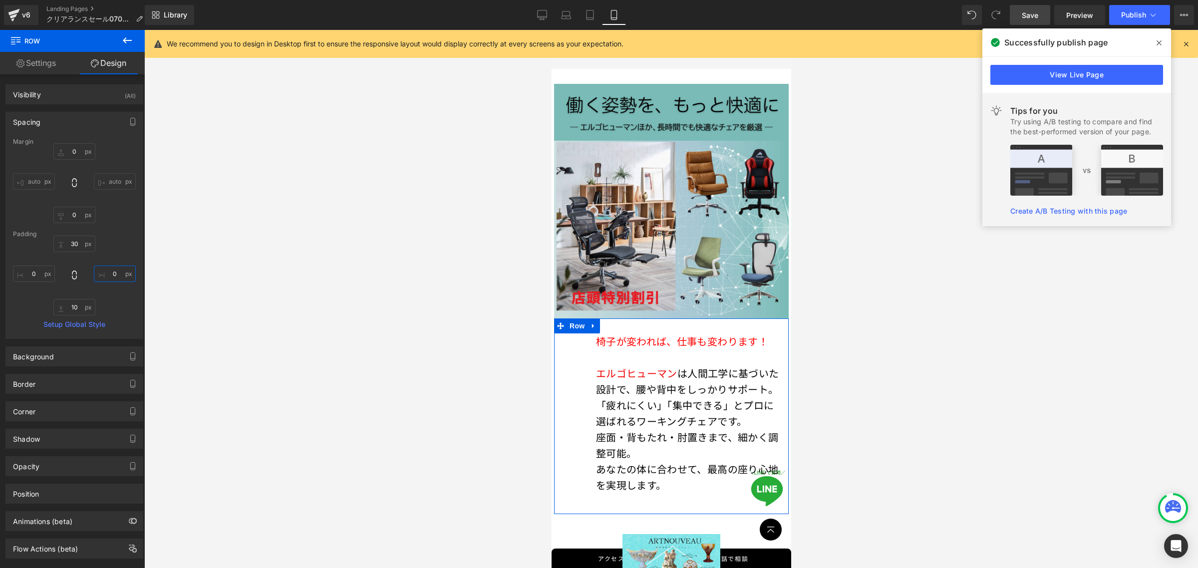
type input "0"
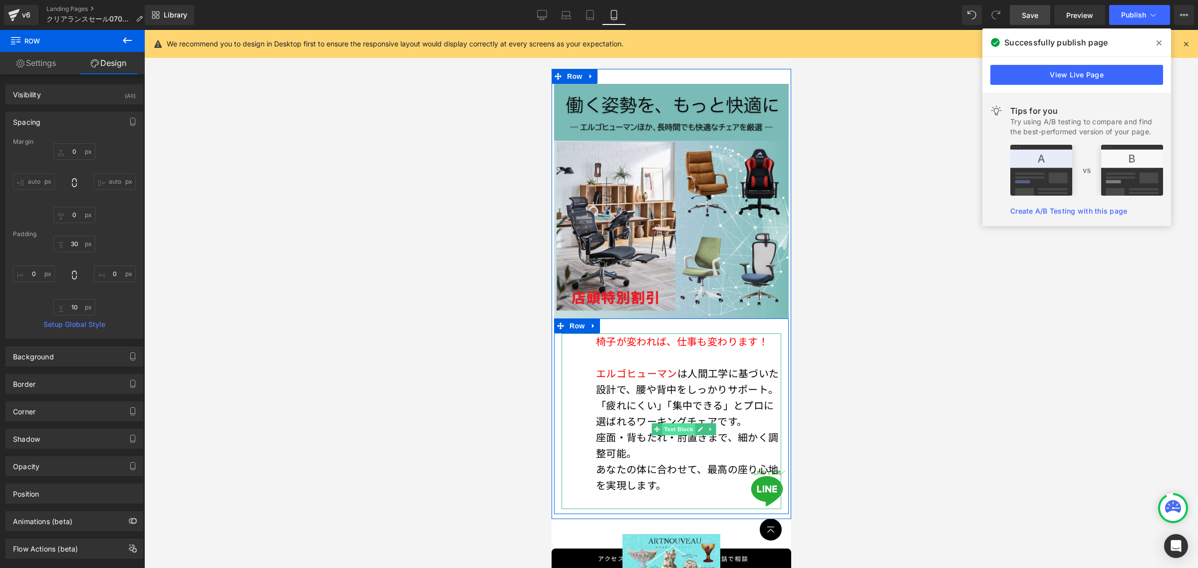
click at [671, 423] on span "Text Block" at bounding box center [678, 429] width 33 height 12
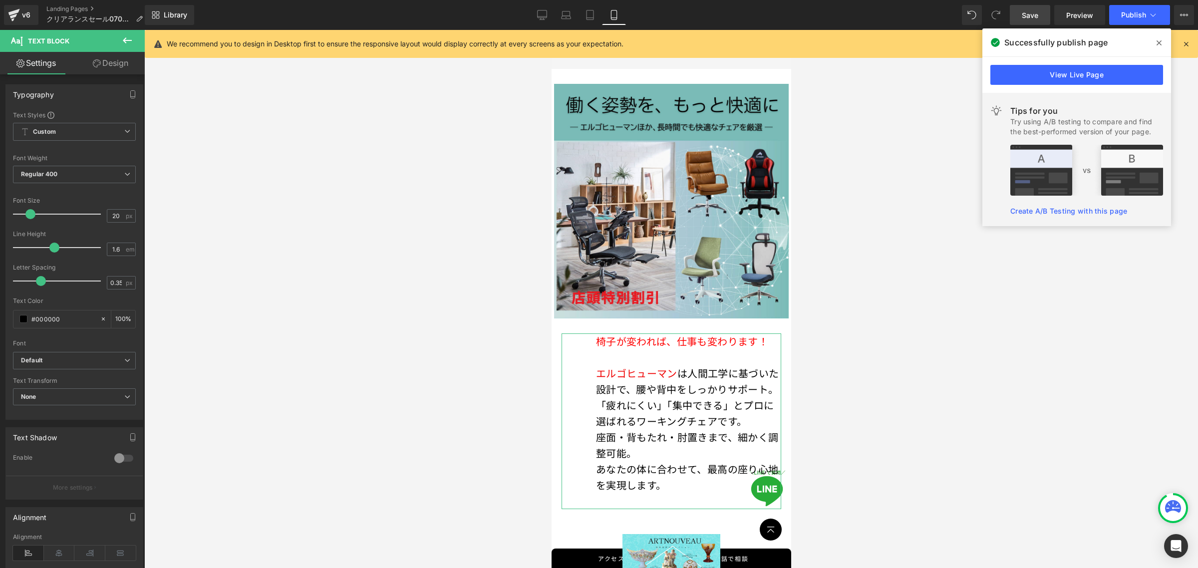
click at [120, 64] on link "Design" at bounding box center [110, 63] width 72 height 22
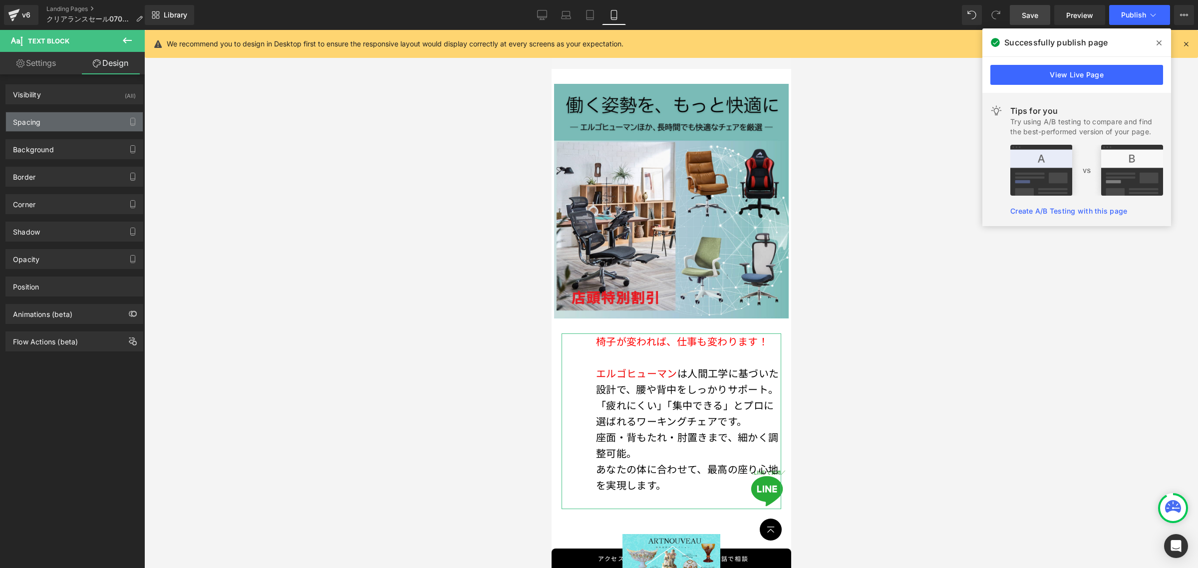
click at [76, 122] on div "Spacing" at bounding box center [74, 121] width 137 height 19
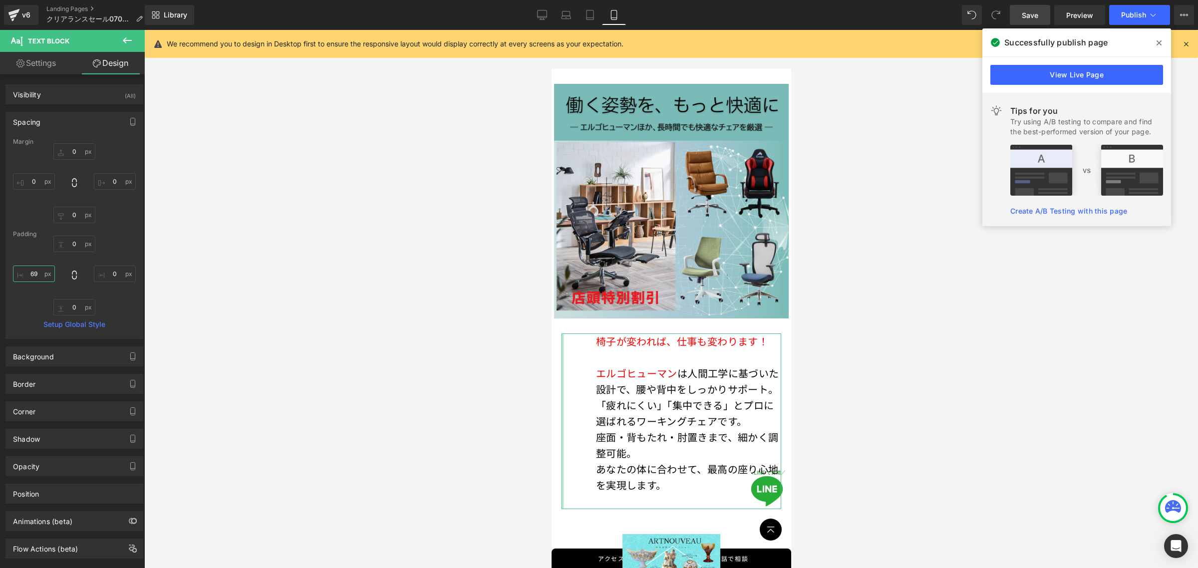
click at [42, 270] on input "69" at bounding box center [34, 273] width 42 height 16
type input "0"
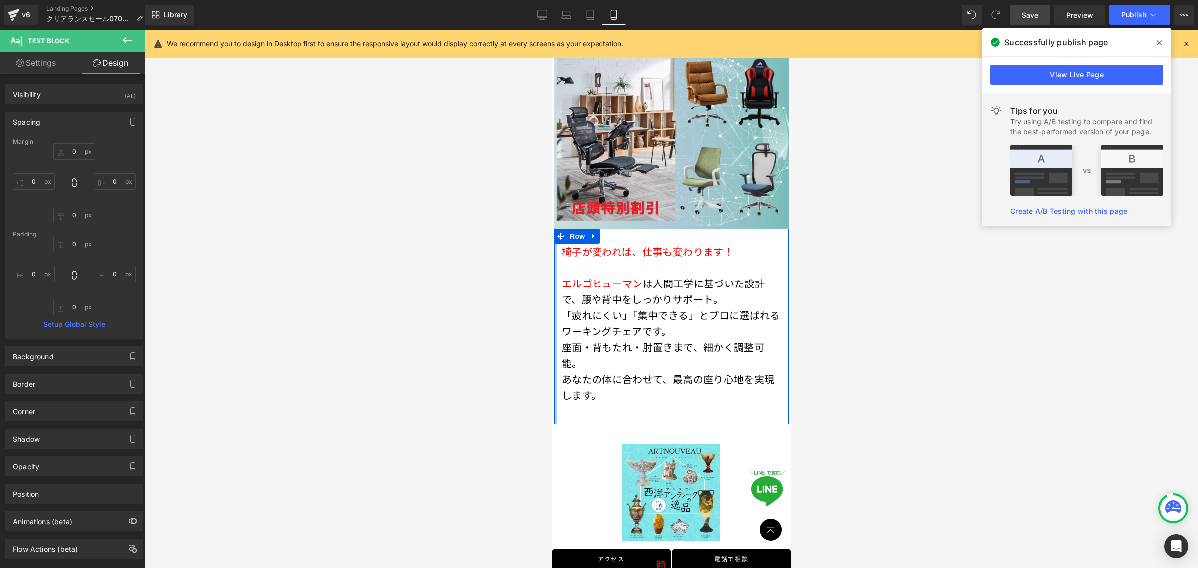
scroll to position [5622, 0]
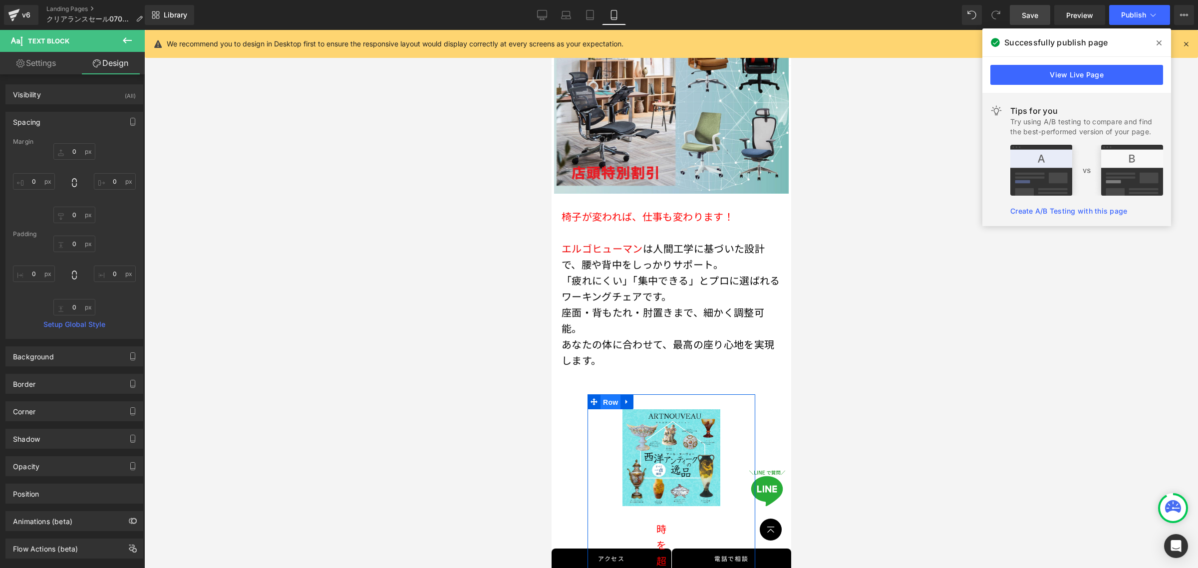
click at [606, 395] on span "Row" at bounding box center [610, 402] width 20 height 15
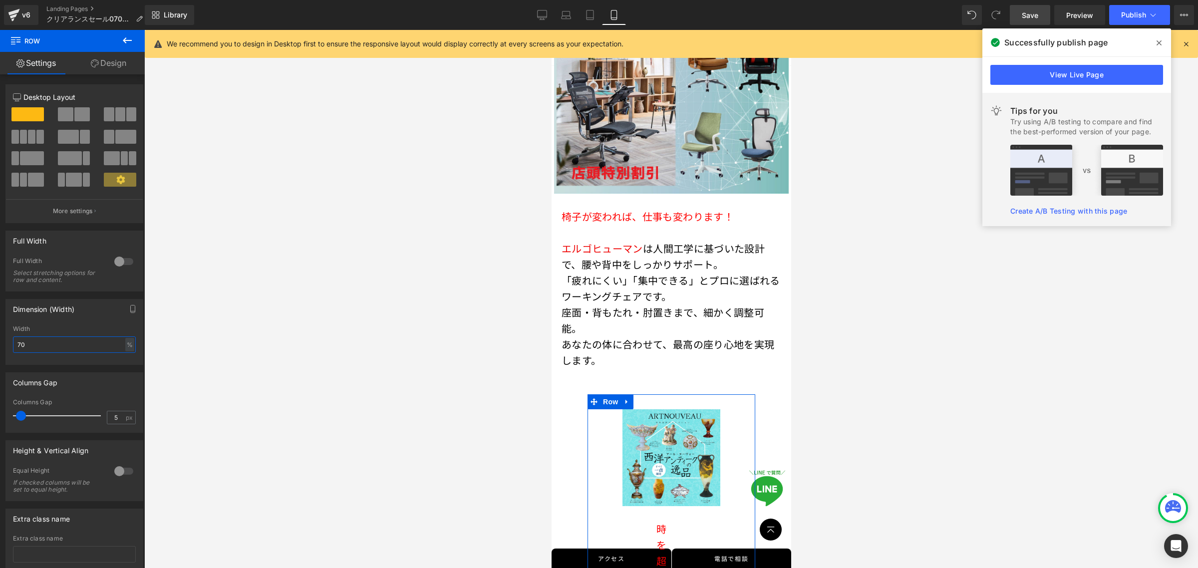
click at [46, 343] on input "70" at bounding box center [74, 344] width 123 height 16
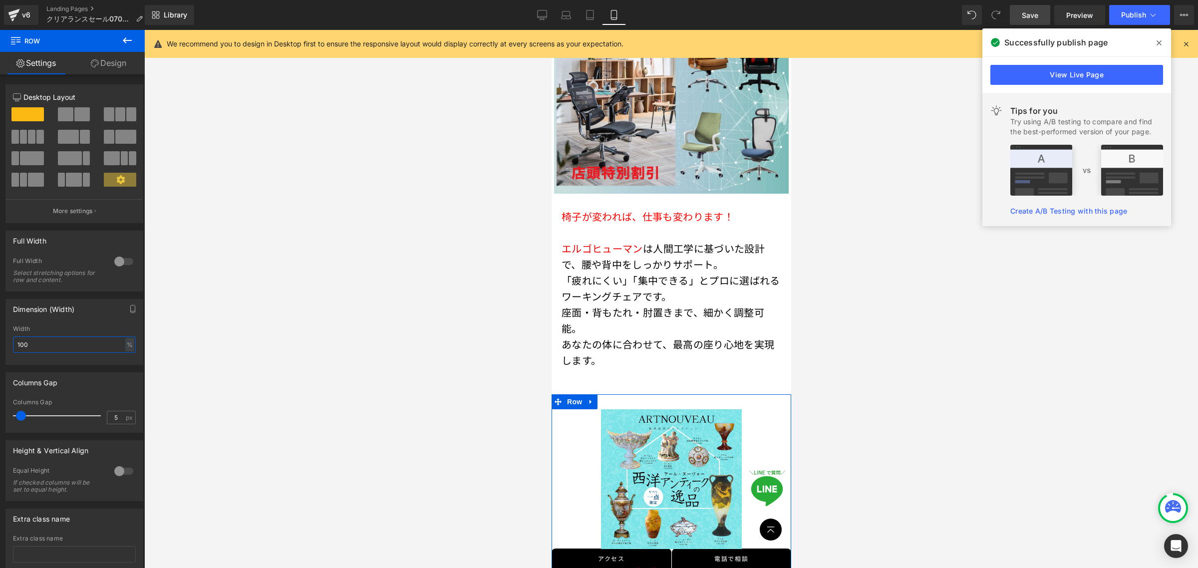
type input "100"
click at [671, 474] on span "Image" at bounding box center [666, 480] width 21 height 12
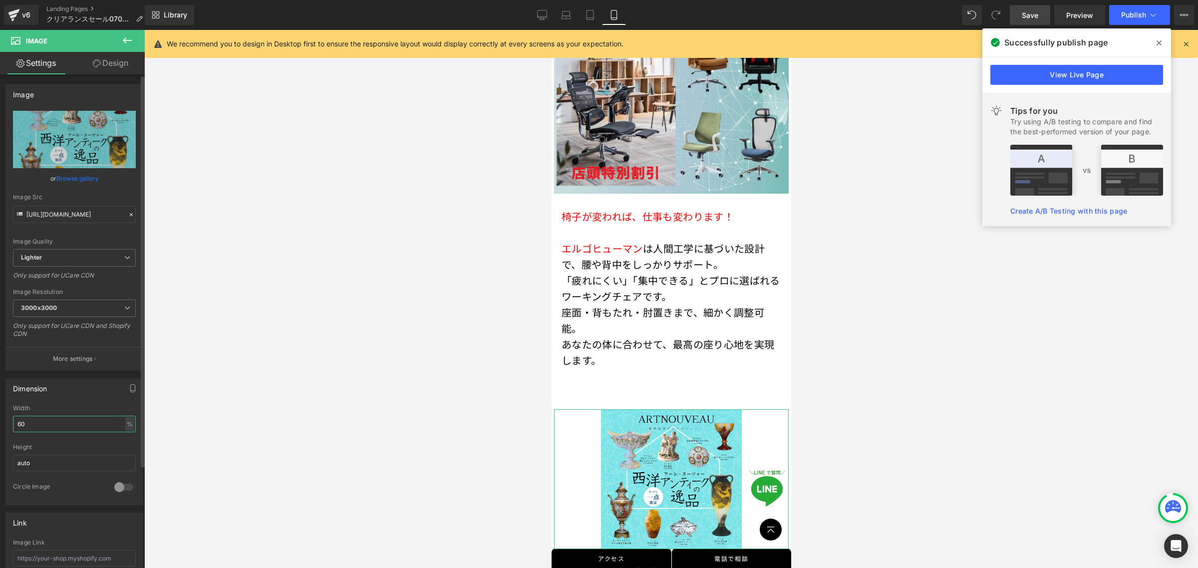
click at [46, 428] on input "60" at bounding box center [74, 424] width 123 height 16
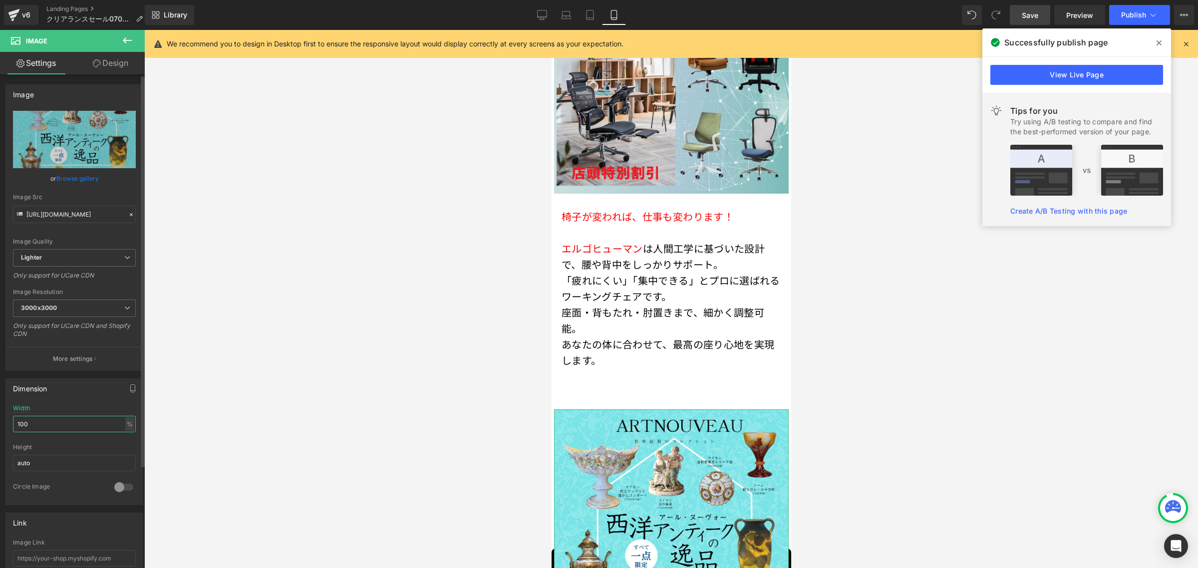
type input "100"
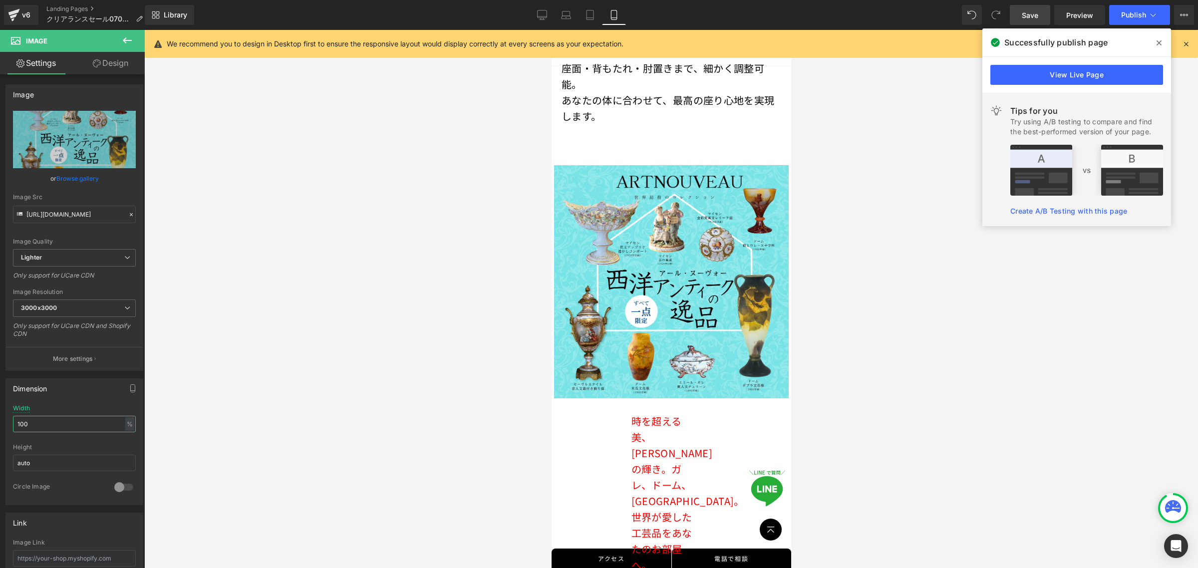
scroll to position [5996, 0]
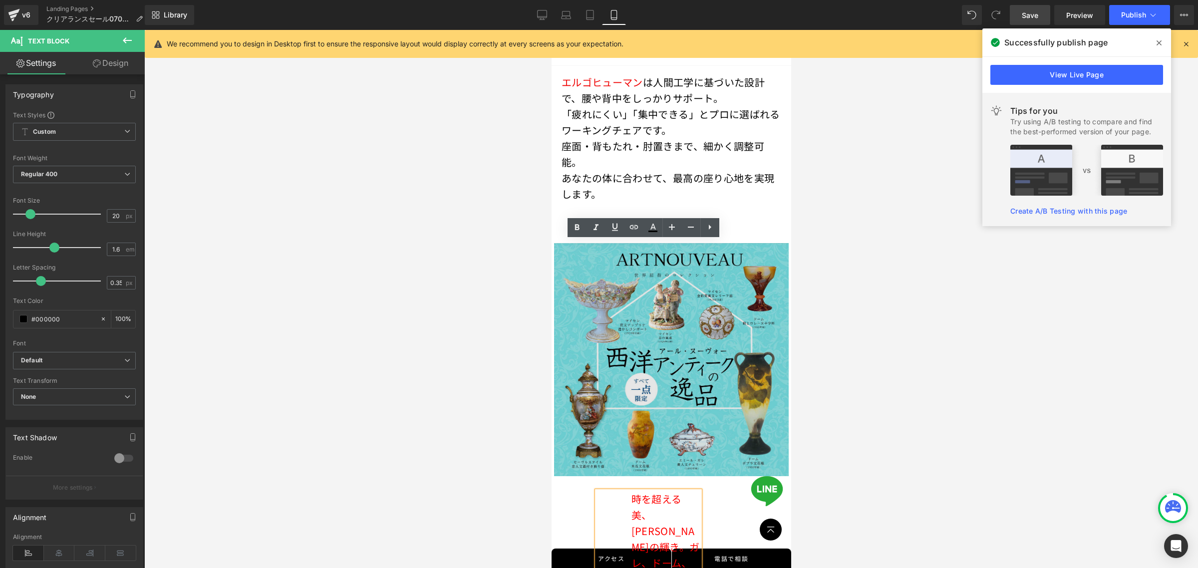
scroll to position [5747, 0]
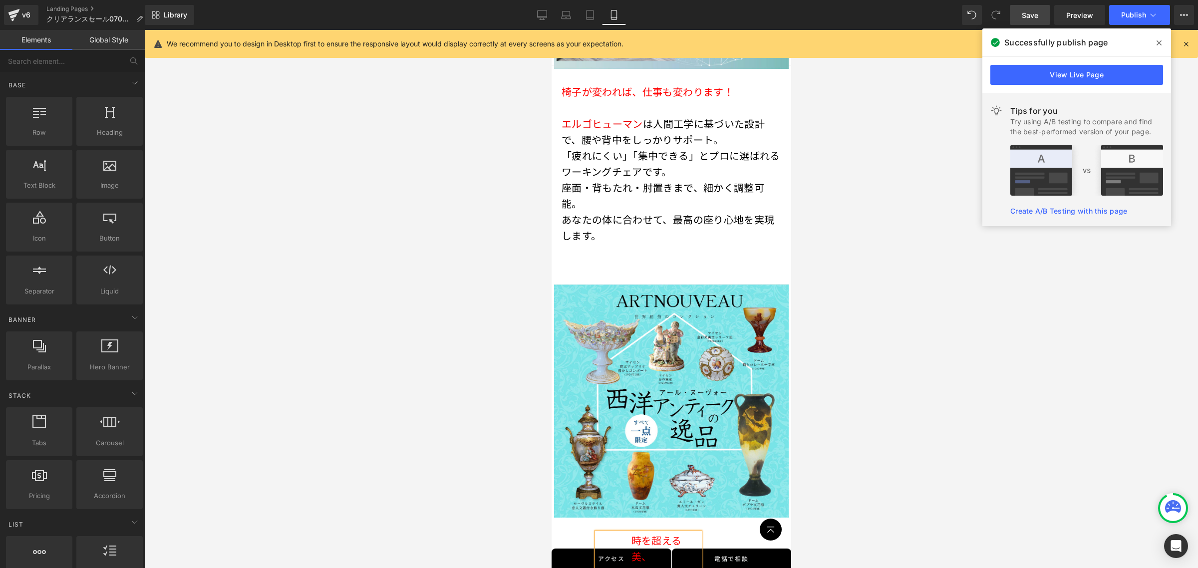
click at [519, 383] on div at bounding box center [670, 299] width 1053 height 538
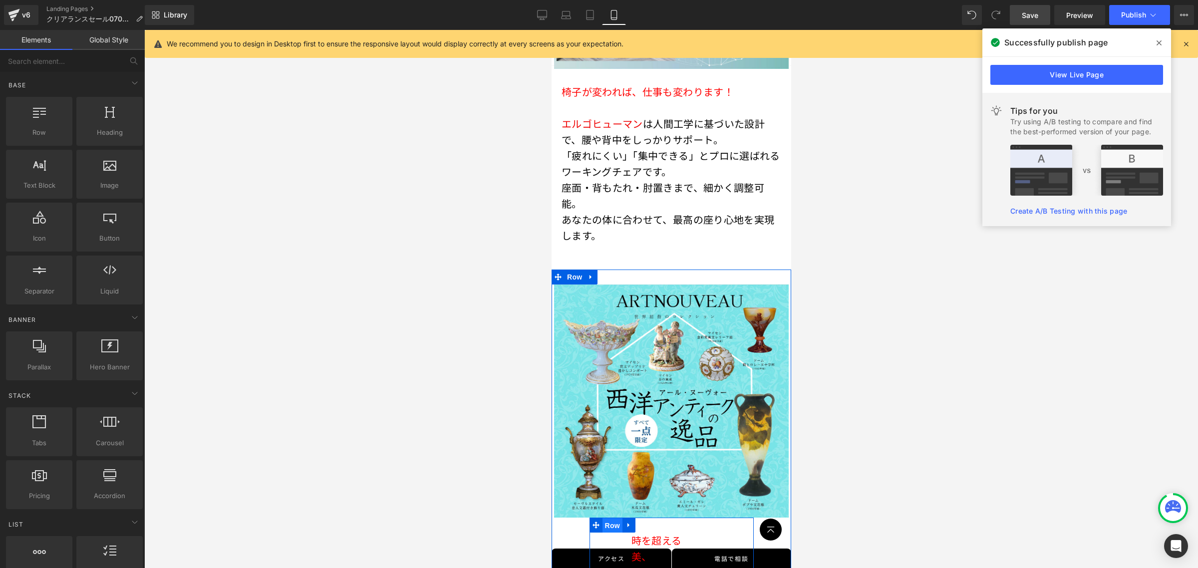
click at [606, 518] on span "Row" at bounding box center [612, 525] width 20 height 15
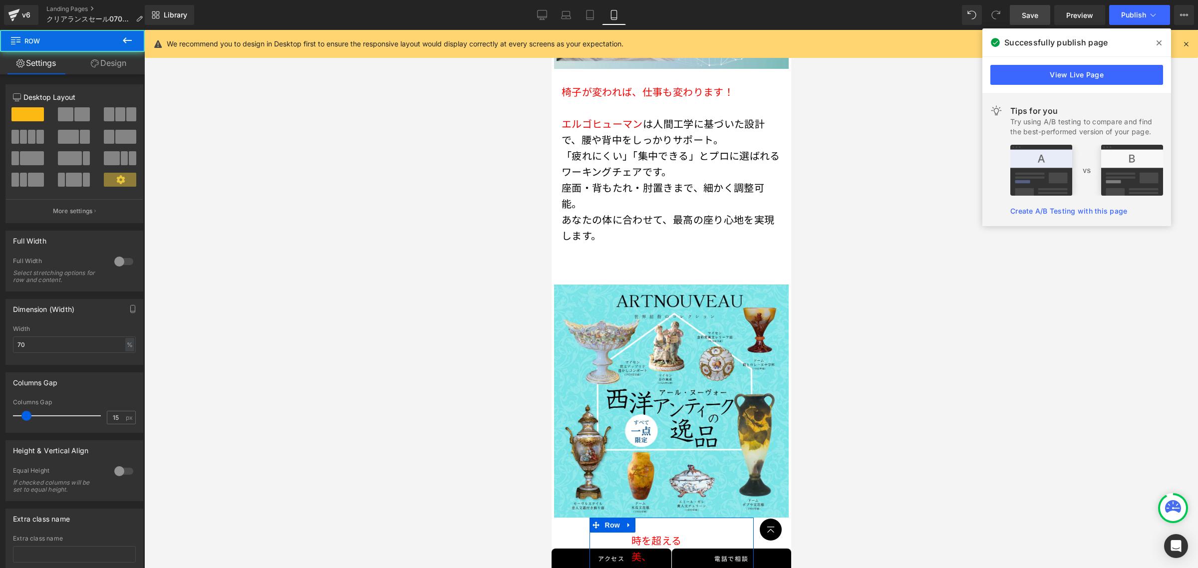
click at [43, 356] on div "Width 70 % % px" at bounding box center [74, 344] width 123 height 39
click at [46, 350] on input "70" at bounding box center [74, 344] width 123 height 16
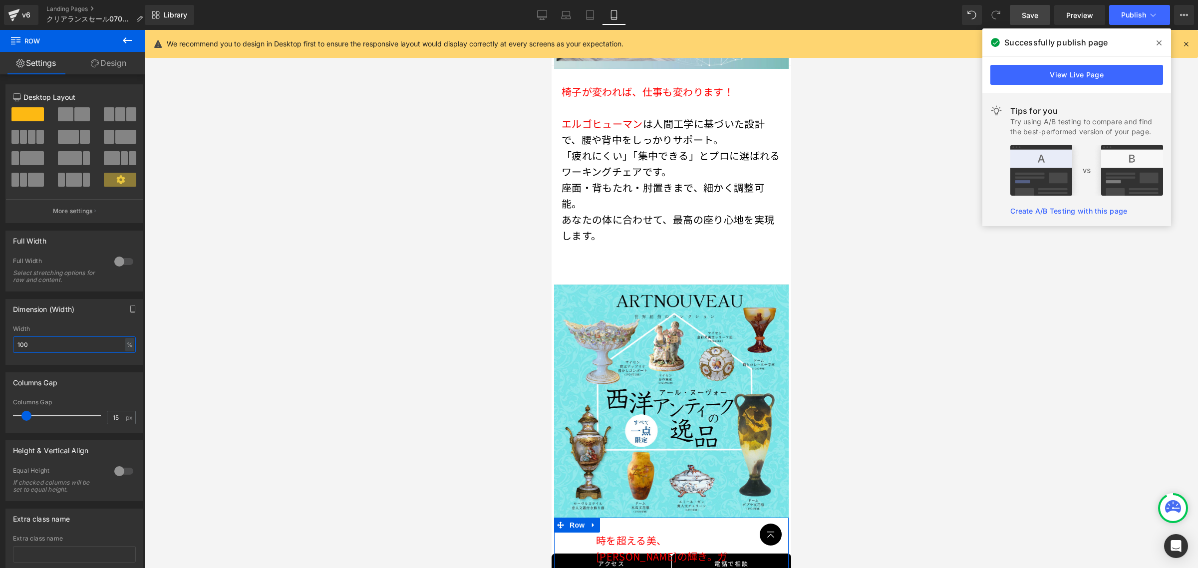
type input "100"
click at [110, 62] on link "Design" at bounding box center [108, 63] width 72 height 22
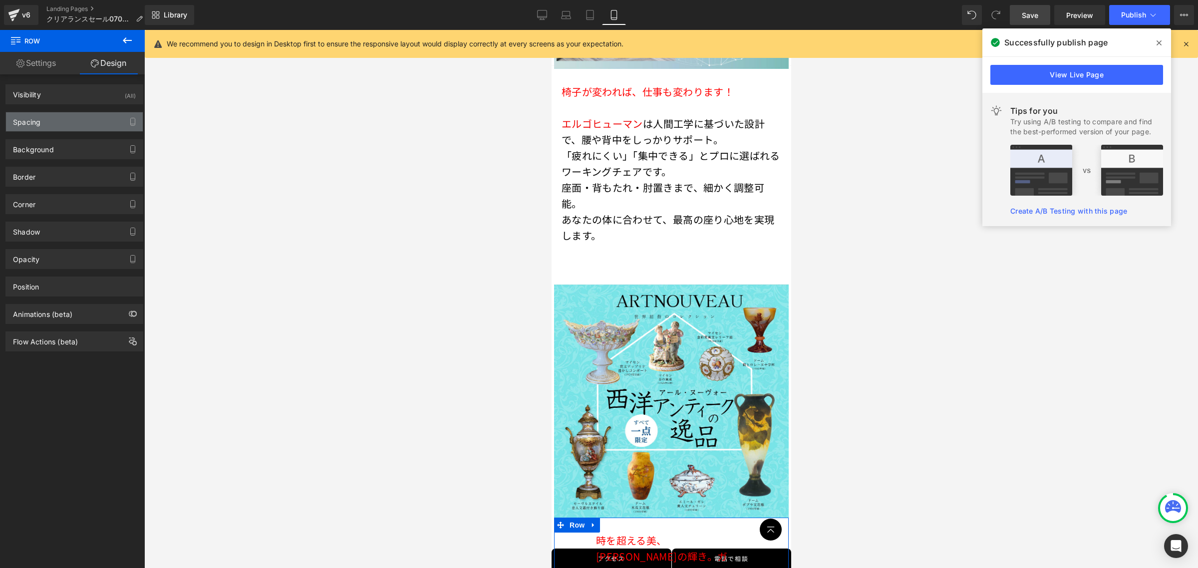
click at [73, 123] on div "Spacing" at bounding box center [74, 121] width 137 height 19
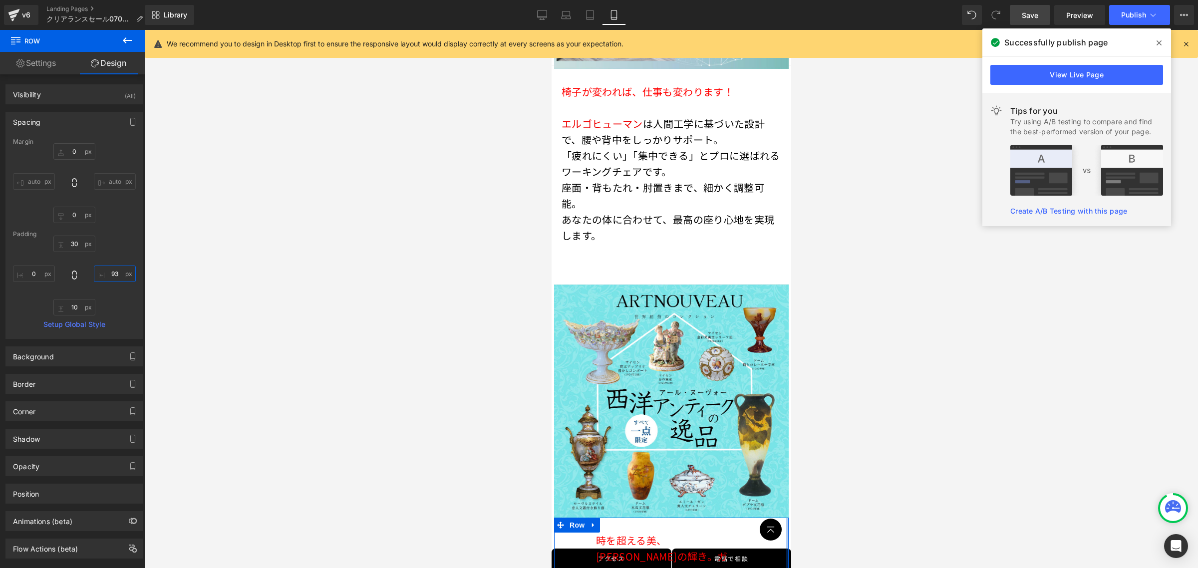
click at [99, 275] on input "93" at bounding box center [115, 273] width 42 height 16
type input "0"
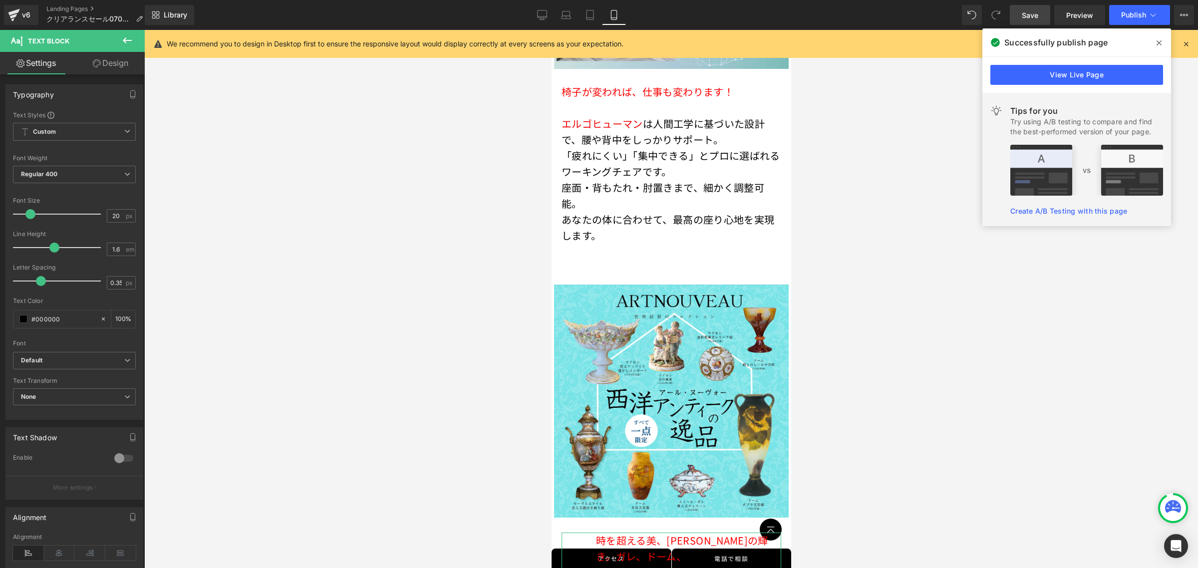
click at [111, 68] on link "Design" at bounding box center [110, 63] width 72 height 22
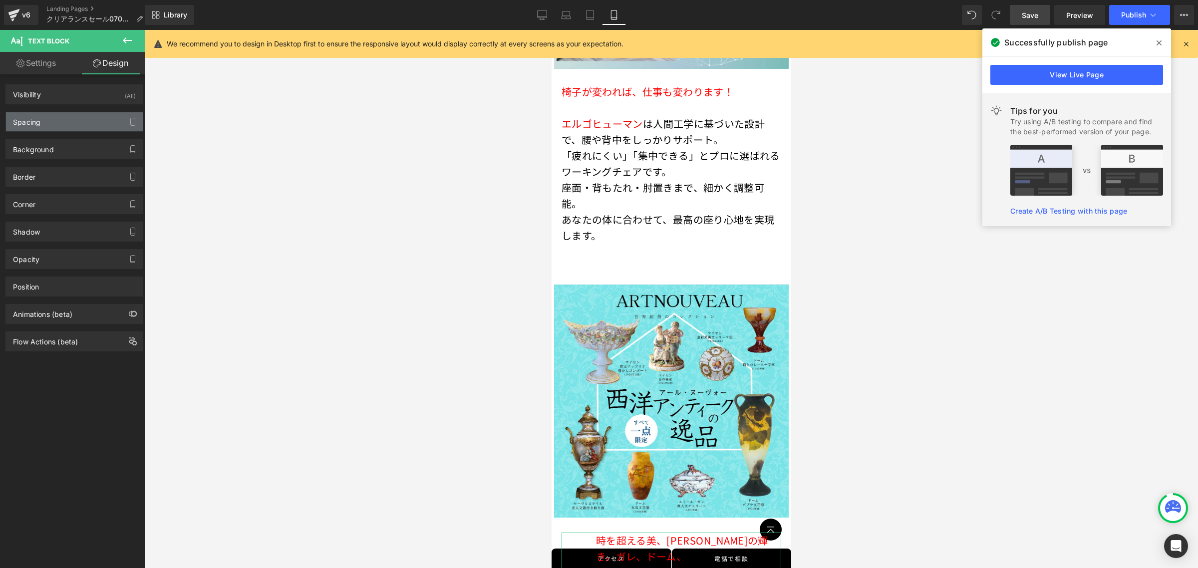
click at [97, 121] on div "Spacing" at bounding box center [74, 121] width 137 height 19
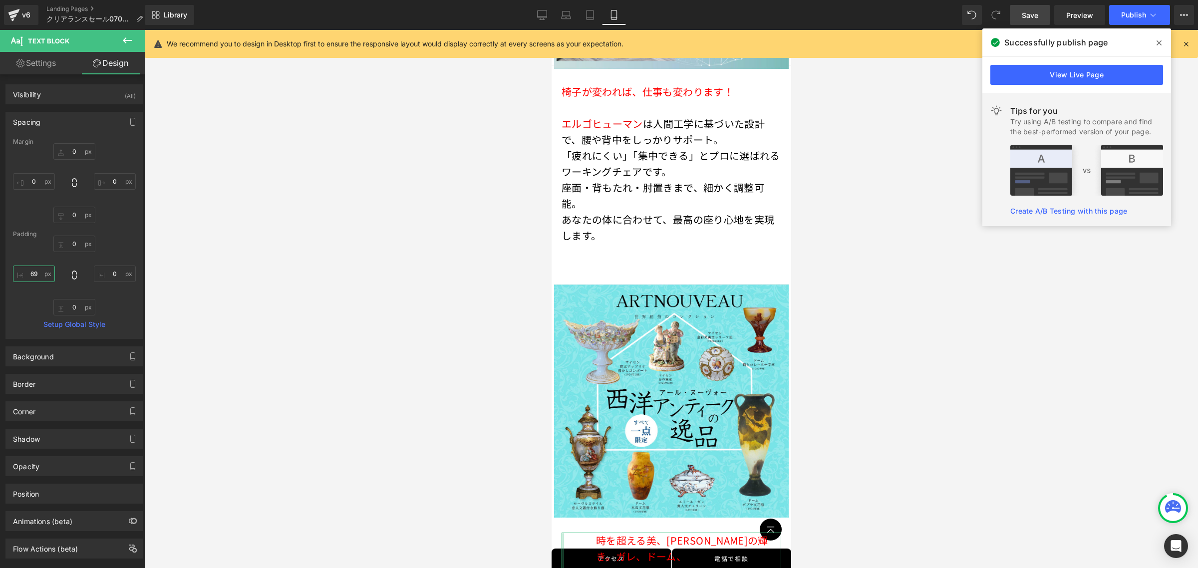
click at [43, 270] on input "text" at bounding box center [34, 273] width 42 height 16
click at [45, 269] on input "text" at bounding box center [34, 273] width 42 height 16
click at [48, 267] on input "690" at bounding box center [34, 273] width 42 height 16
type input "0"
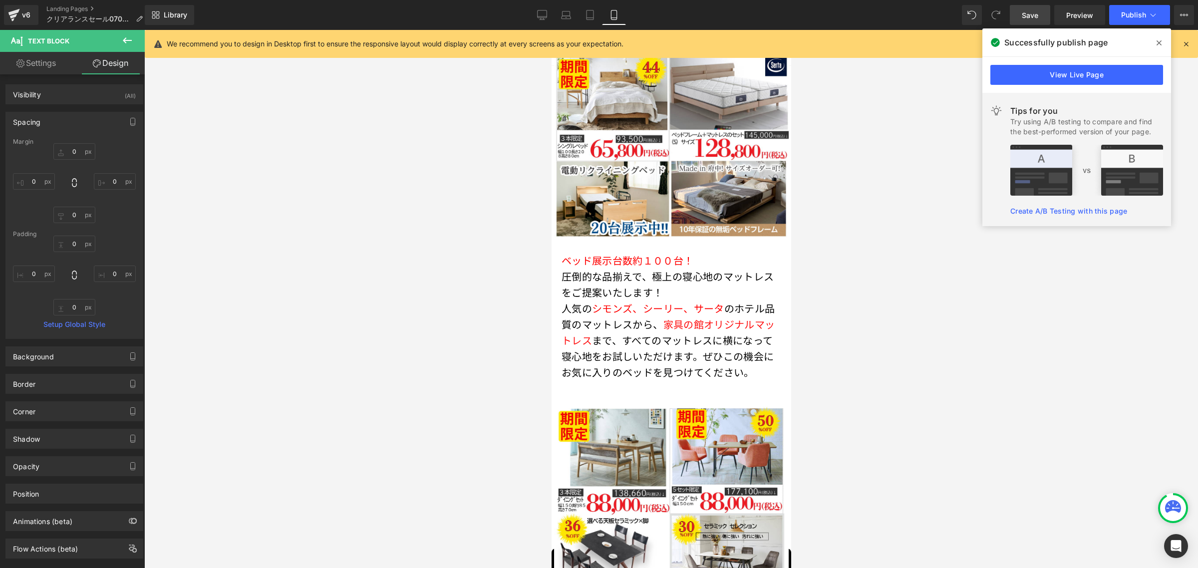
scroll to position [2650, 0]
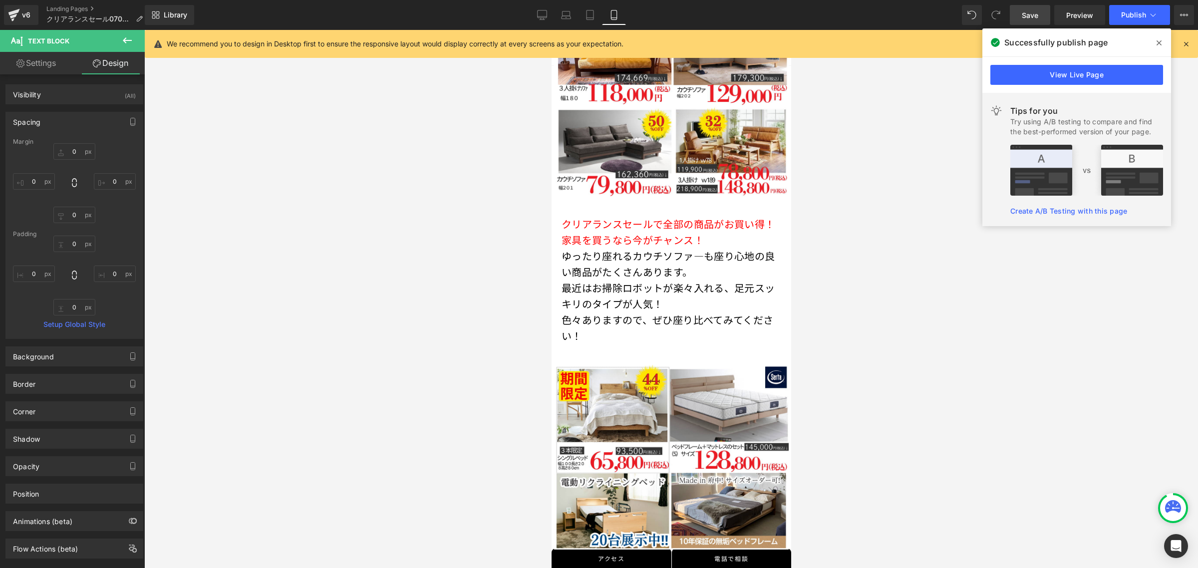
click at [1024, 10] on span "Save" at bounding box center [1029, 15] width 16 height 10
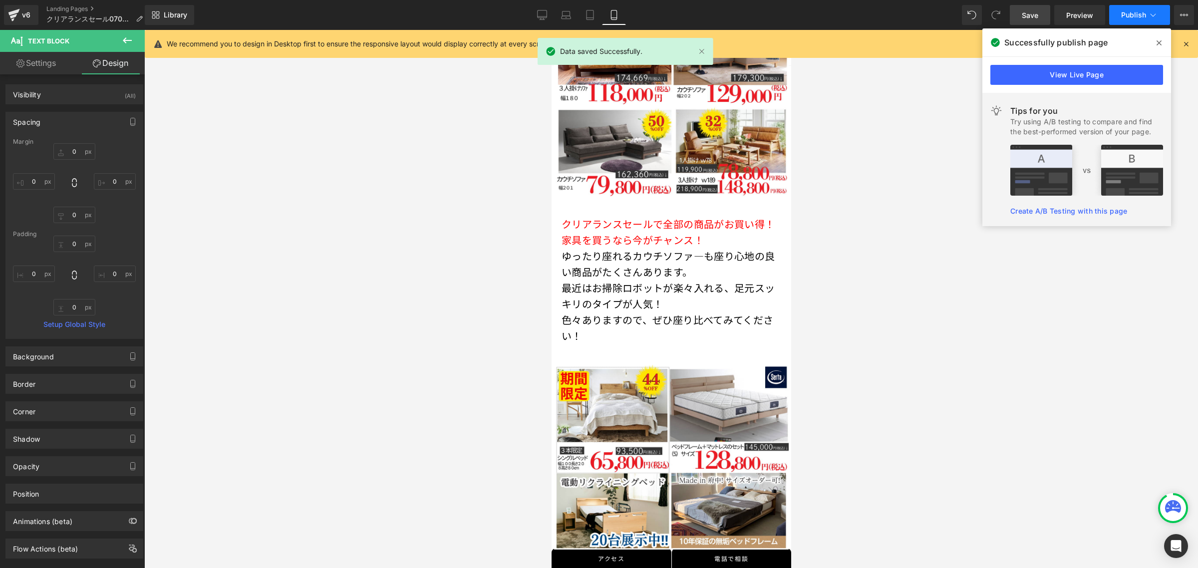
click at [1135, 18] on span "Publish" at bounding box center [1133, 15] width 25 height 8
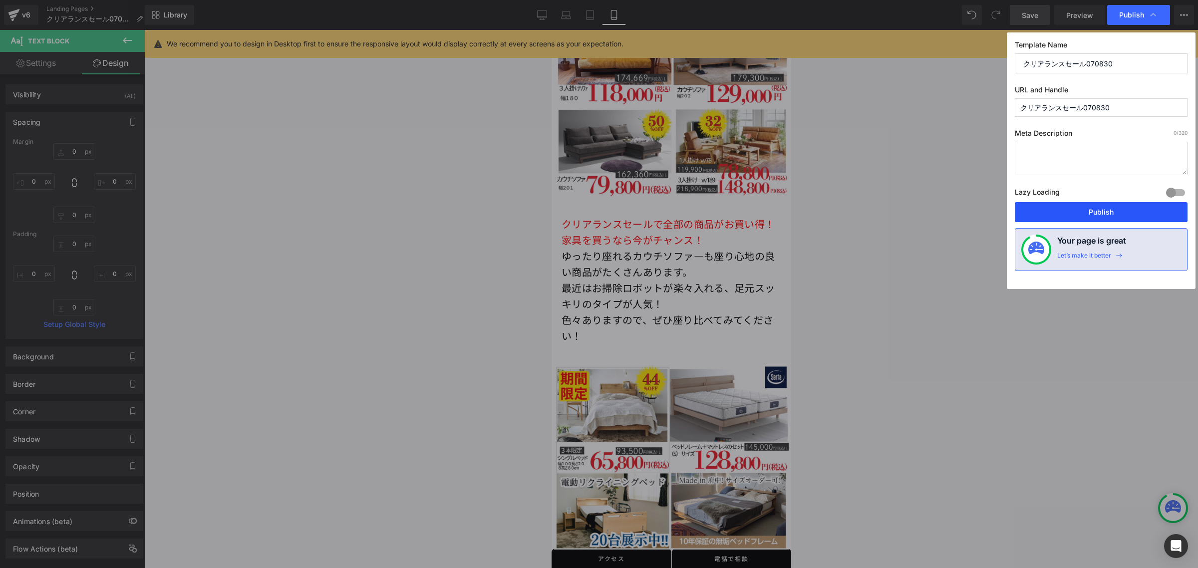
click at [1079, 215] on button "Publish" at bounding box center [1100, 212] width 173 height 20
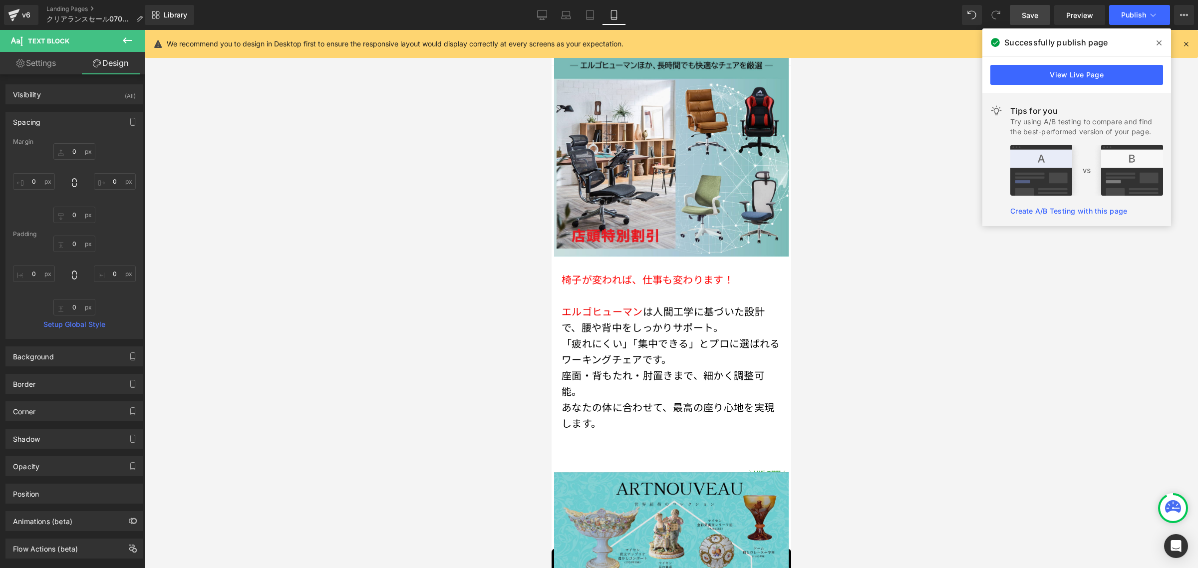
scroll to position [5707, 0]
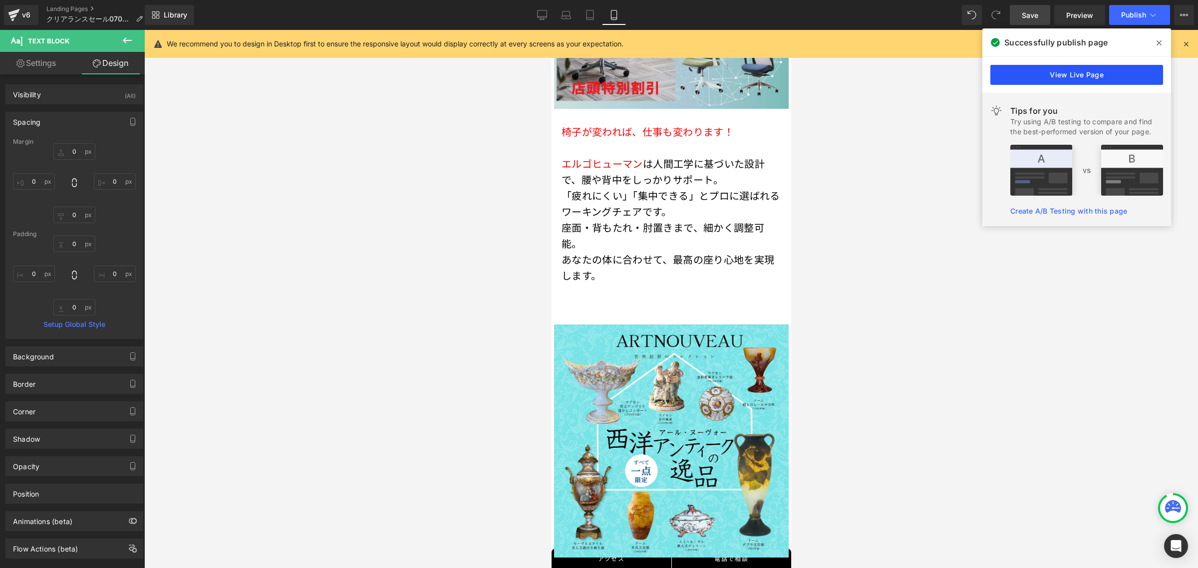
click at [1058, 75] on link "View Live Page" at bounding box center [1076, 75] width 173 height 20
